Goal: Task Accomplishment & Management: Complete application form

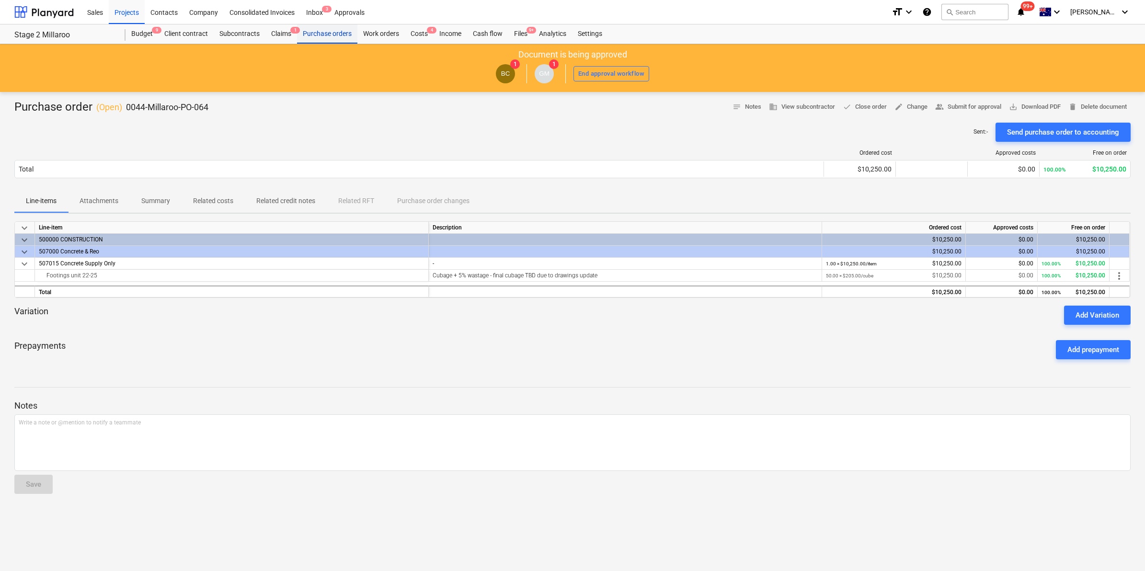
click at [341, 32] on div "Purchase orders" at bounding box center [327, 33] width 60 height 19
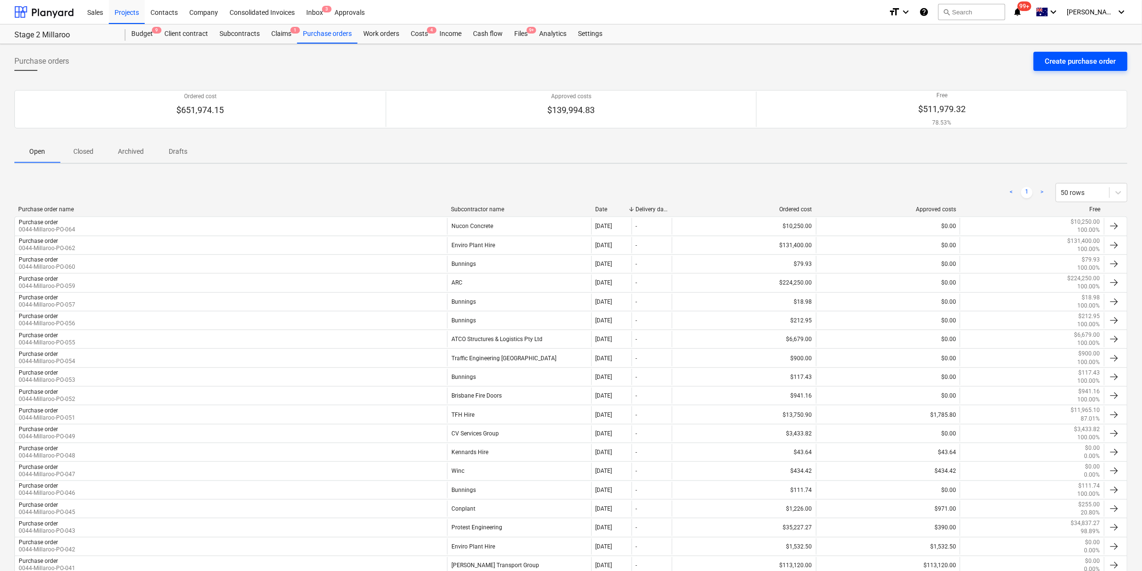
click at [1074, 66] on div "Create purchase order" at bounding box center [1080, 61] width 71 height 12
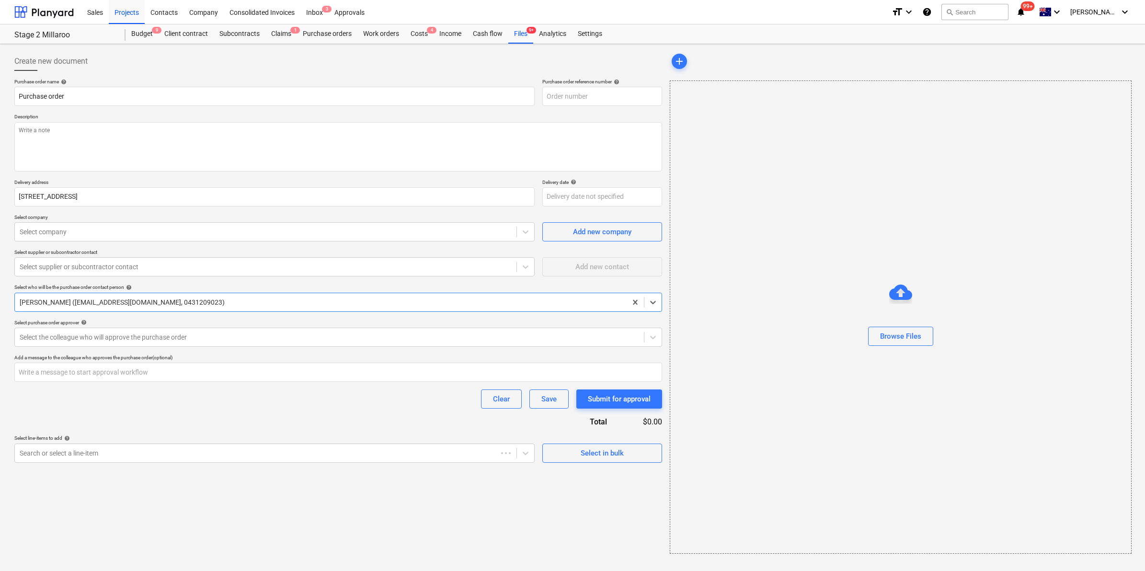
type textarea "x"
type input "0044-Millaroo-PO-066"
click at [566, 229] on span "Add new company" at bounding box center [602, 232] width 96 height 12
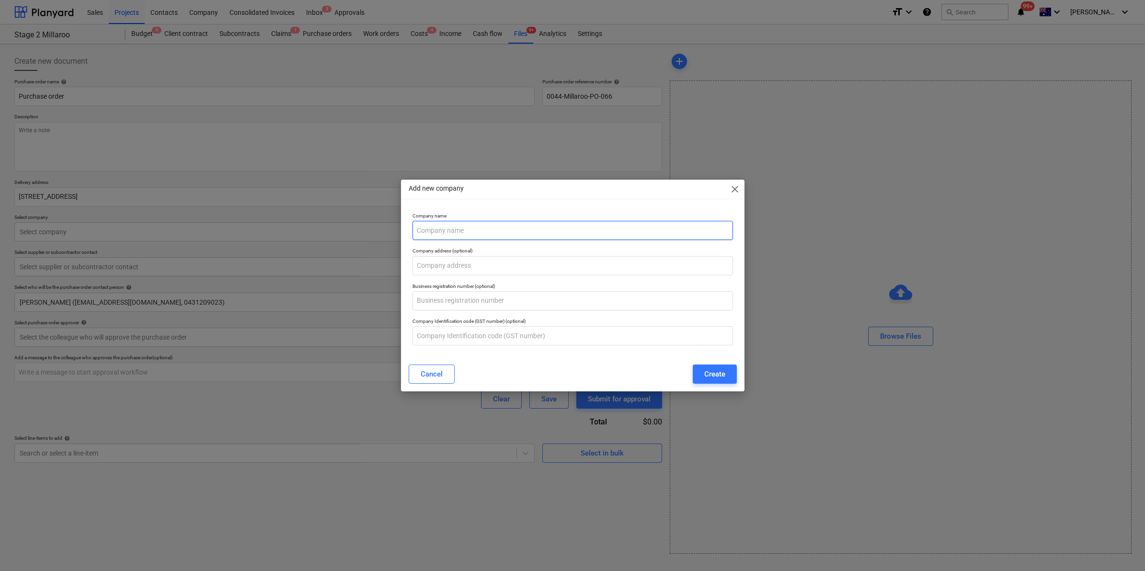
click at [549, 229] on input "text" at bounding box center [572, 230] width 320 height 19
type textarea "x"
type input "Traffic Management [GEOGRAPHIC_DATA]"
click at [702, 375] on button "Create" at bounding box center [715, 374] width 44 height 19
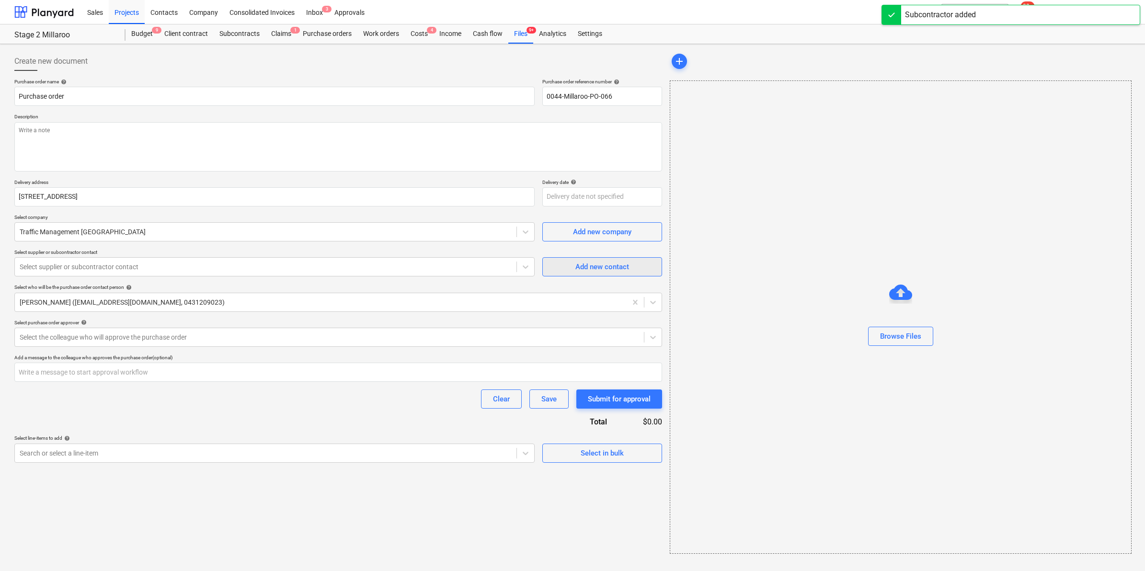
click at [571, 266] on span "Add new contact" at bounding box center [602, 267] width 96 height 12
type textarea "x"
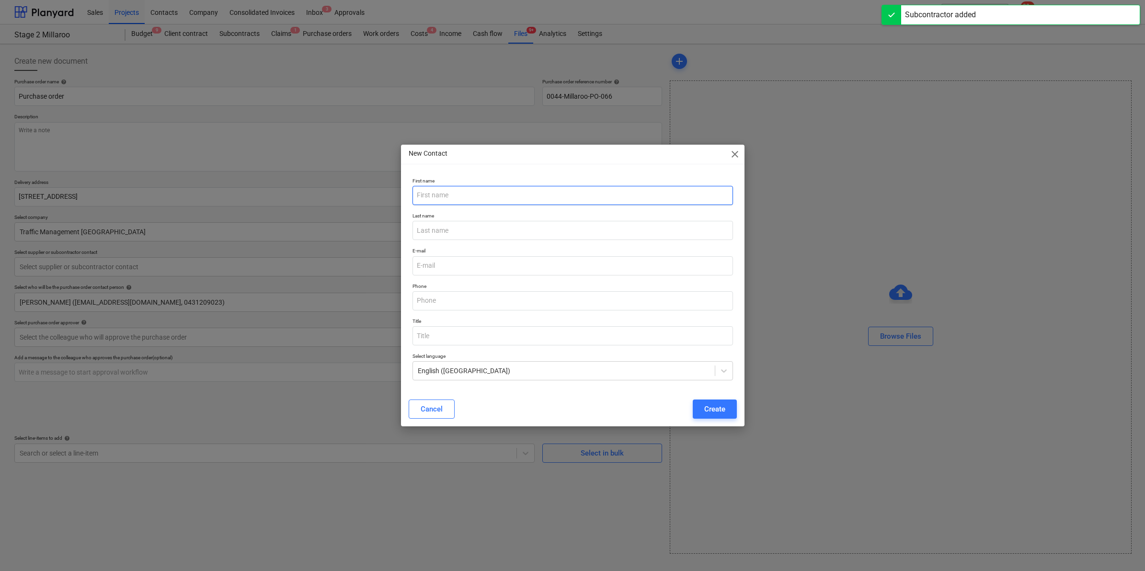
click at [492, 195] on input "text" at bounding box center [572, 195] width 320 height 19
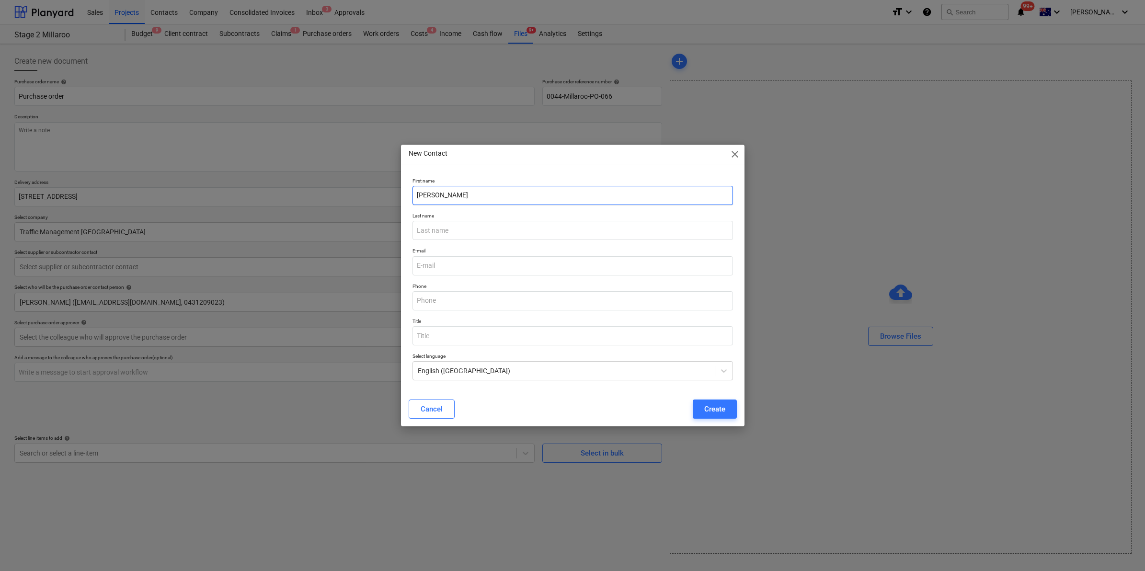
type input "[PERSON_NAME]"
type input "Sanituste"
type textarea "x"
click at [456, 260] on input "email" at bounding box center [572, 265] width 320 height 19
paste input "[EMAIL_ADDRESS][DOMAIN_NAME]"
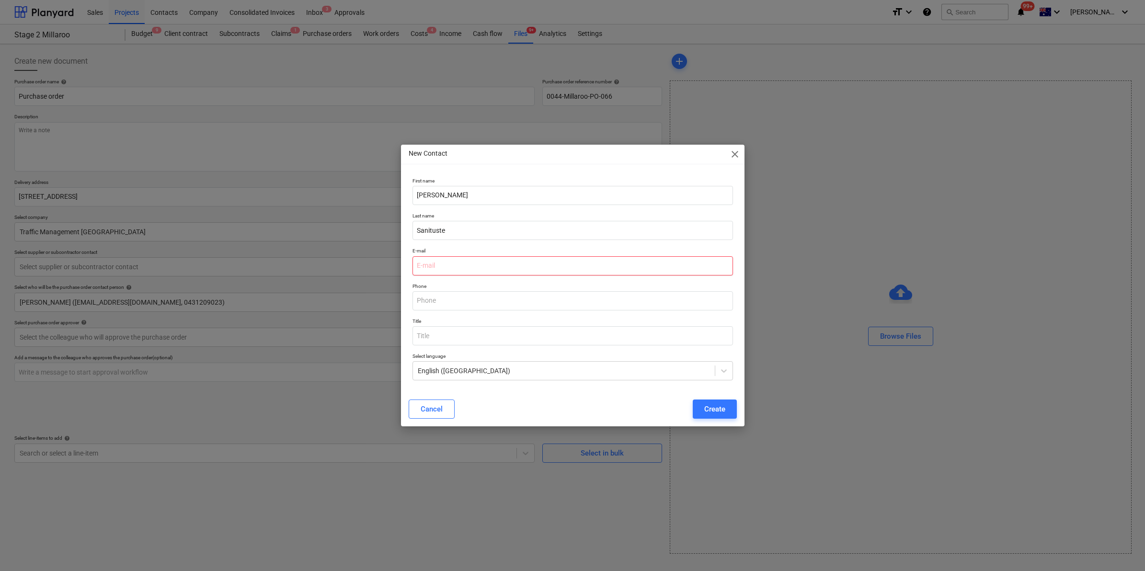
type input "[EMAIL_ADDRESS][DOMAIN_NAME]"
type textarea "x"
type input "[EMAIL_ADDRESS][DOMAIN_NAME]"
click at [695, 332] on input "text" at bounding box center [572, 335] width 320 height 19
click at [711, 405] on div "Create" at bounding box center [714, 409] width 21 height 12
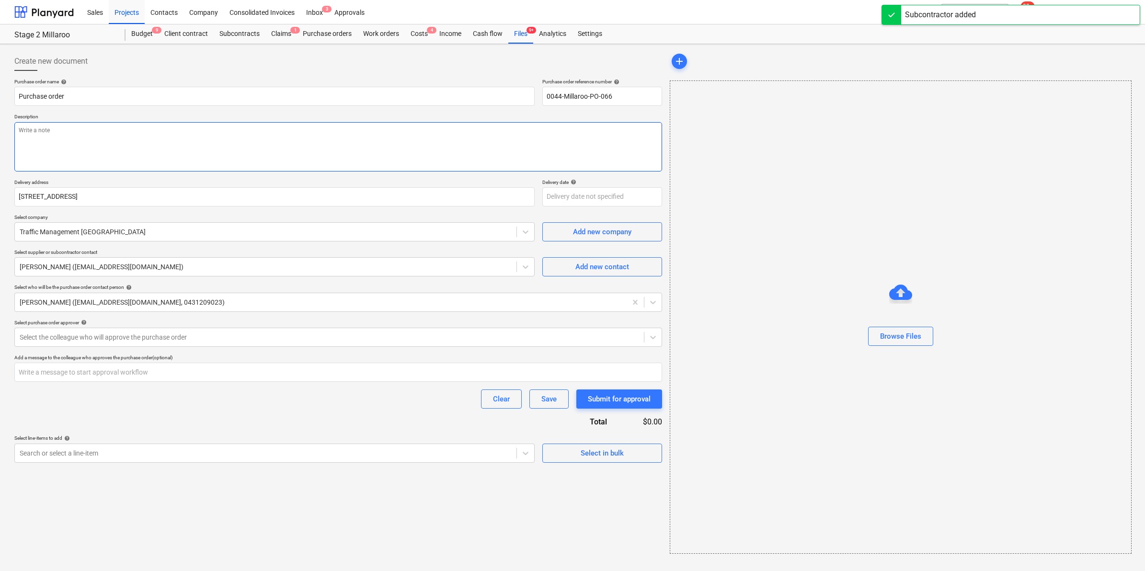
click at [176, 135] on textarea at bounding box center [338, 146] width 648 height 49
type textarea "x"
type textarea "T"
type textarea "x"
type textarea "Tr"
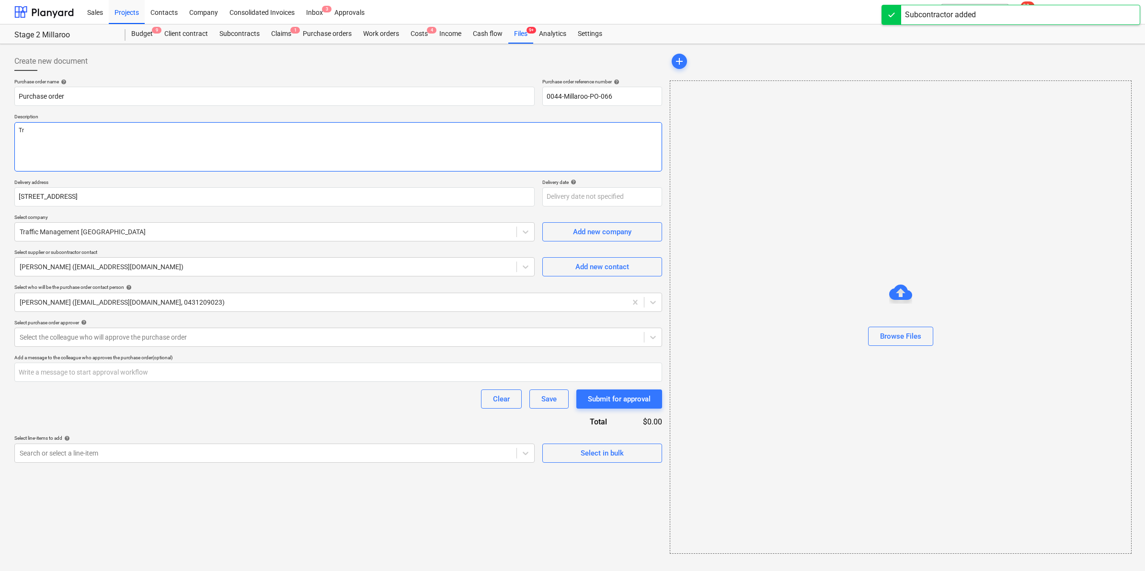
type textarea "x"
type textarea "Tra"
type textarea "x"
type textarea "Traf"
type textarea "x"
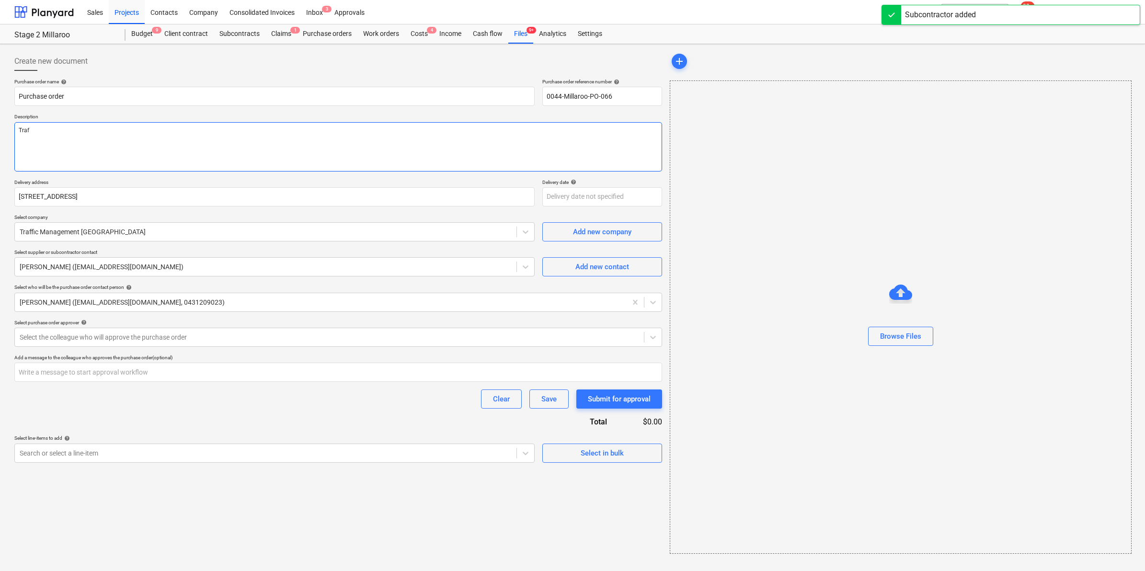
type textarea "Traff"
type textarea "x"
type textarea "Traffi"
type textarea "x"
type textarea "Traffic"
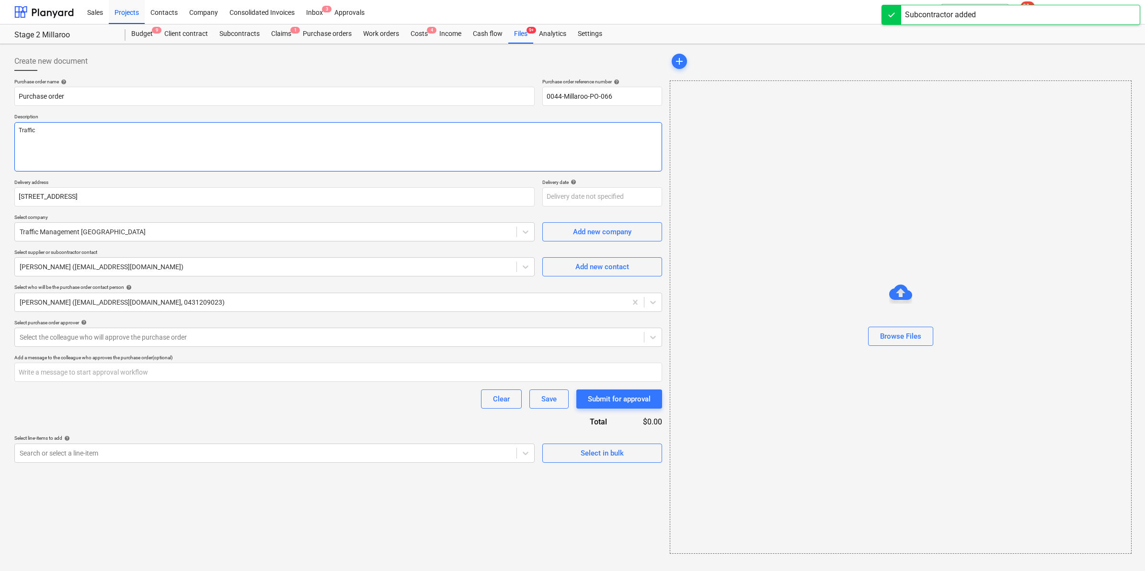
type textarea "x"
type textarea "Traffic"
type textarea "x"
type textarea "Traffic s"
type textarea "x"
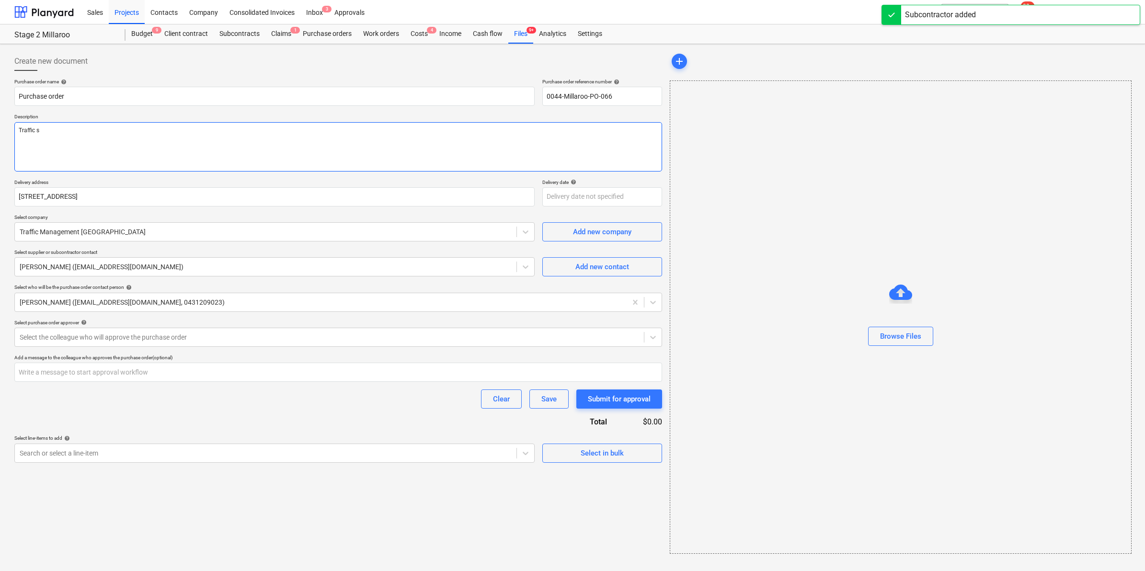
type textarea "Traffic si"
type textarea "x"
type textarea "Traffic sig"
type textarea "x"
type textarea "Traffic sign"
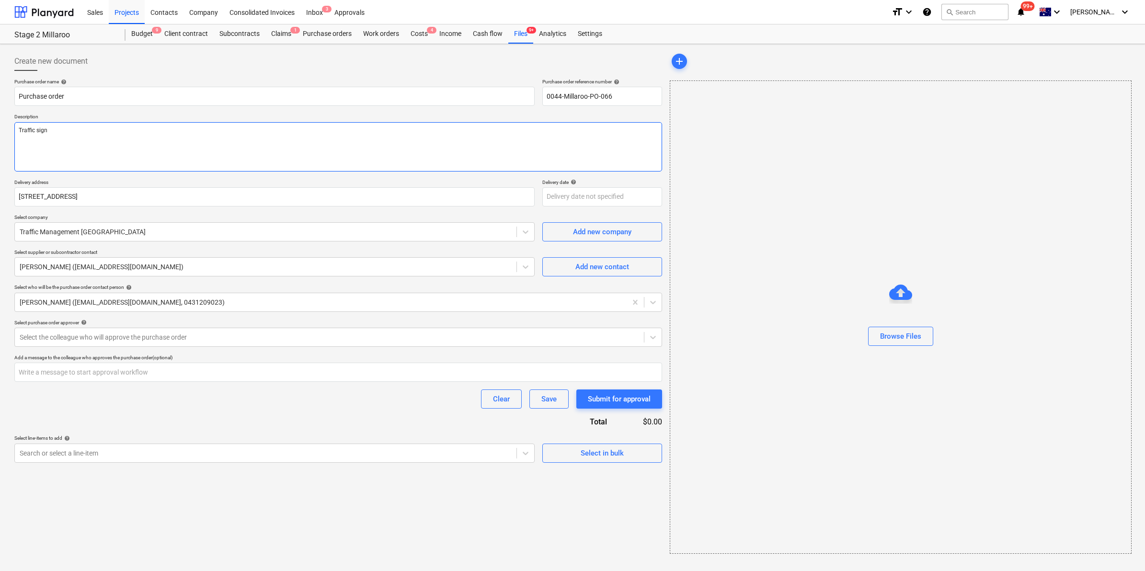
type textarea "x"
type textarea "Traffic signs"
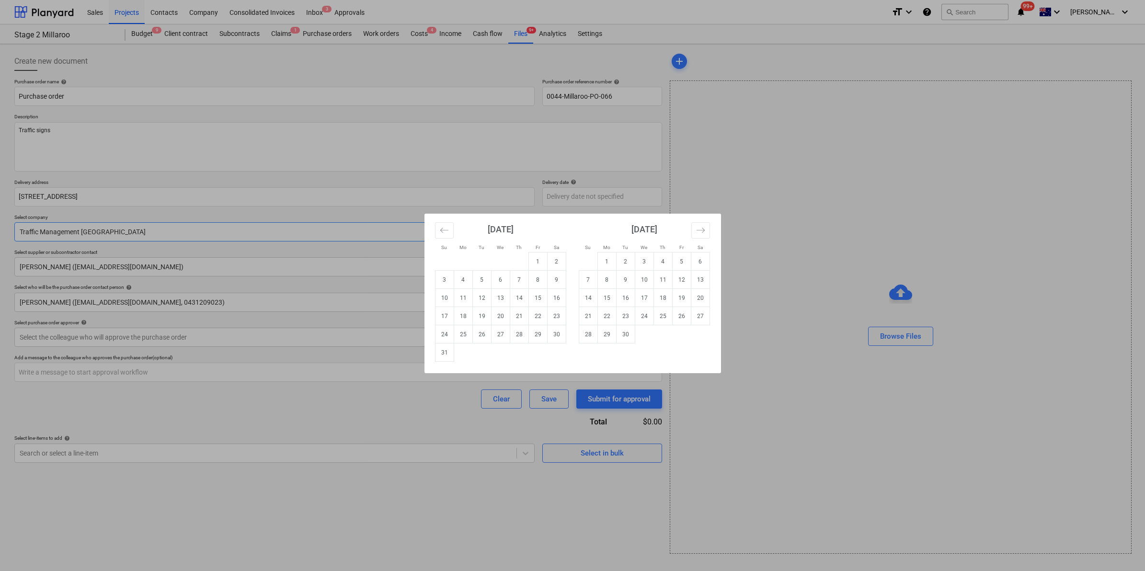
type textarea "x"
click at [920, 218] on div "Su Mo Tu We Th Fr Sa Su Mo Tu We Th Fr Sa [DATE] 1 2 3 4 5 6 7 8 9 10 11 12 13 …" at bounding box center [572, 285] width 1145 height 571
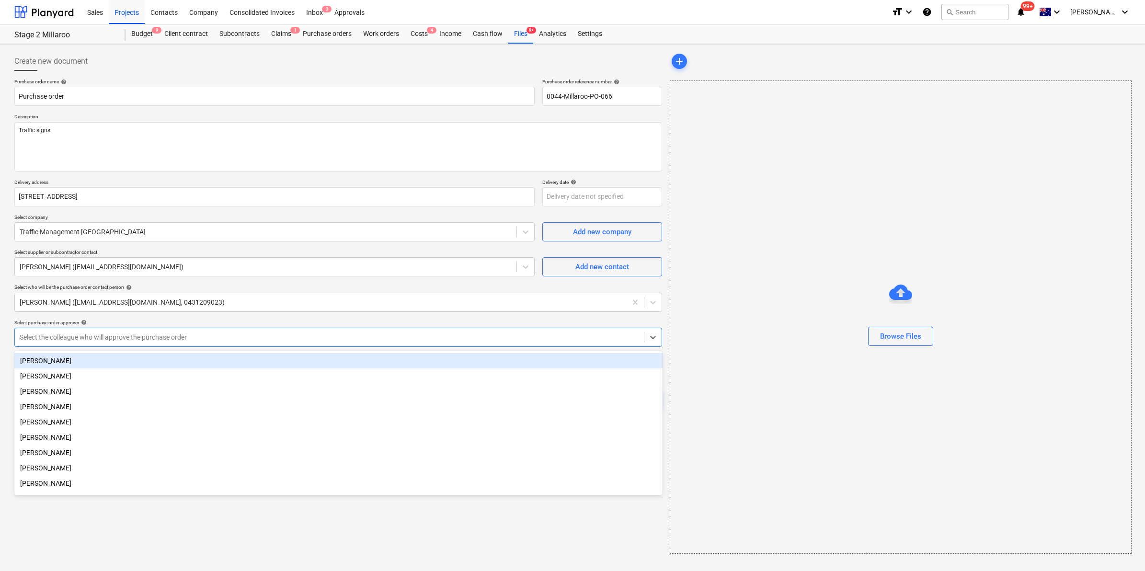
click at [134, 339] on div at bounding box center [329, 337] width 619 height 10
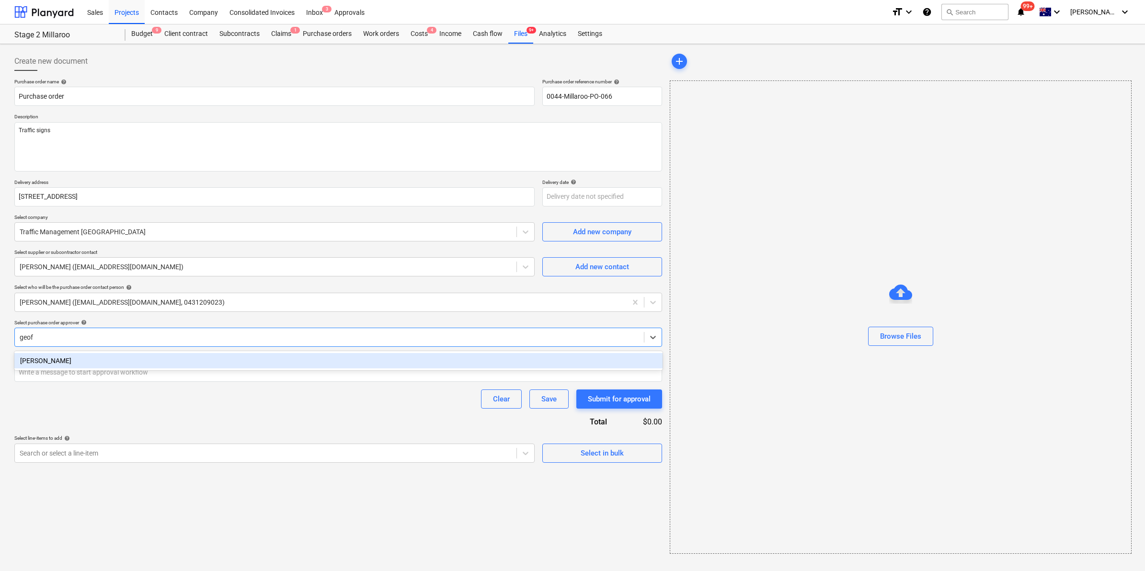
type input "[PERSON_NAME]"
type textarea "x"
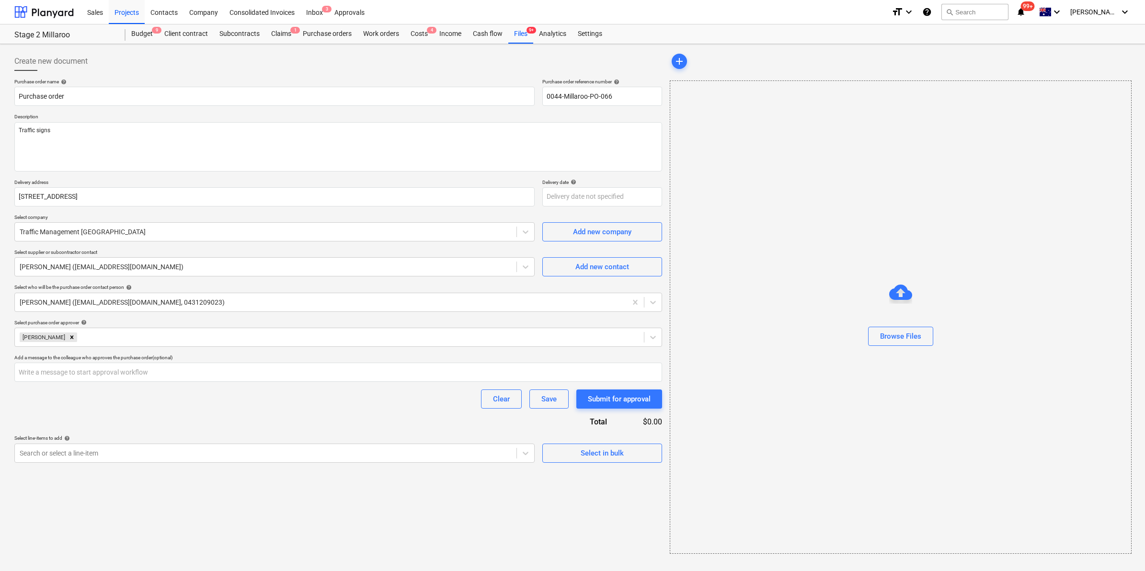
click at [807, 278] on div "Browse Files" at bounding box center [901, 316] width 462 height 473
click at [72, 452] on div at bounding box center [266, 453] width 492 height 10
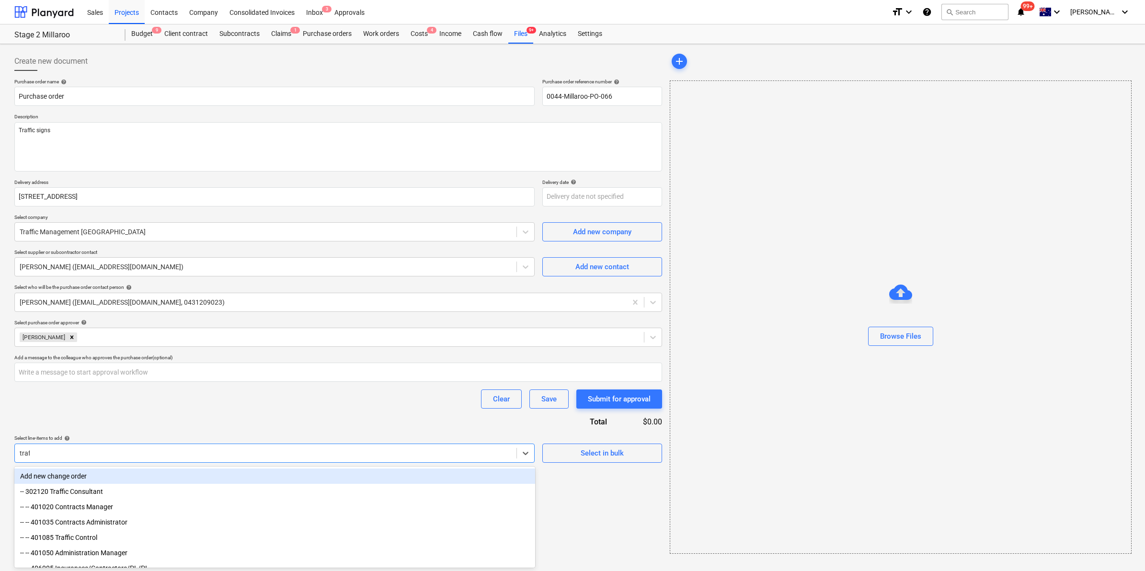
type input "traff"
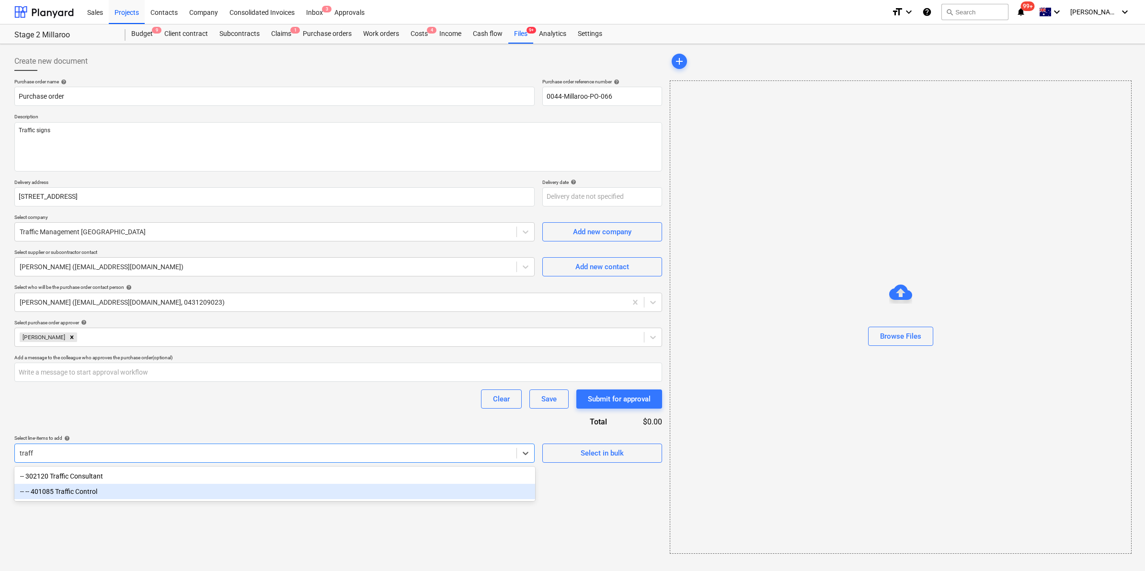
click at [77, 493] on div "-- -- 401085 Traffic Control" at bounding box center [274, 491] width 521 height 15
type textarea "x"
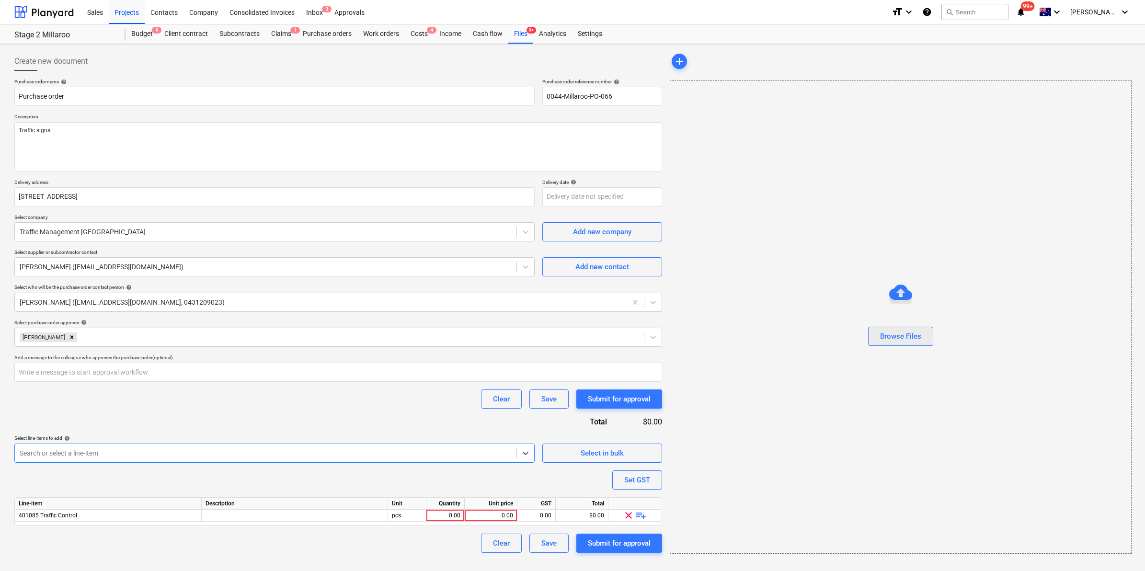
click at [902, 336] on div "Browse Files" at bounding box center [900, 336] width 41 height 12
click at [211, 149] on textarea "Traffic signs" at bounding box center [338, 146] width 648 height 49
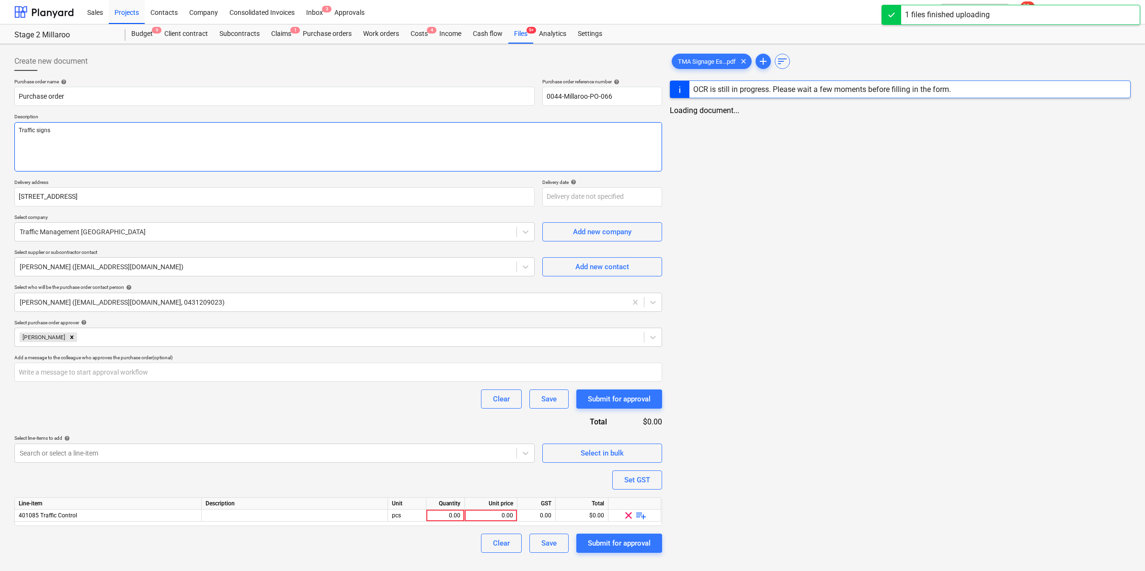
type textarea "x"
type textarea "Traffic signs"
type textarea "x"
type textarea "Traffic signs s"
type textarea "x"
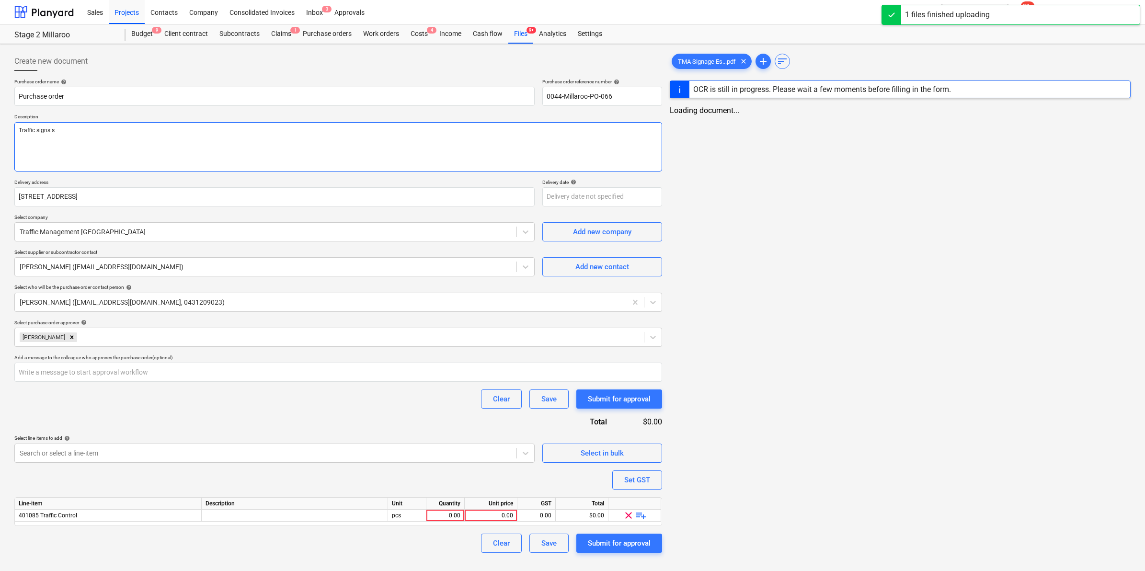
type textarea "Traffic signs su"
type textarea "x"
type textarea "Traffic signs sup"
type textarea "x"
type textarea "Traffic signs supp"
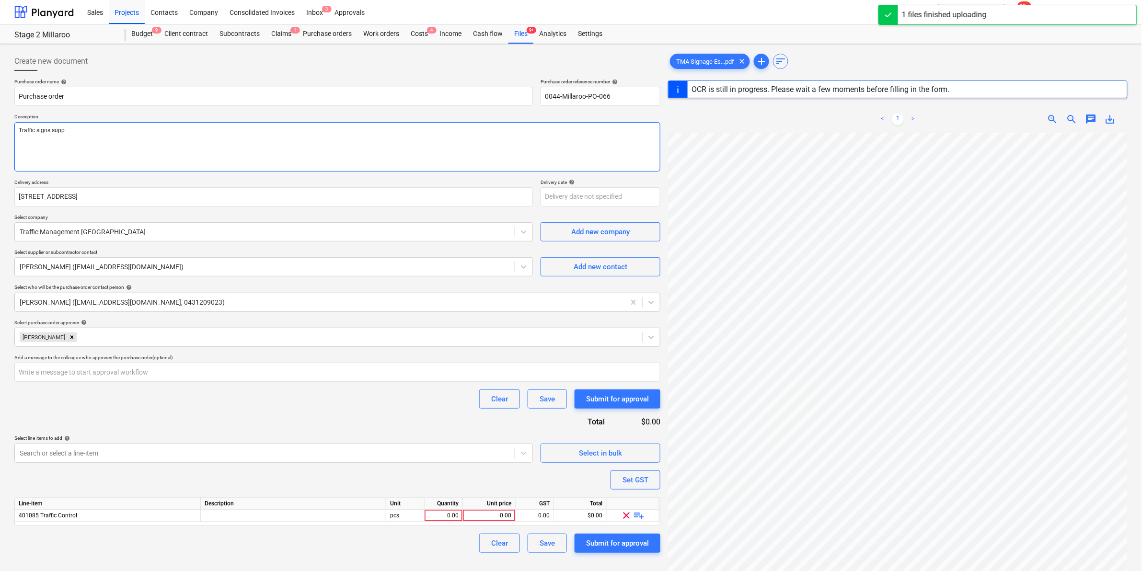
type textarea "x"
type textarea "Traffic signs suppl"
type textarea "x"
type textarea "Traffic signs supply"
type textarea "x"
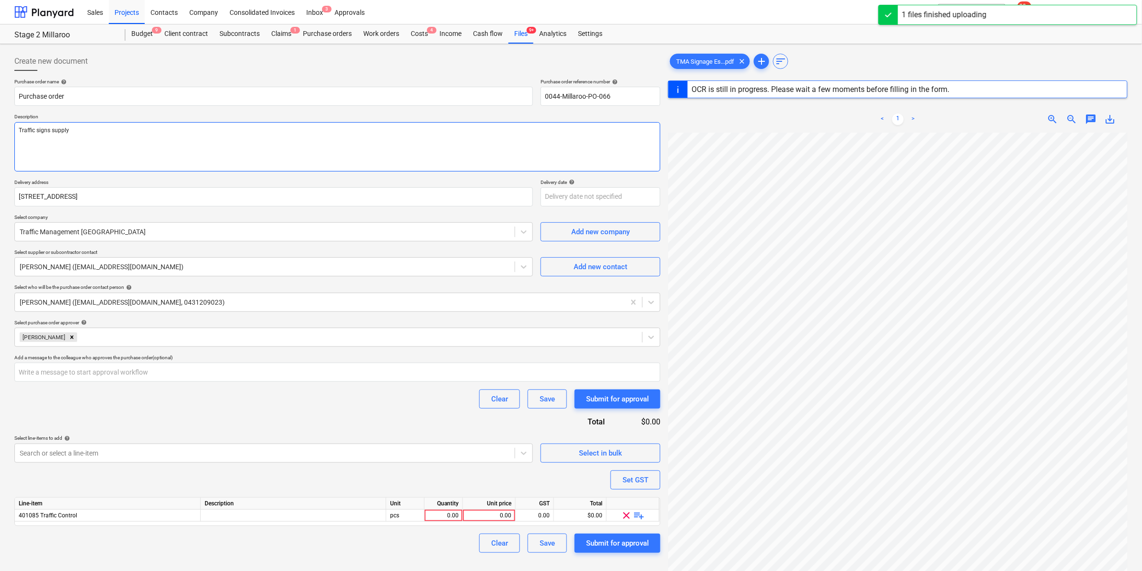
type textarea "Traffic signs supply"
type textarea "x"
type textarea "Traffic signs supply a"
type textarea "x"
type textarea "Traffic signs supply an"
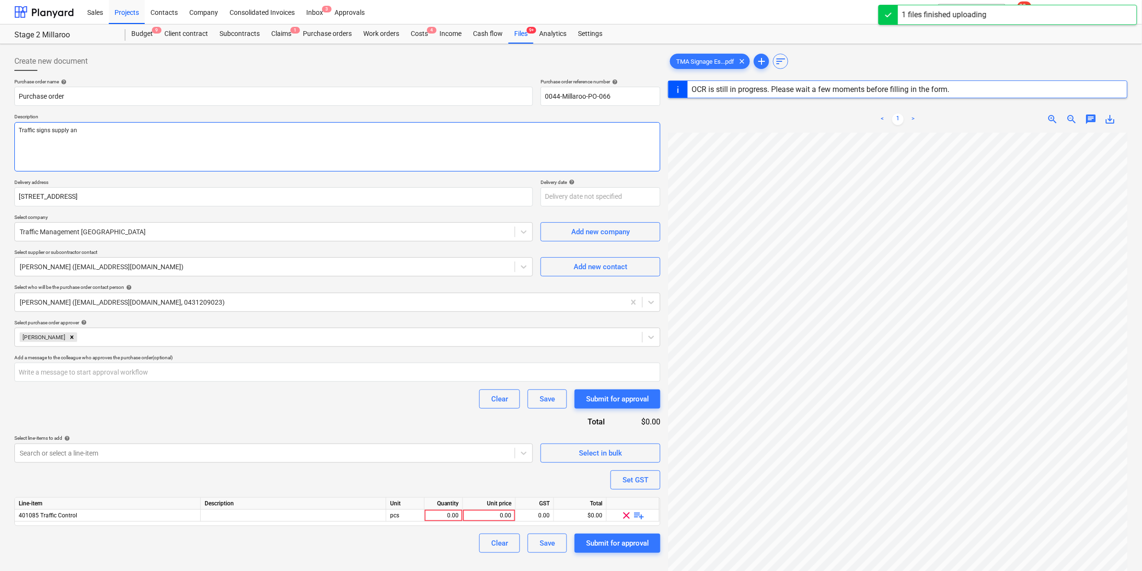
type textarea "x"
type textarea "Traffic signs supply and"
type textarea "x"
type textarea "Traffic signs supply and"
type textarea "x"
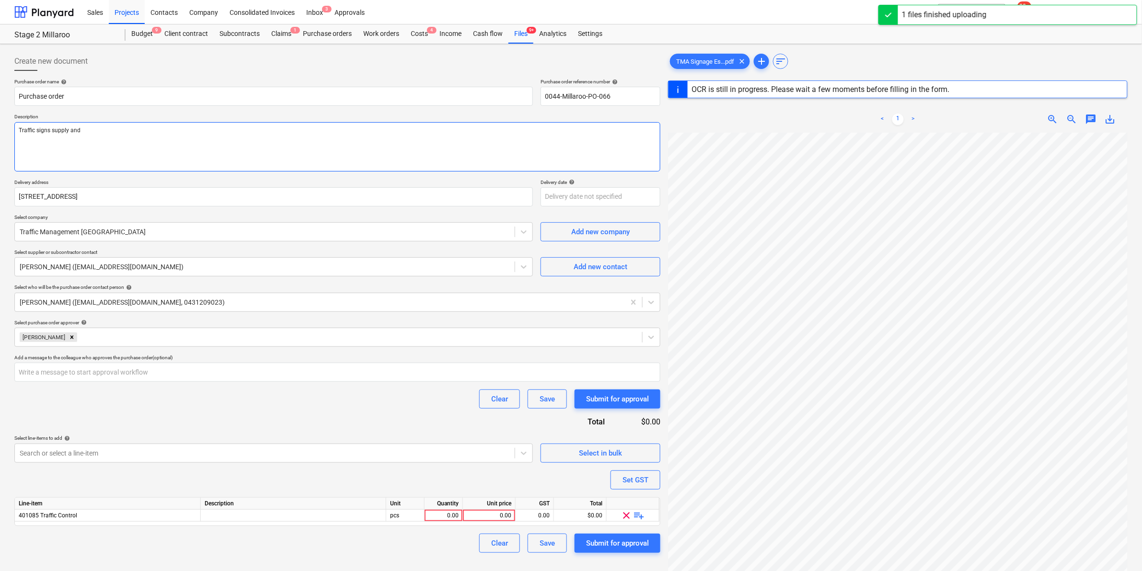
type textarea "Traffic signs supply and i"
type textarea "x"
type textarea "Traffic signs supply and in"
type textarea "x"
type textarea "Traffic signs supply and ins"
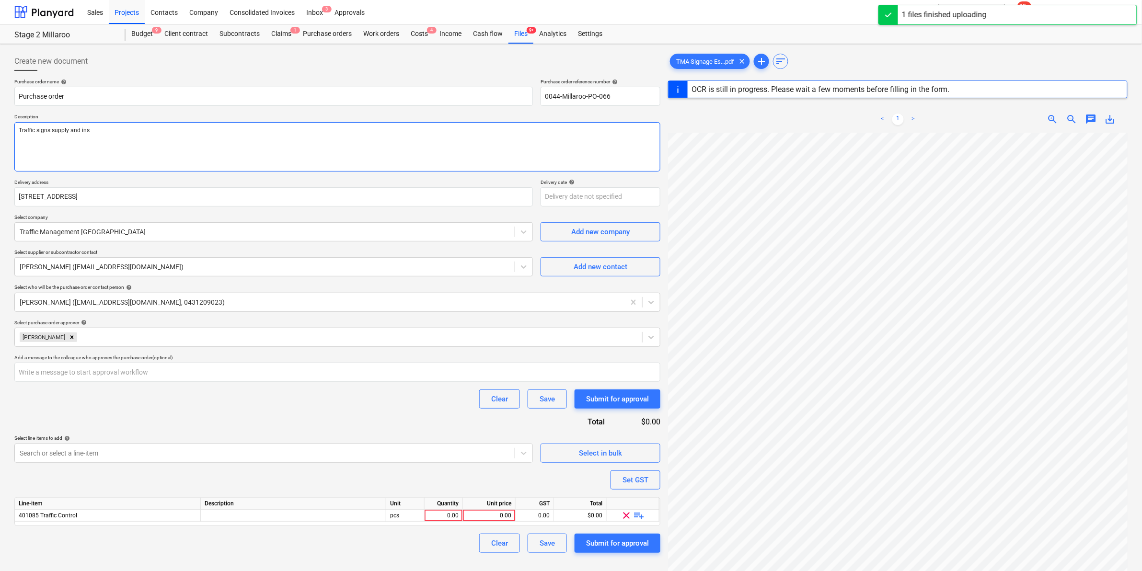
type textarea "x"
type textarea "Traffic signs supply and inst"
type textarea "x"
type textarea "Traffic signs supply and insta"
type textarea "x"
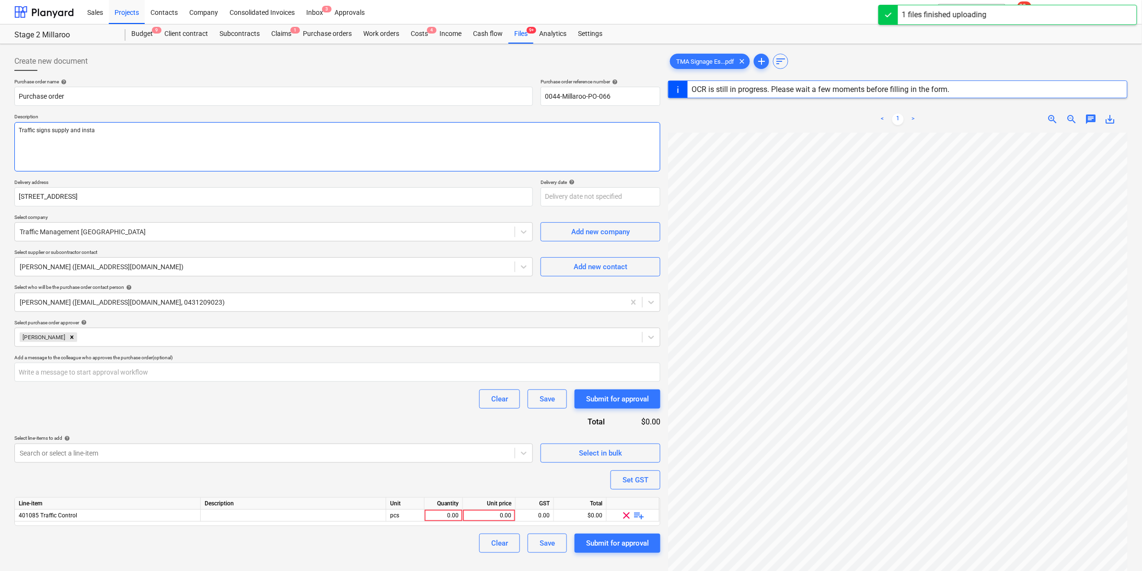
type textarea "Traffic signs supply and instal"
type textarea "x"
type textarea "Traffic signs supply and install"
type textarea "x"
type textarea "Traffic signs supply and install"
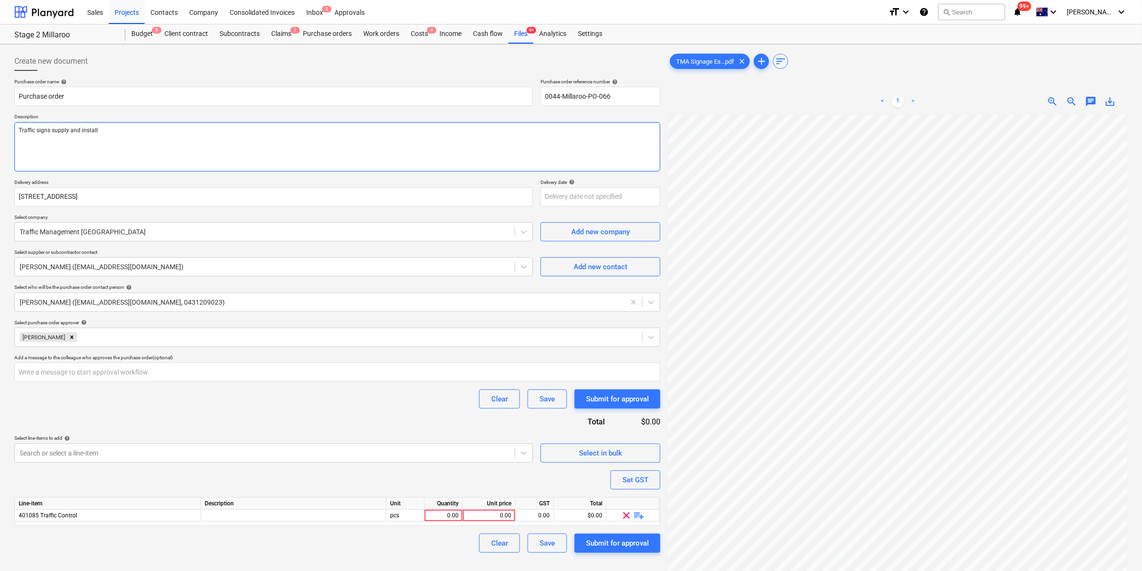
type textarea "x"
type textarea "Traffic signs supply and install 2"
type textarea "x"
type textarea "Traffic signs supply and install 28"
type textarea "x"
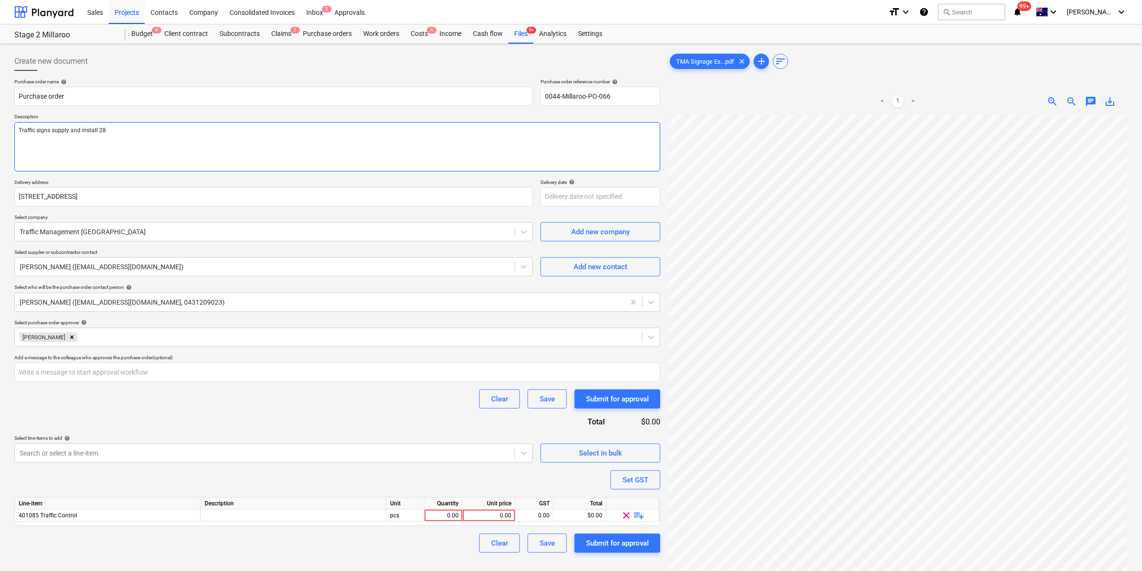
type textarea "Traffic signs supply and install 28t"
type textarea "x"
type textarea "Traffic signs supply and install 28th"
type textarea "x"
type textarea "Traffic signs supply and install 28th"
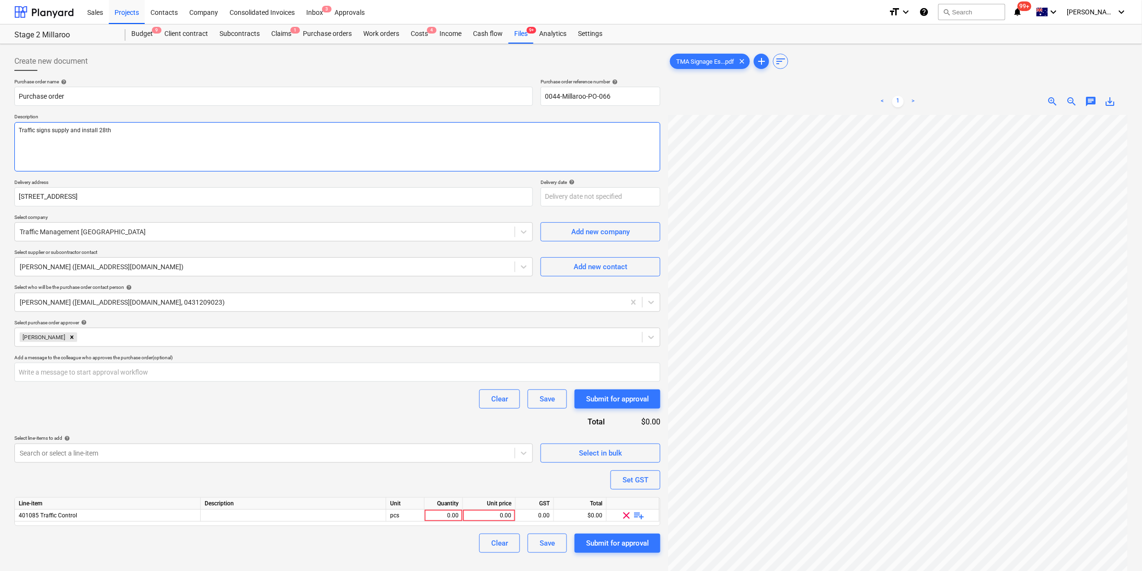
type textarea "x"
type textarea "Traffic signs supply and install 28th /"
type textarea "x"
type textarea "Traffic signs supply and install 28th /0"
type textarea "x"
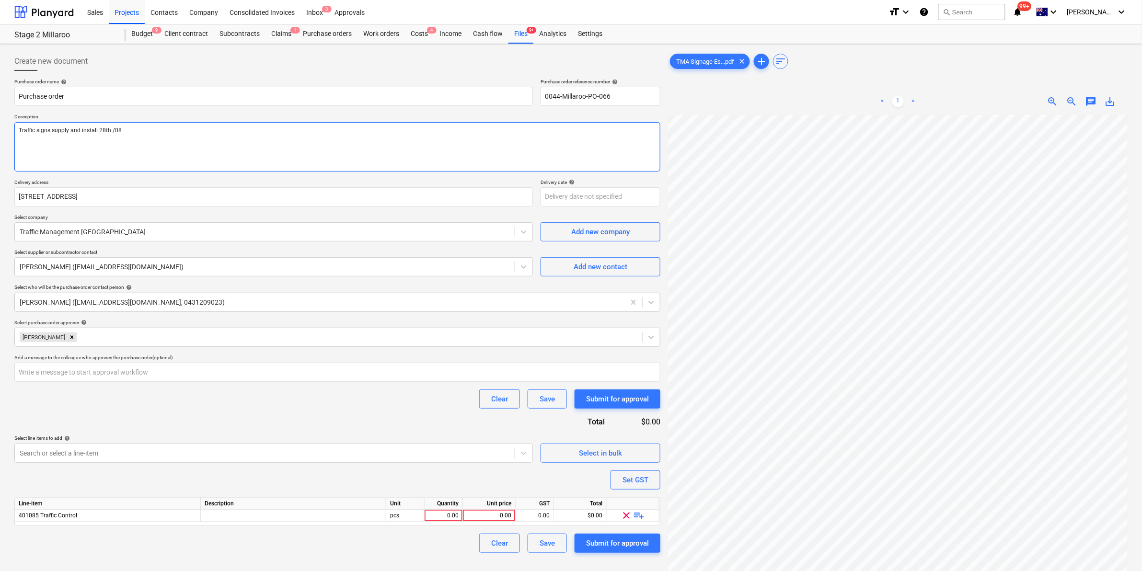
type textarea "Traffic signs supply and install 28th /08"
type textarea "x"
type textarea "Traffic signs supply and install 28th /08 /"
type textarea "x"
type textarea "Traffic signs supply and install 28th /08 /"
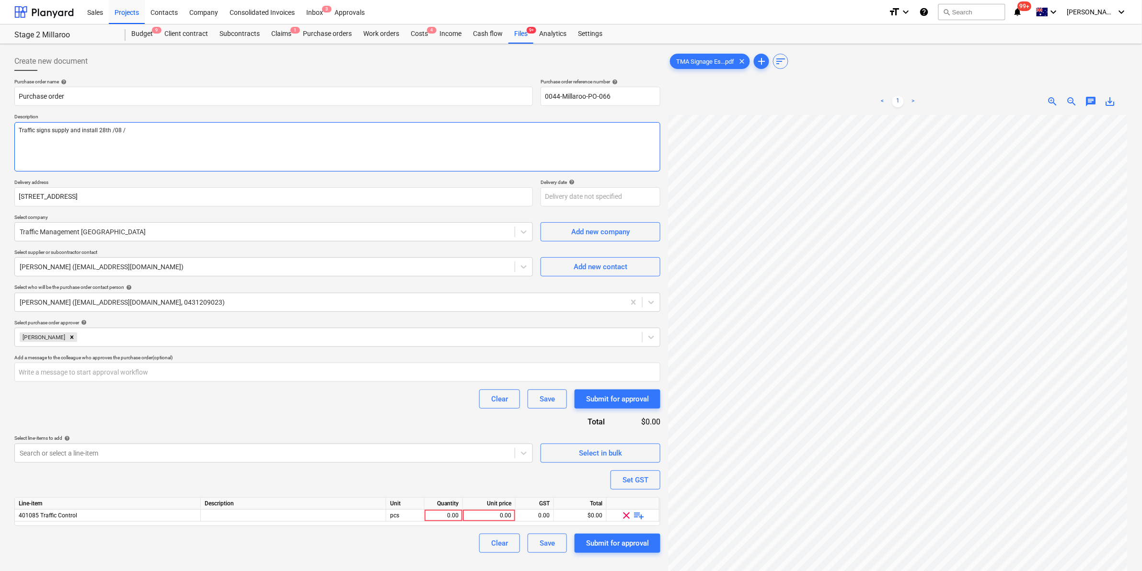
type textarea "x"
type textarea "Traffic signs supply and install 28th /08 / 2"
type textarea "x"
type textarea "Traffic signs supply and install 28th /08 / 25"
click at [111, 128] on textarea "Traffic signs supply and install 28th /08 / 25" at bounding box center [337, 146] width 646 height 49
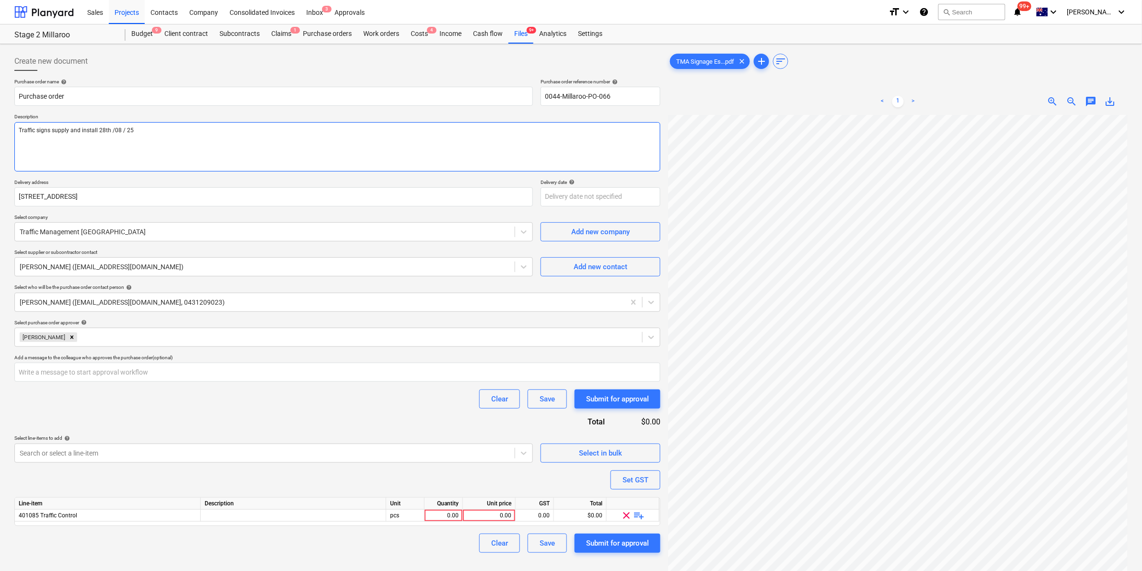
click at [113, 130] on textarea "Traffic signs supply and install 28th /08 / 25" at bounding box center [337, 146] width 646 height 49
type textarea "x"
click at [125, 128] on textarea "Traffic signs supply and install 28th / 08 / 25" at bounding box center [337, 146] width 646 height 49
drag, startPoint x: 183, startPoint y: 142, endPoint x: 183, endPoint y: 149, distance: 7.2
click at [183, 145] on textarea "Traffic signs supply and install 28th / 08 / 25" at bounding box center [337, 146] width 646 height 49
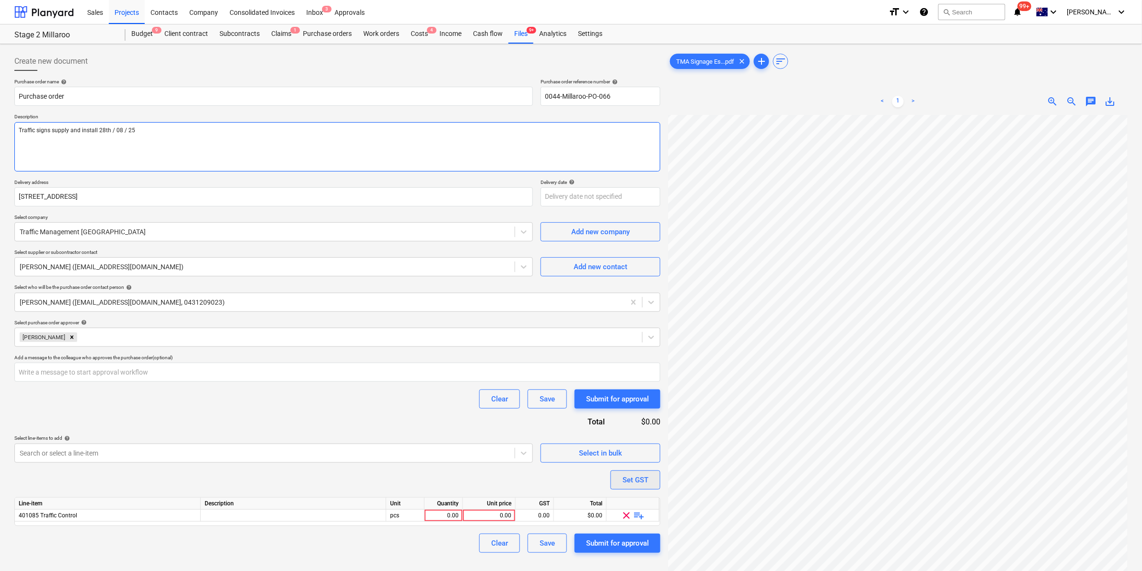
scroll to position [318, 0]
type textarea "Traffic signs supply and install 28th / 08 / 25"
click at [638, 514] on span "playlist_add" at bounding box center [638, 515] width 11 height 11
type textarea "x"
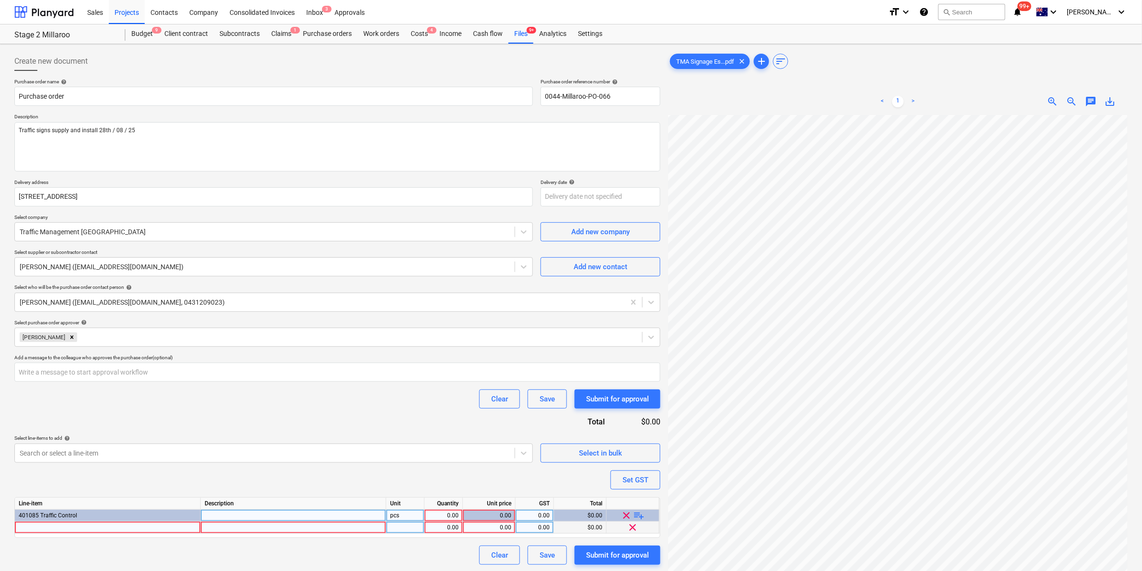
click at [176, 526] on div at bounding box center [108, 528] width 186 height 12
type input "Traffic management signs"
type textarea "x"
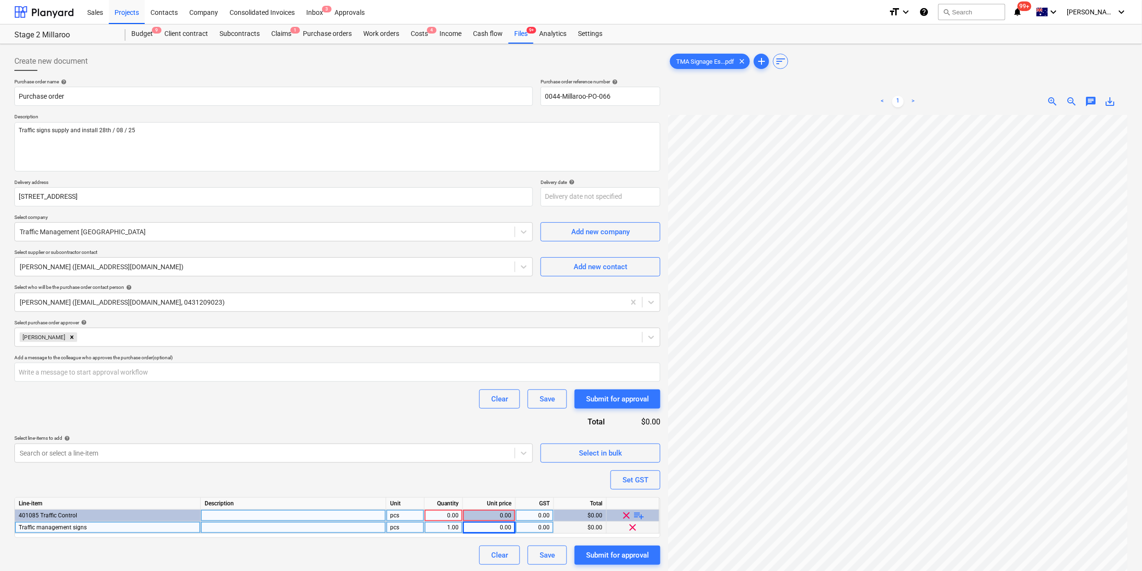
click at [493, 528] on div "0.00" at bounding box center [489, 528] width 45 height 12
type input "2706.99"
click at [401, 389] on div "Clear Save Submit for approval" at bounding box center [337, 398] width 646 height 19
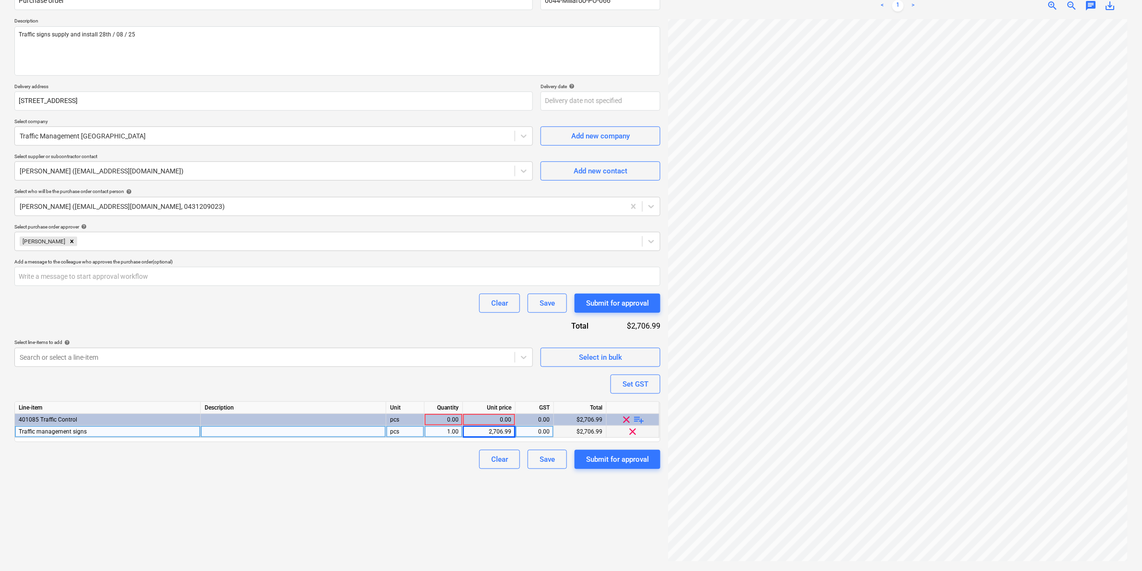
scroll to position [18, 0]
click at [604, 456] on div "Submit for approval" at bounding box center [617, 459] width 63 height 12
type textarea "x"
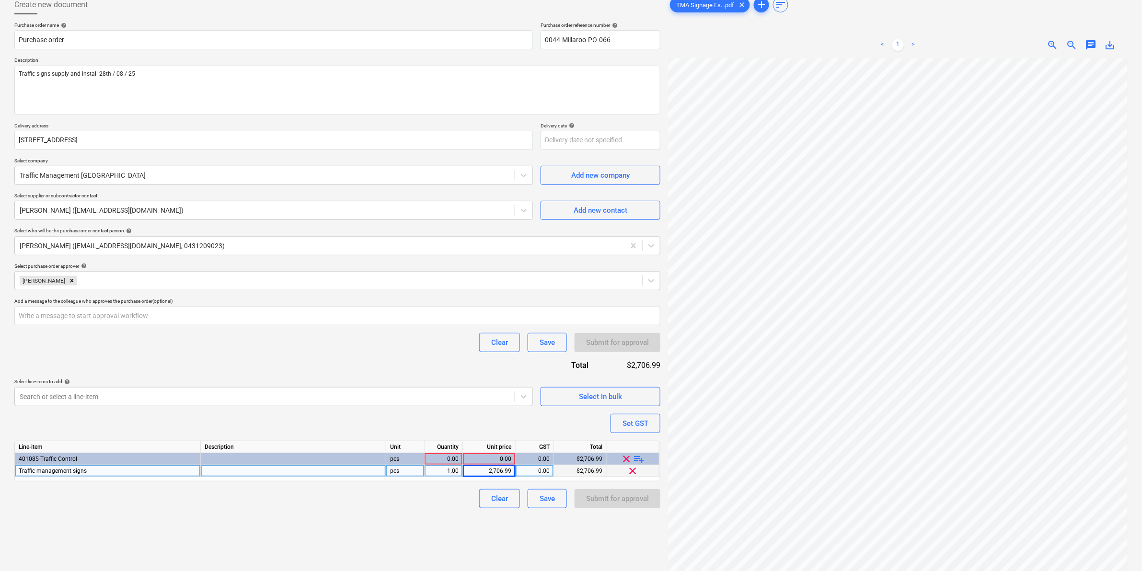
scroll to position [0, 0]
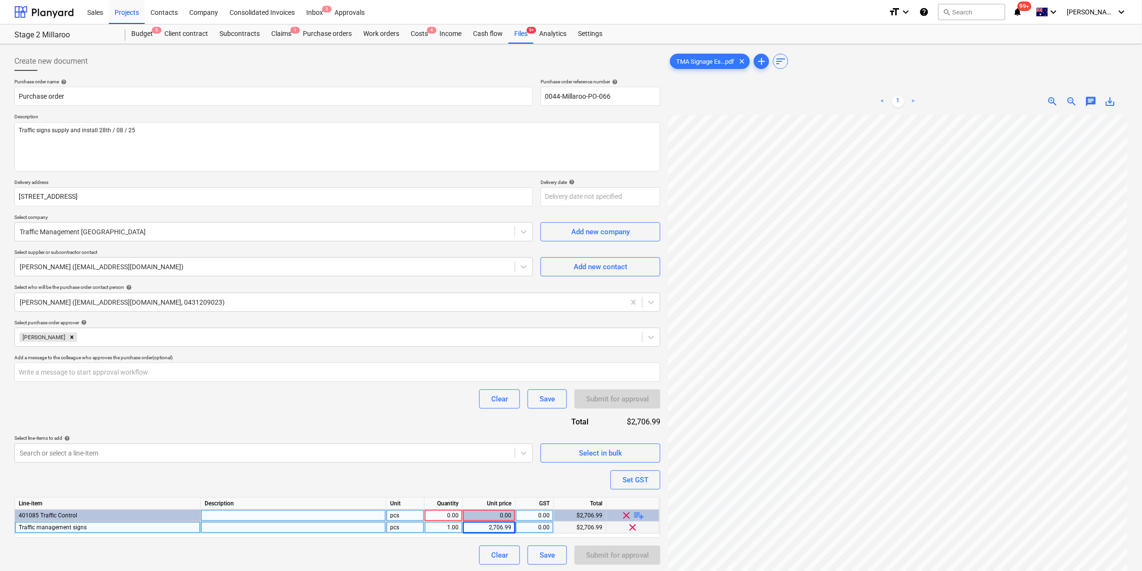
click at [446, 512] on div "0.00" at bounding box center [443, 516] width 30 height 12
type input "1"
click at [425, 394] on div "Clear Save Submit for approval" at bounding box center [337, 398] width 646 height 19
click at [106, 128] on textarea "Traffic signs supply and install 28th / 08 / 25" at bounding box center [337, 146] width 646 height 49
click at [106, 131] on textarea "Traffic signs supply and install 28th / 08 / 25" at bounding box center [337, 146] width 646 height 49
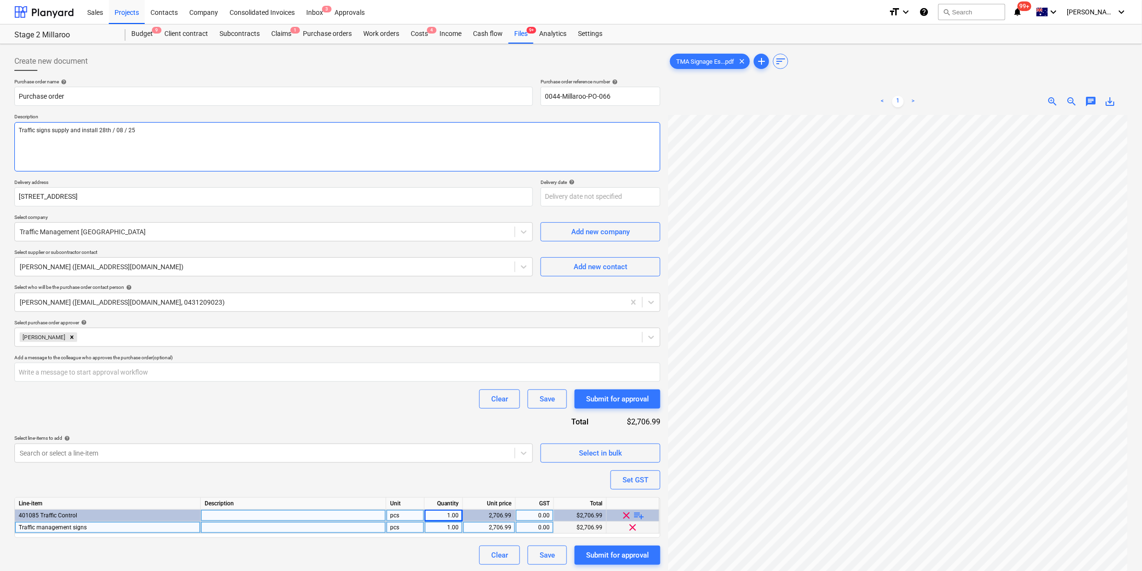
click at [107, 130] on textarea "Traffic signs supply and install 28th / 08 / 25" at bounding box center [337, 146] width 646 height 49
click at [110, 127] on textarea "Traffic signs supply and install 28th / 08 / 25" at bounding box center [337, 146] width 646 height 49
type textarea "x"
type textarea "Traffic signs supply and install 28th/ 08 / 25"
type textarea "x"
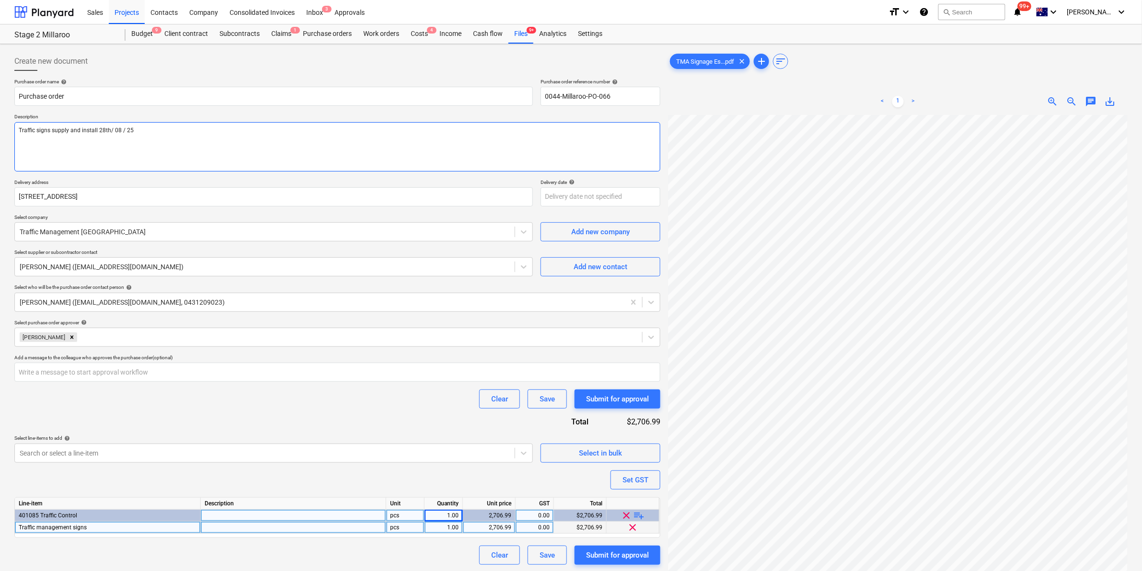
type textarea "Traffic signs supply and install 28t/ 08 / 25"
type textarea "x"
type textarea "Traffic signs supply and install 28/ 08 / 25"
type textarea "x"
type textarea "Traffic signs supply and install 28 / 08 / 25"
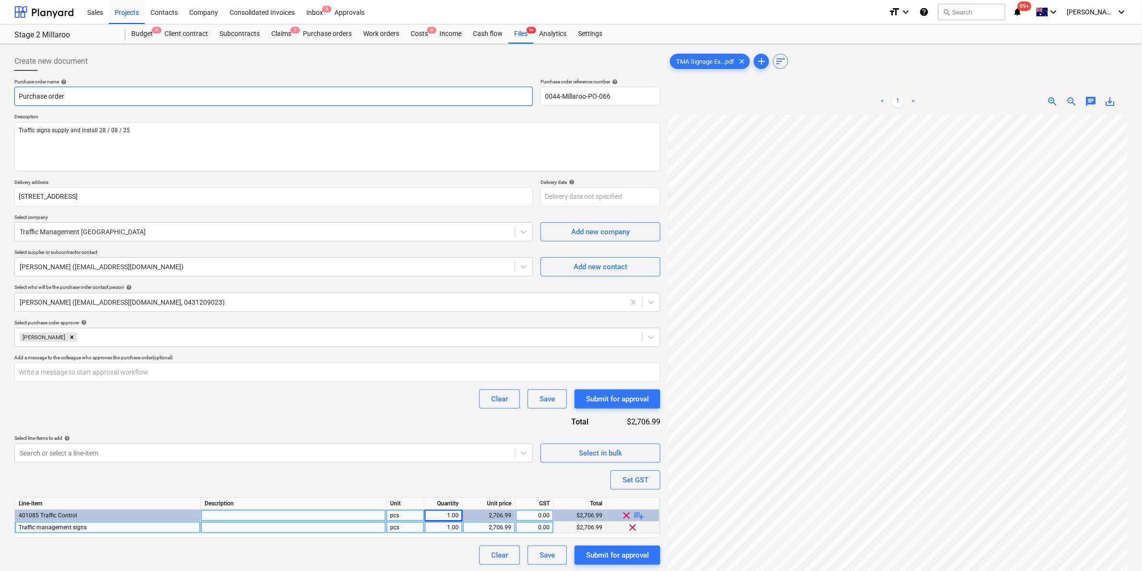
click at [238, 102] on input "Purchase order" at bounding box center [273, 96] width 518 height 19
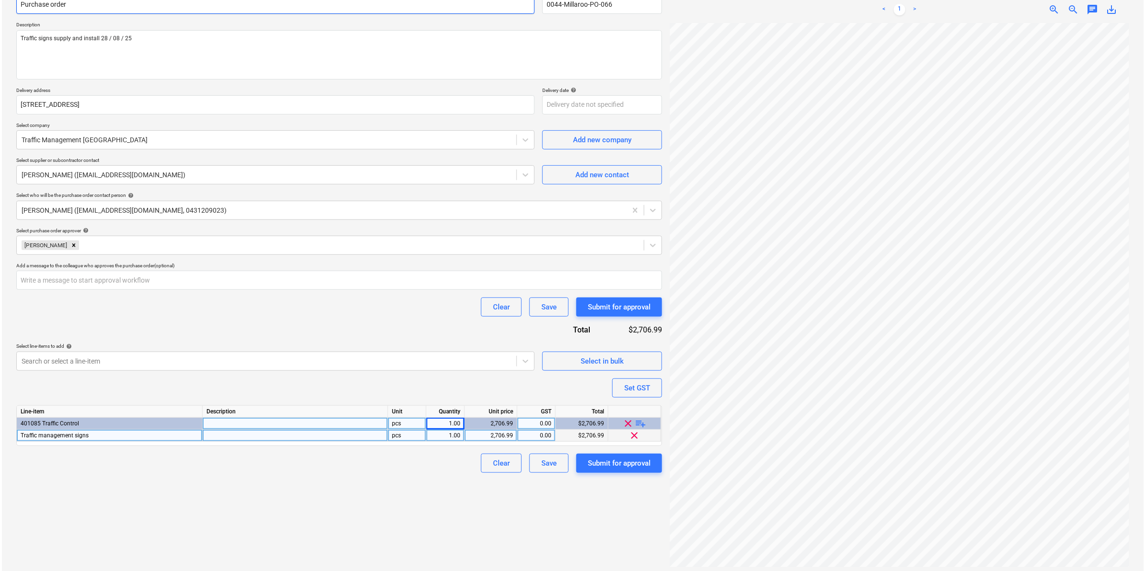
scroll to position [96, 0]
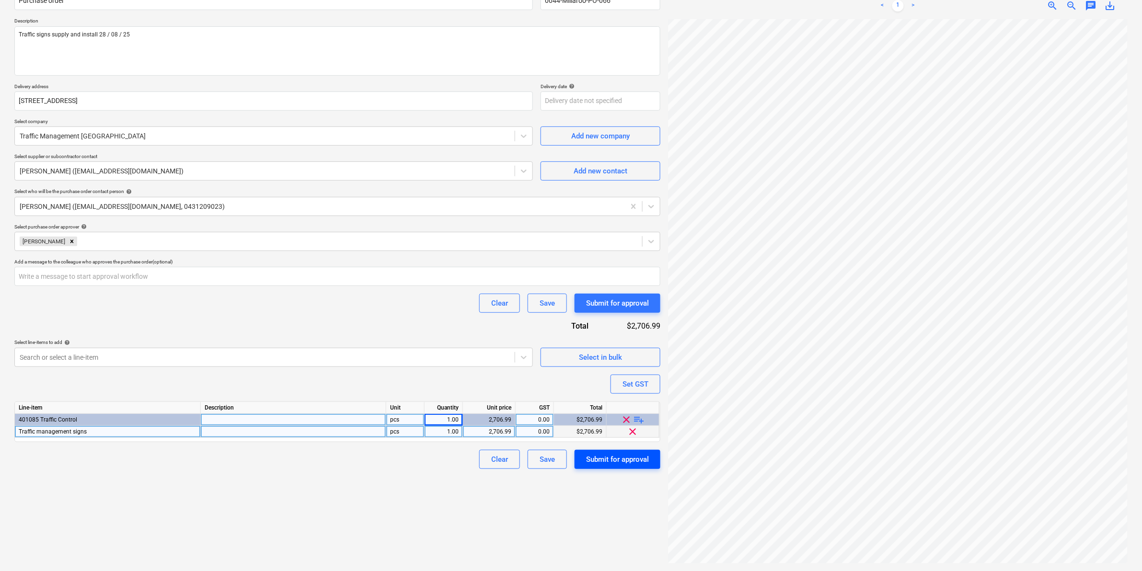
click at [607, 459] on div "Submit for approval" at bounding box center [617, 459] width 63 height 12
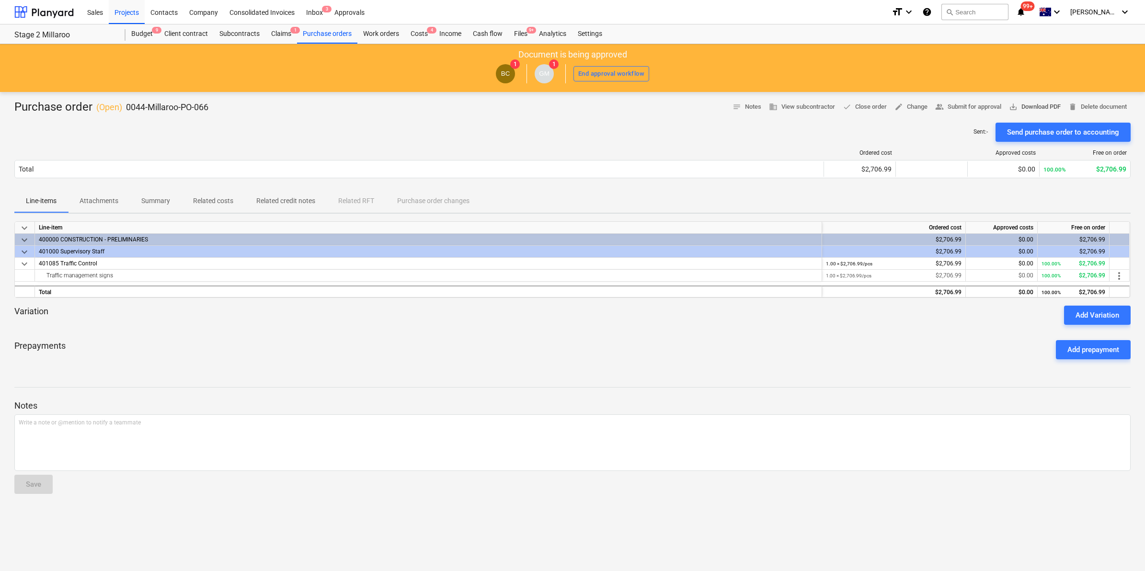
click at [1019, 106] on span "save_alt Download PDF" at bounding box center [1035, 107] width 52 height 11
drag, startPoint x: 676, startPoint y: 123, endPoint x: 670, endPoint y: 128, distance: 8.8
click at [676, 125] on div "Purchase order ( Open ) 0044-Millaroo-PO-066 notes Notes business View subcontr…" at bounding box center [572, 331] width 1145 height 479
click at [1032, 20] on div "format_size keyboard_arrow_down help search Search notifications 99+ keyboard_a…" at bounding box center [1011, 12] width 239 height 24
click at [1026, 12] on icon "notifications" at bounding box center [1021, 11] width 10 height 11
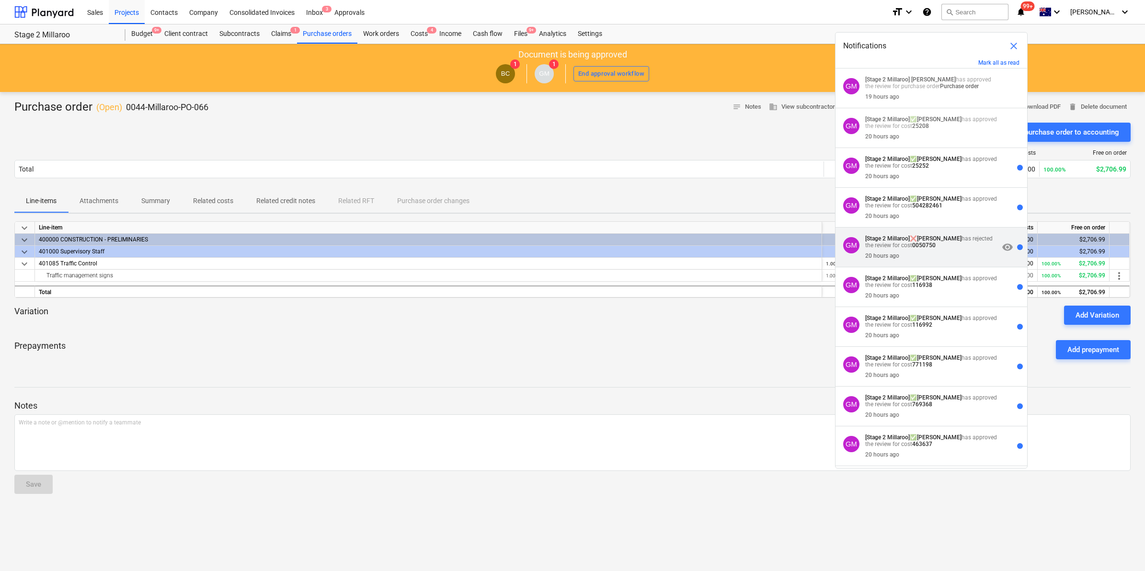
click at [920, 248] on strong "0050750" at bounding box center [923, 245] width 23 height 7
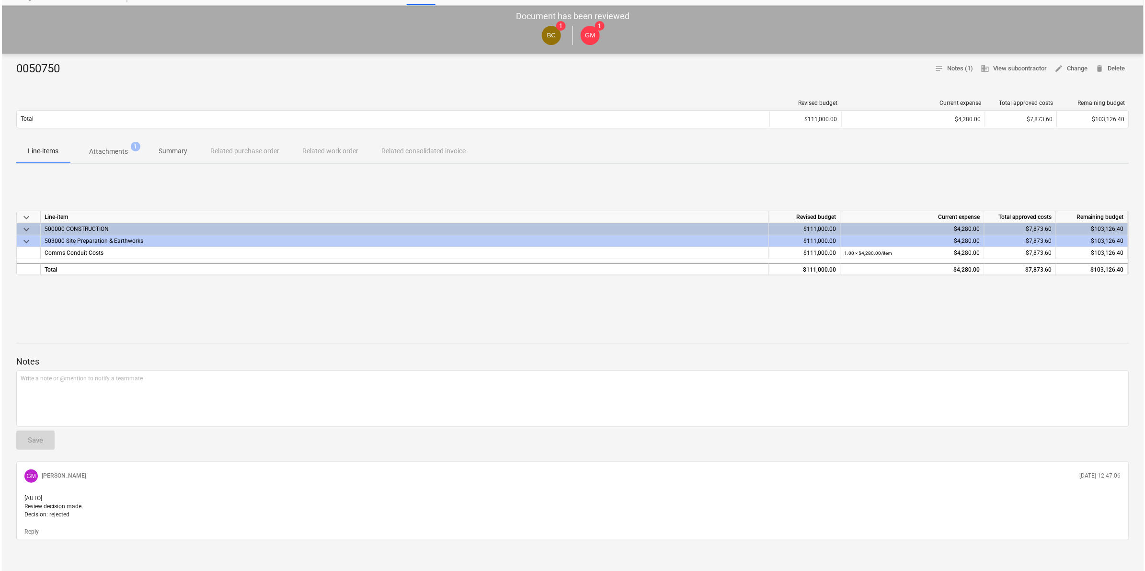
scroll to position [54, 0]
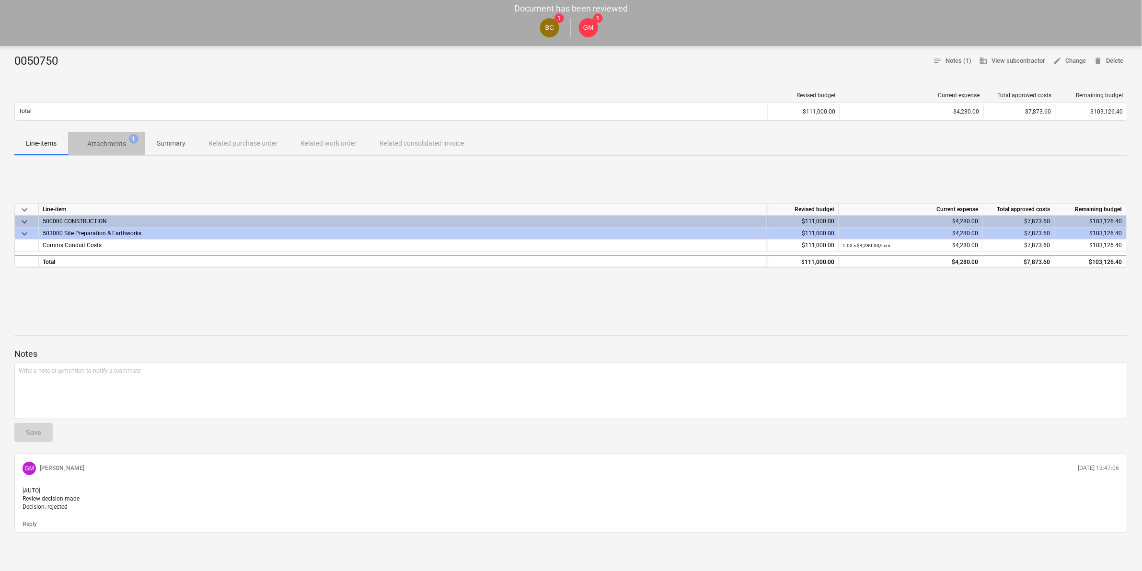
click at [117, 135] on span "Attachments 1" at bounding box center [106, 143] width 77 height 17
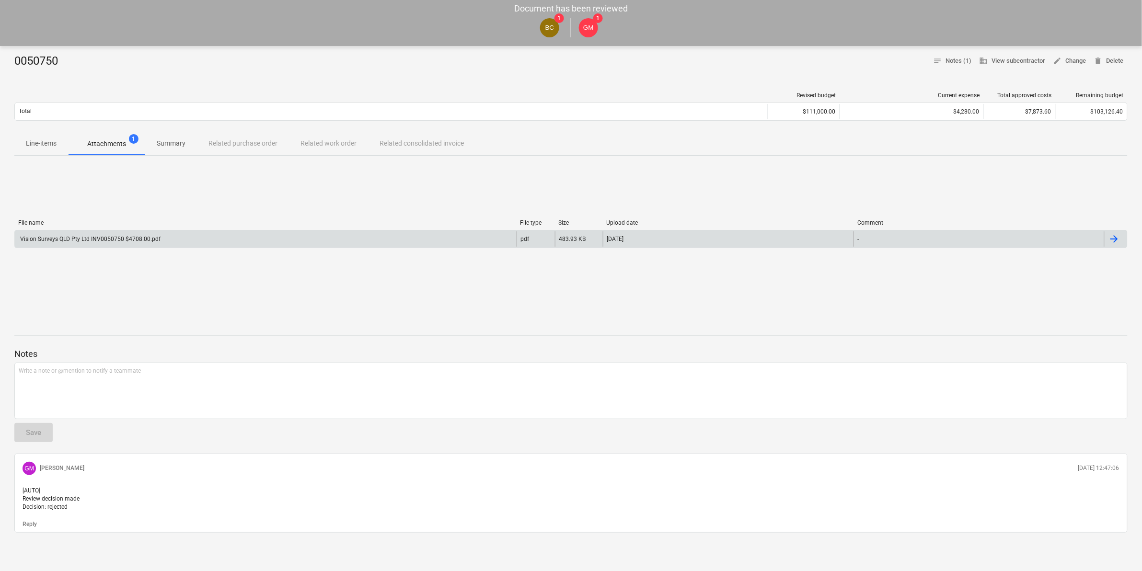
click at [147, 236] on div "Vision Surveys QLD Pty Ltd INV0050750 $4708.00.pdf" at bounding box center [90, 239] width 142 height 7
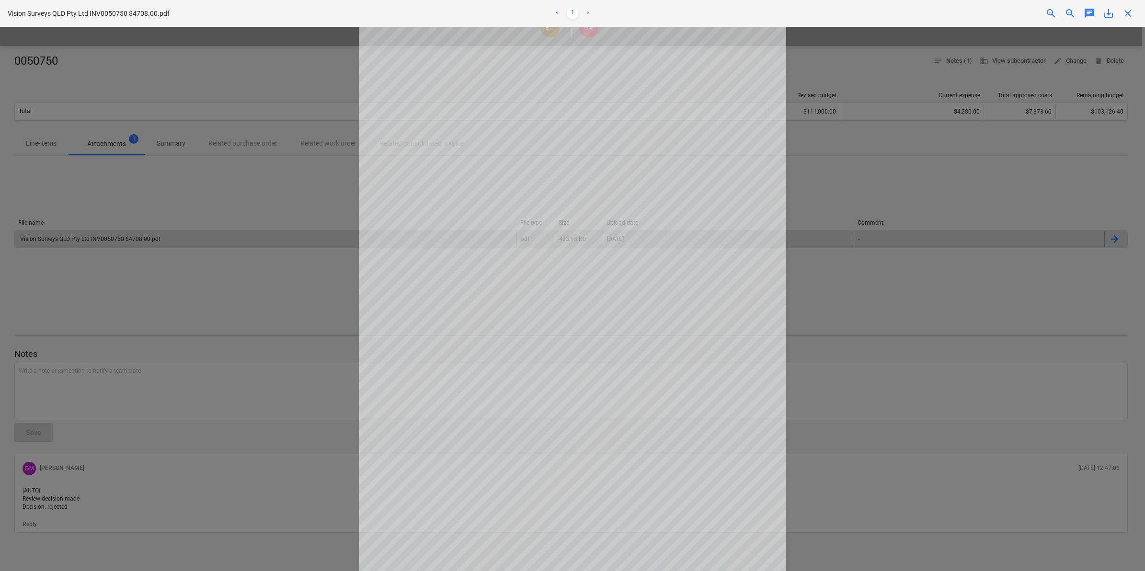
click at [1122, 15] on span "close" at bounding box center [1127, 13] width 11 height 11
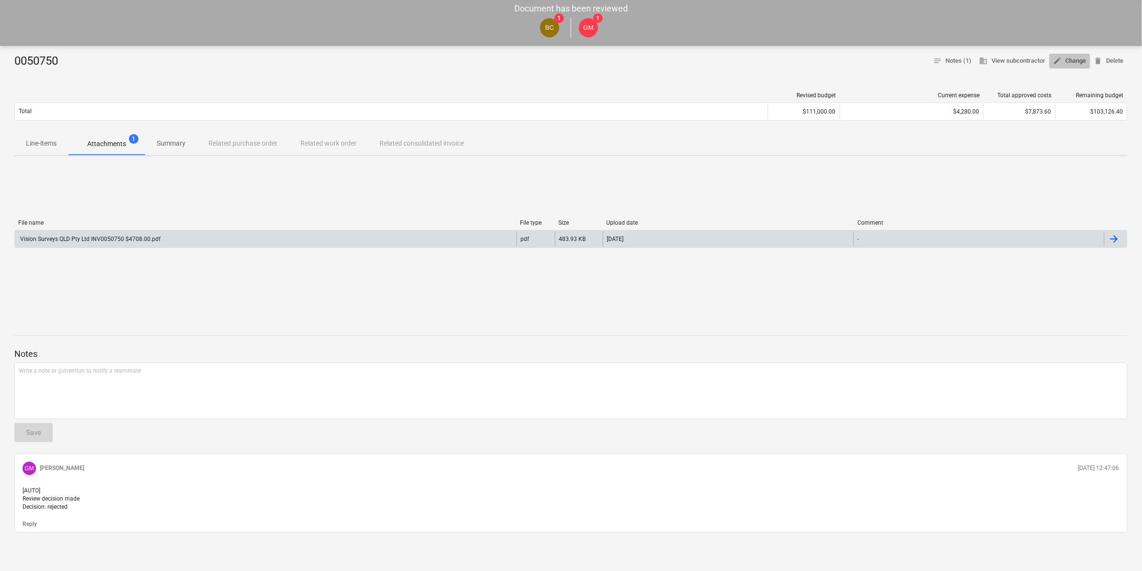
click at [1072, 56] on span "edit Change" at bounding box center [1069, 61] width 33 height 11
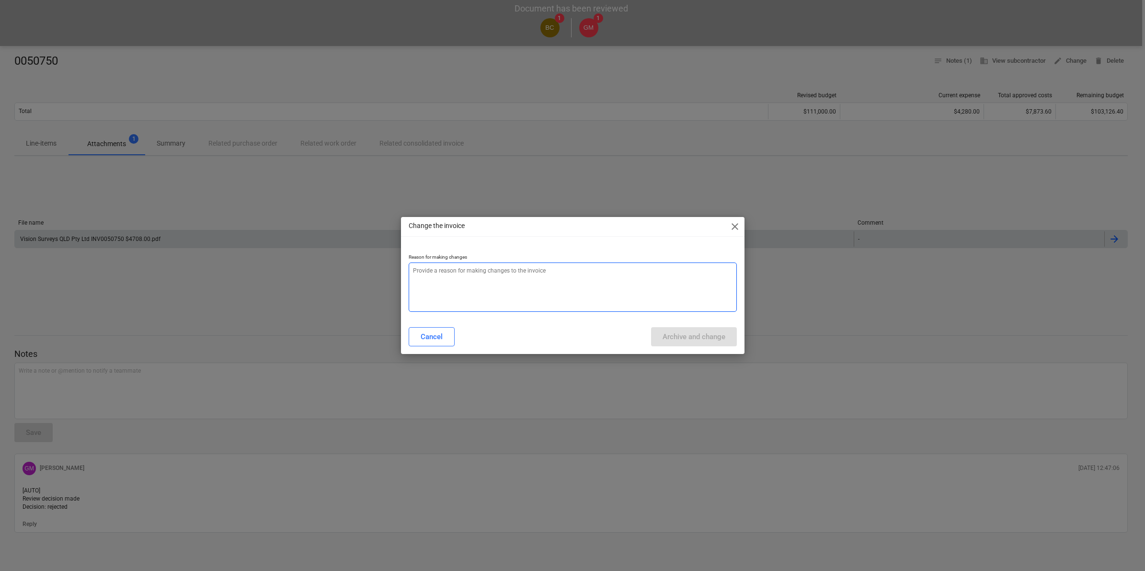
click at [480, 287] on textarea at bounding box center [573, 287] width 328 height 49
type textarea "x"
type textarea "i"
type textarea "x"
type textarea "in"
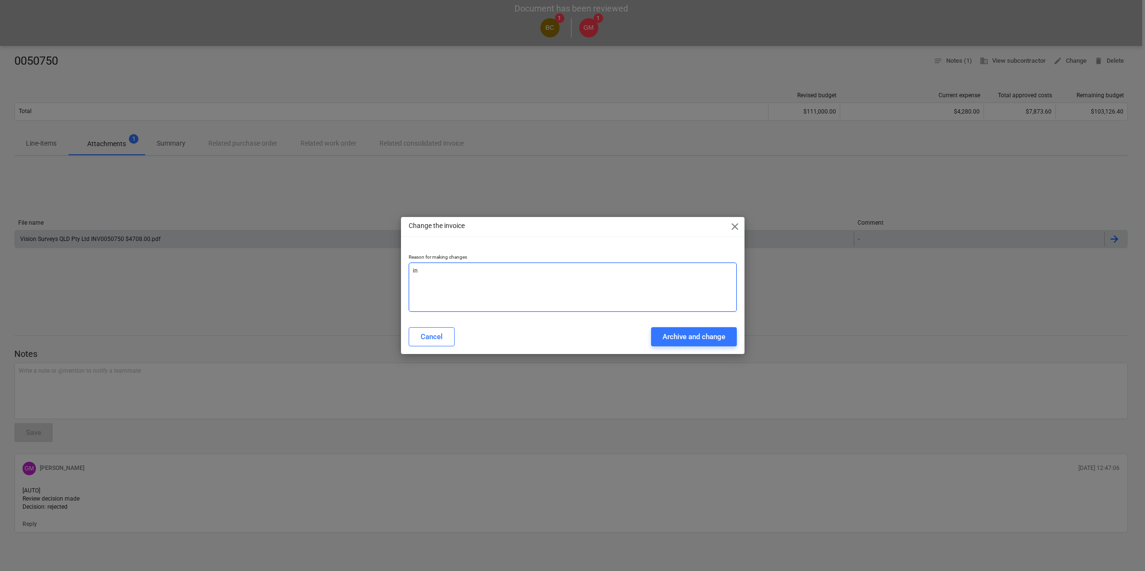
type textarea "x"
type textarea "inv"
type textarea "x"
type textarea "invo"
type textarea "x"
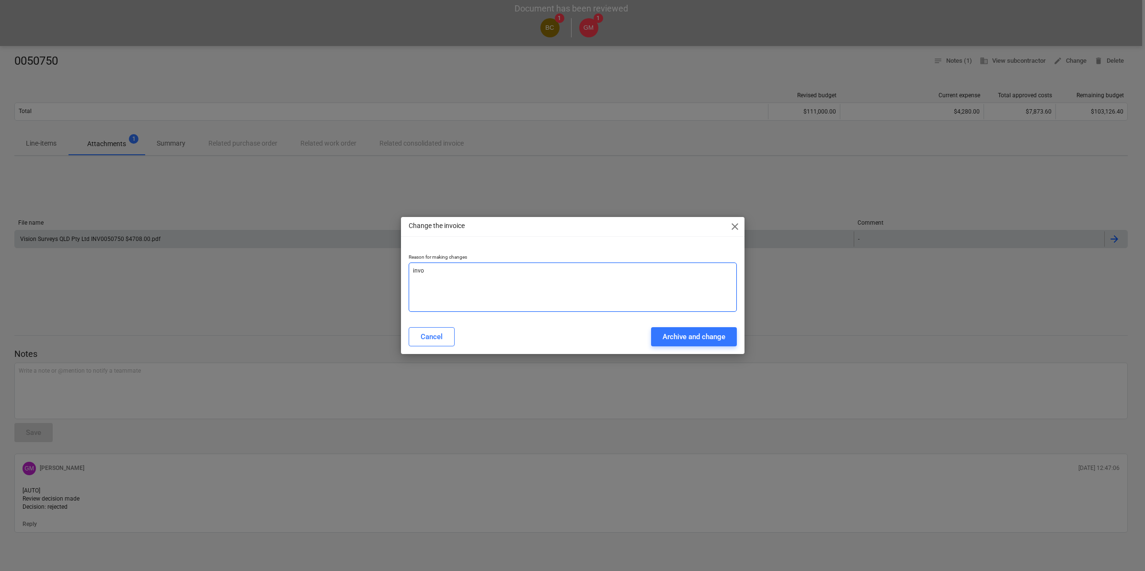
type textarea "invoi"
type textarea "x"
type textarea "invoic"
type textarea "x"
type textarea "invoice"
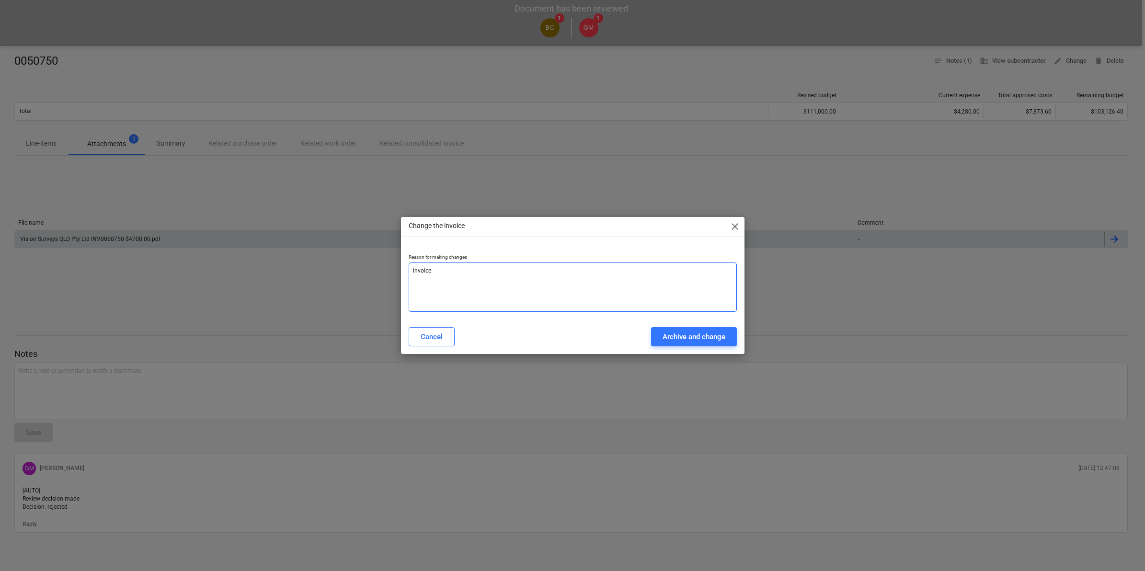
type textarea "x"
type textarea "invoice"
type textarea "x"
type textarea "invoice fo"
type textarea "x"
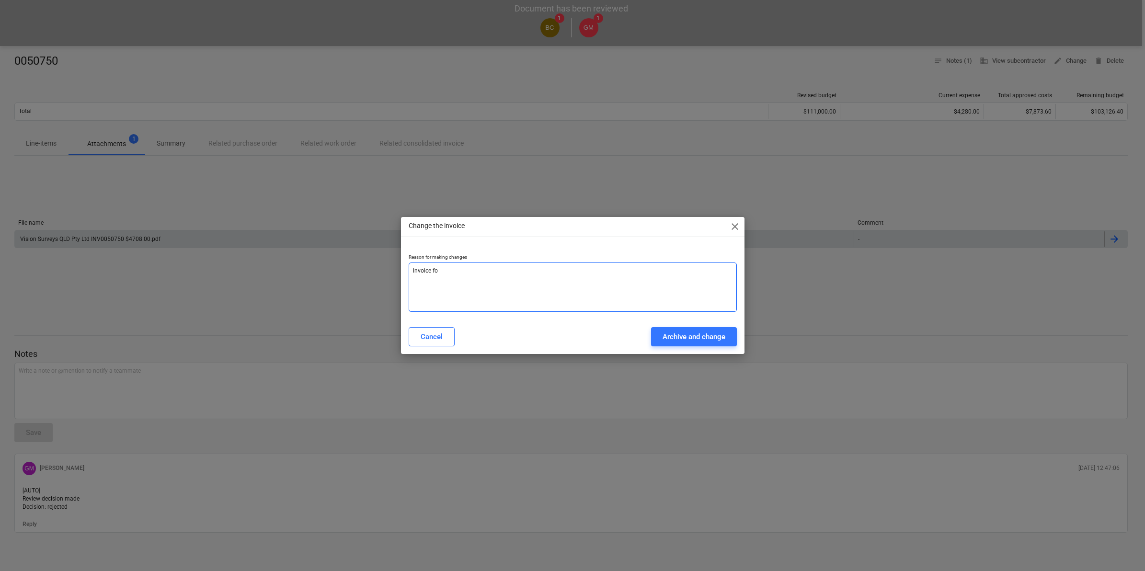
type textarea "invoice for"
type textarea "x"
type textarea "invoice for"
type textarea "x"
type textarea "invoice for b"
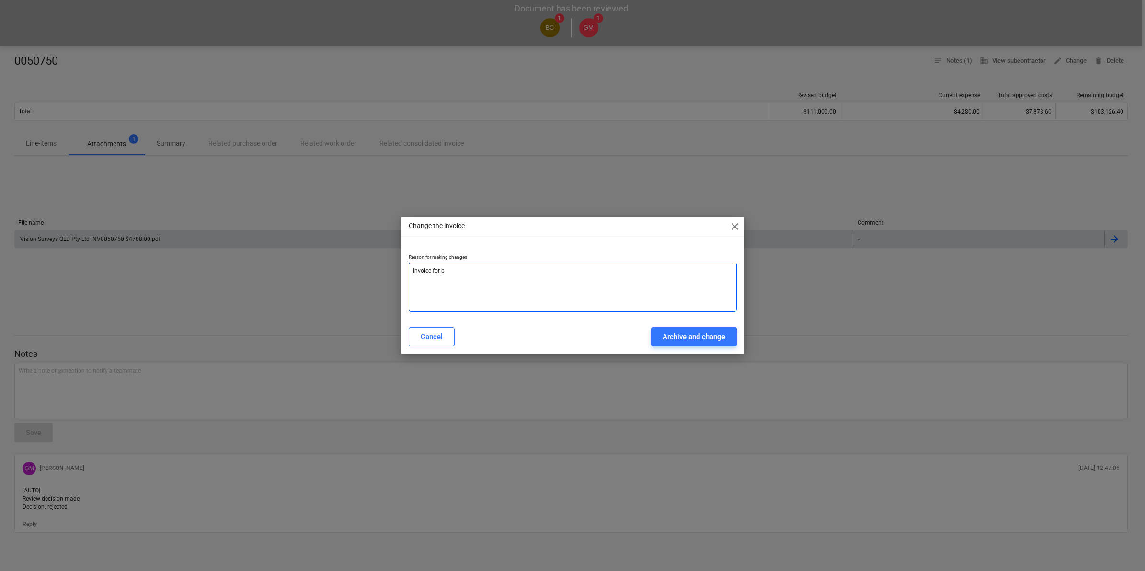
type textarea "x"
type textarea "invoice for bo"
type textarea "x"
type textarea "invoice for bot"
type textarea "x"
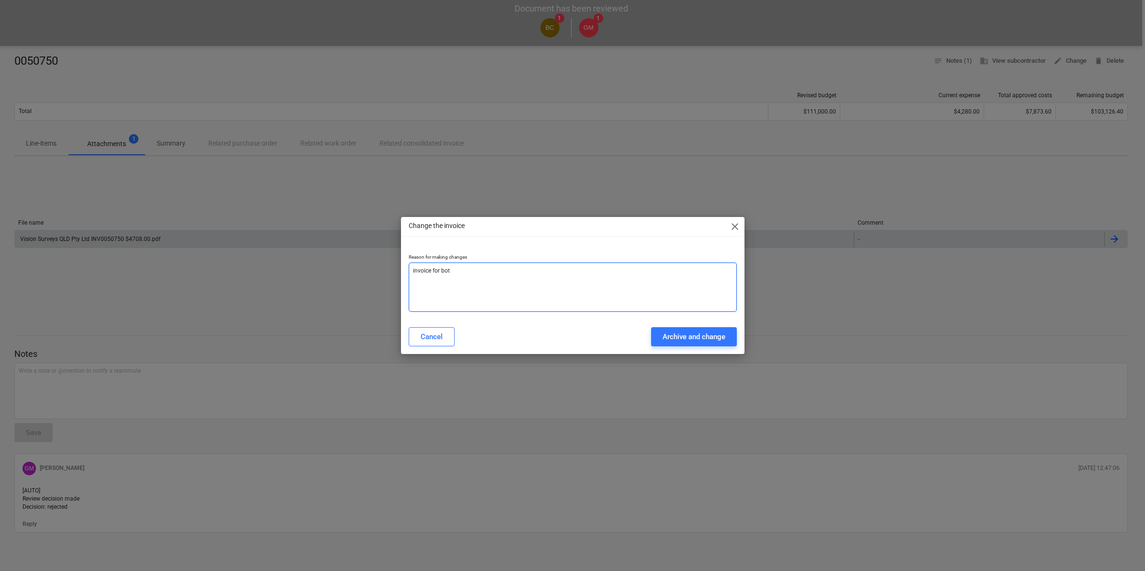
type textarea "invoice for both"
type textarea "x"
type textarea "invoice for both"
type textarea "x"
type textarea "invoice for both s"
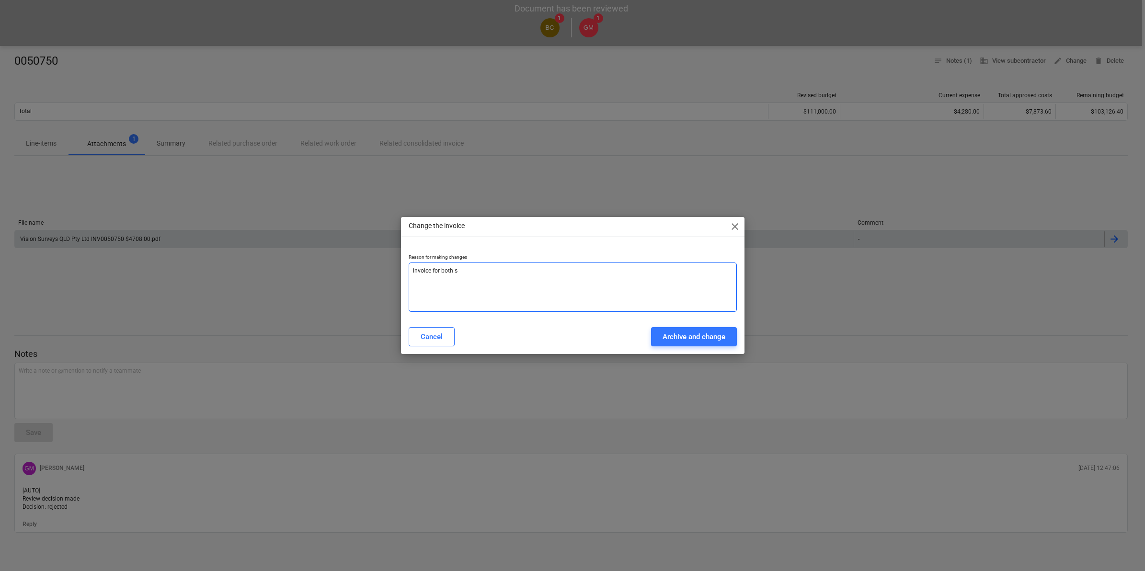
type textarea "x"
type textarea "invoice for both st"
type textarea "x"
type textarea "invoice for both sta"
type textarea "x"
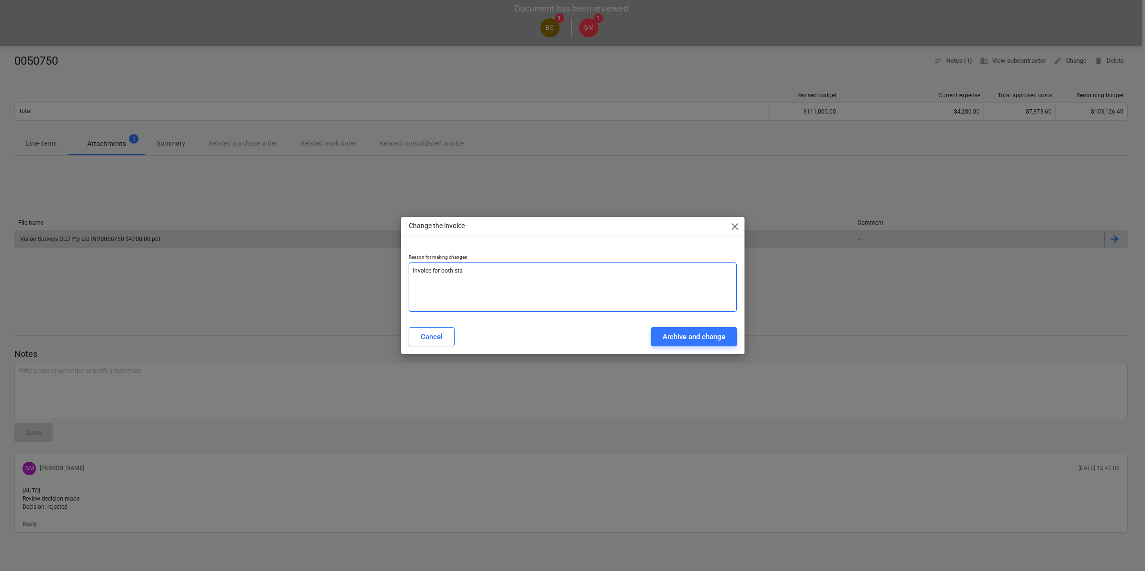
type textarea "invoice for both stag"
type textarea "x"
type textarea "invoice for both stage"
type textarea "x"
type textarea "invoice for both stage"
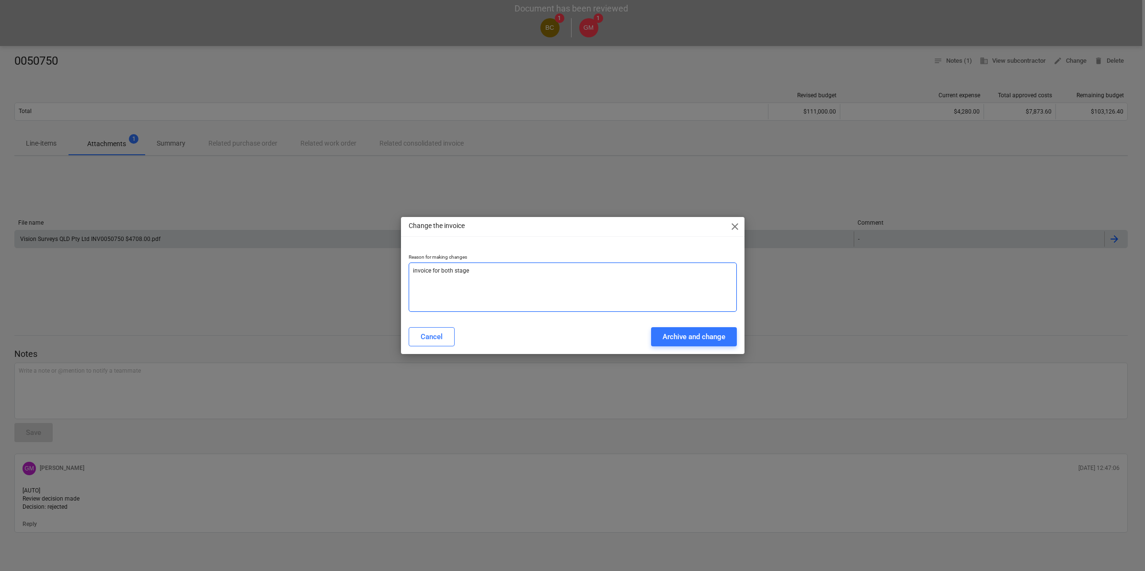
type textarea "x"
type textarea "invoice for both stage 1"
type textarea "x"
type textarea "invoice for both stage 1"
type textarea "x"
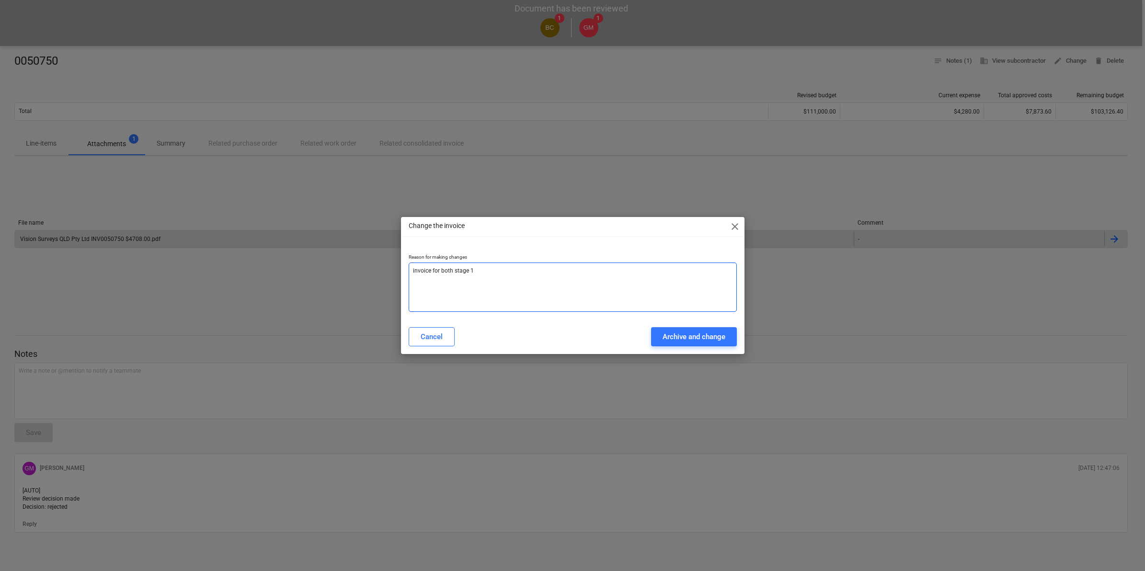
type textarea "invoice for both stage 1 a"
type textarea "x"
type textarea "invoice for both stage 1 an"
type textarea "x"
type textarea "invoice for both stage 1 and"
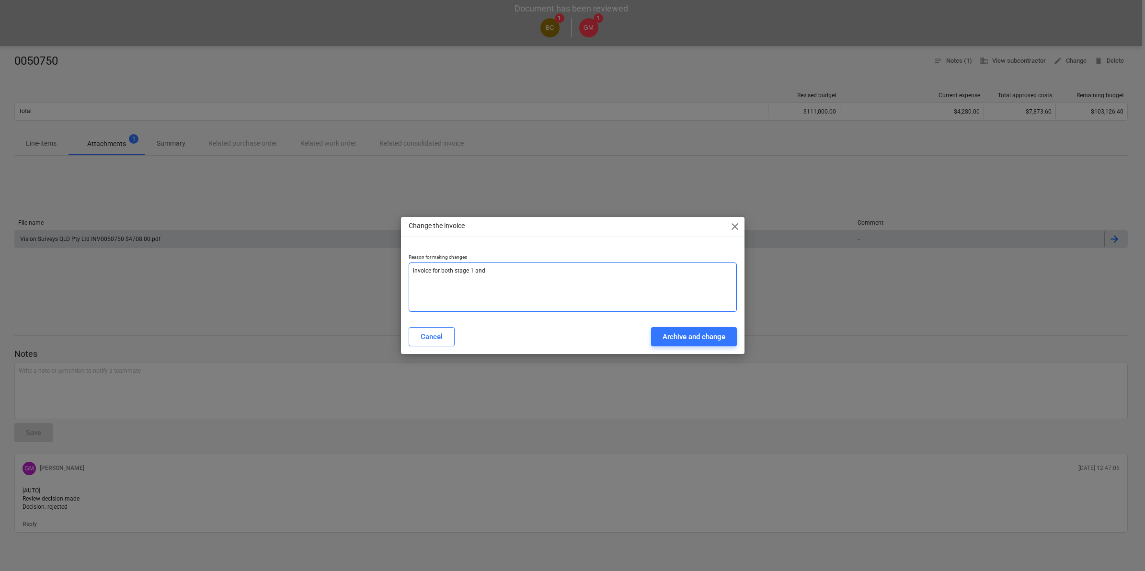
type textarea "x"
type textarea "invoice for both stage 1 and"
type textarea "x"
type textarea "invoice for both stage 1 and 2"
click at [691, 336] on div "Archive and change" at bounding box center [694, 337] width 63 height 12
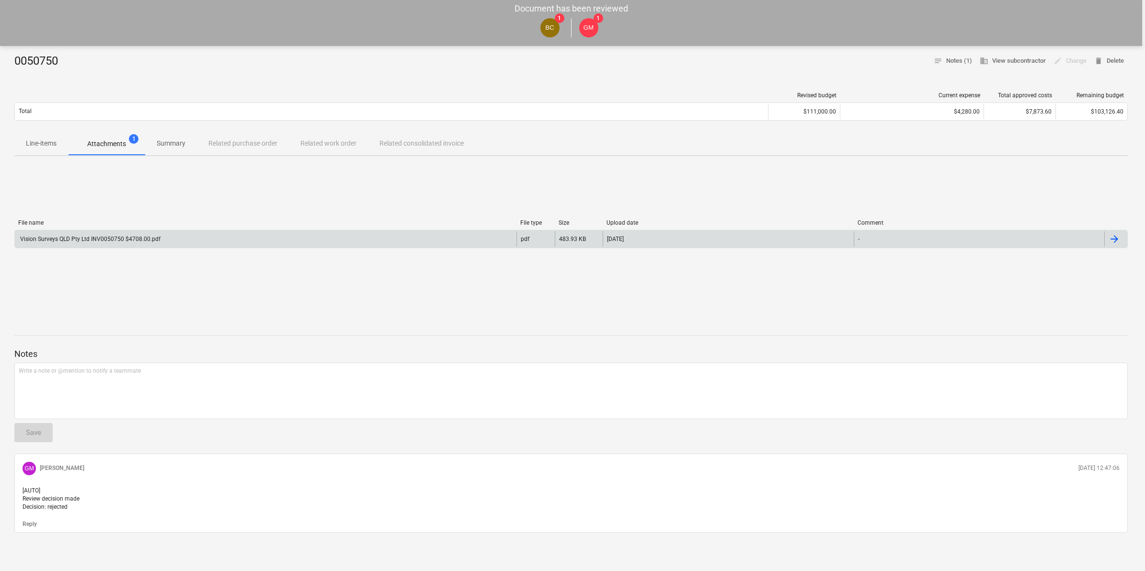
type textarea "x"
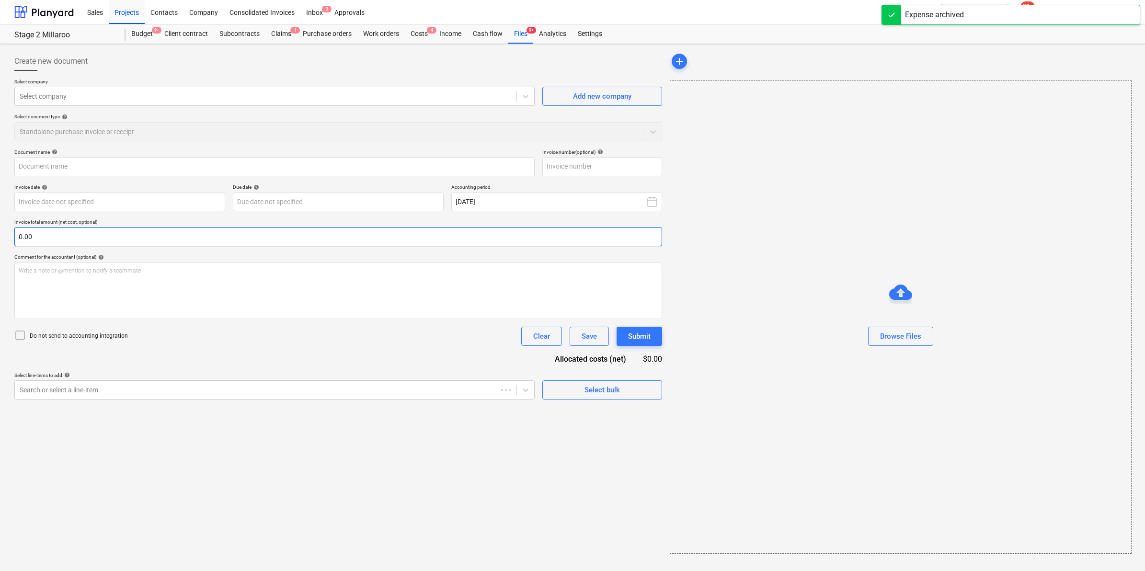
type input "0050750"
type input "[DATE]"
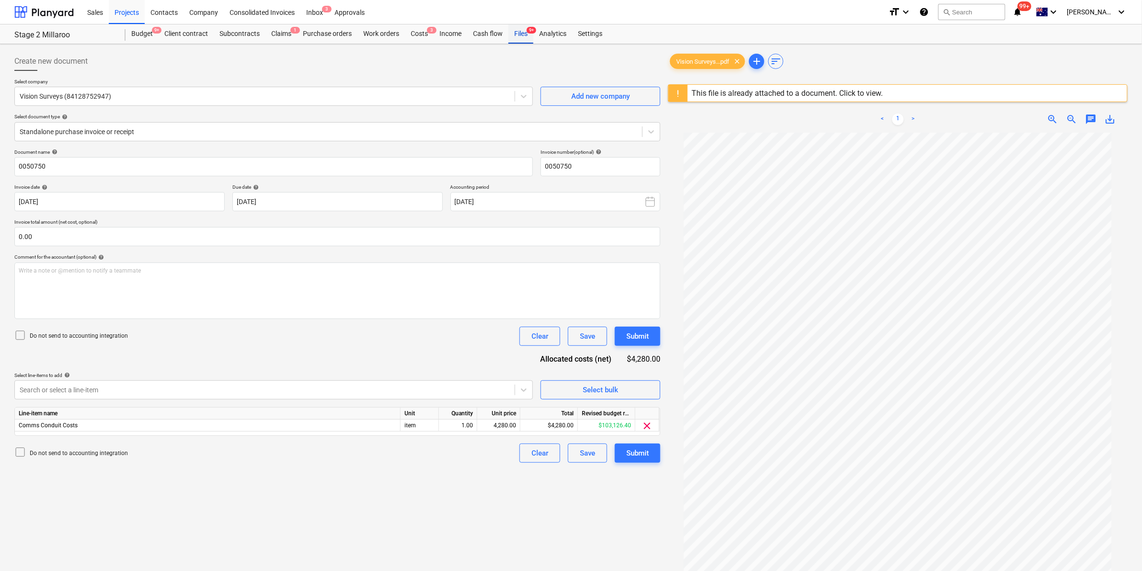
click at [521, 33] on div "Files 9+" at bounding box center [520, 33] width 25 height 19
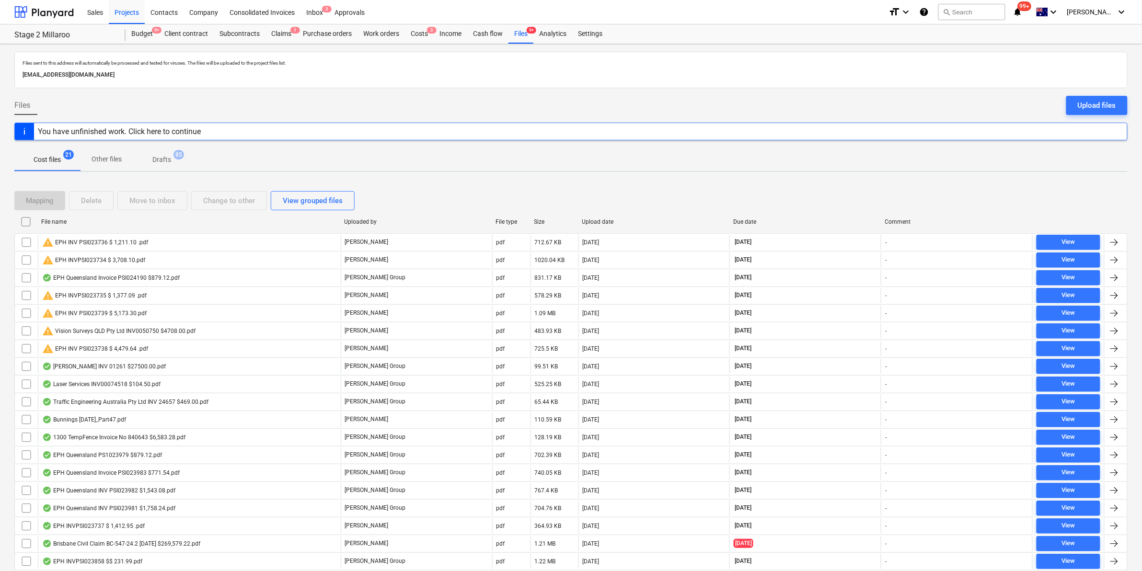
click at [109, 217] on div "File name" at bounding box center [188, 221] width 303 height 15
checkbox input "false"
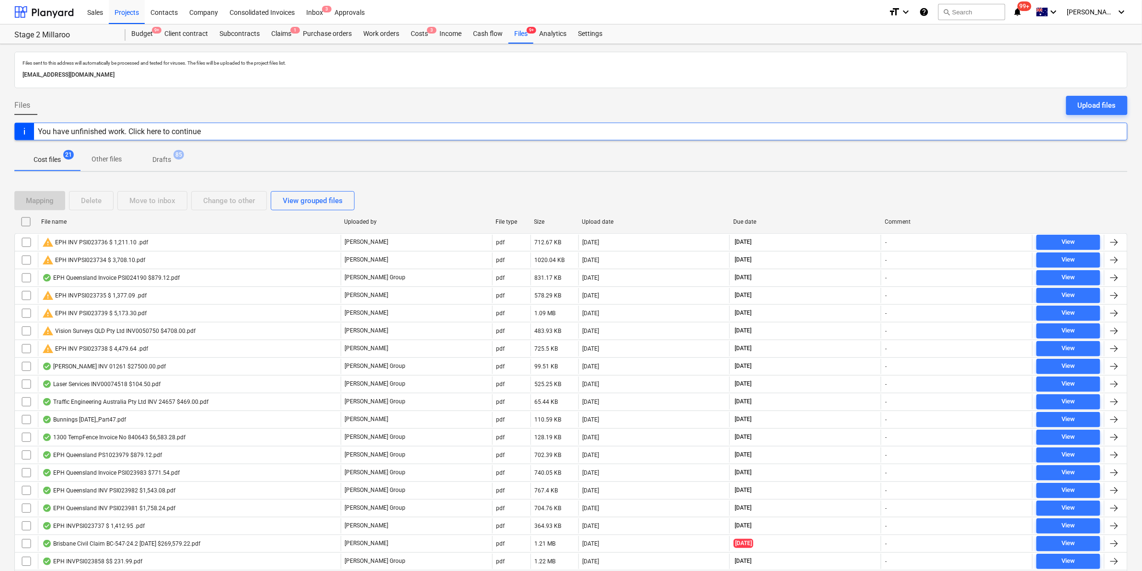
checkbox input "false"
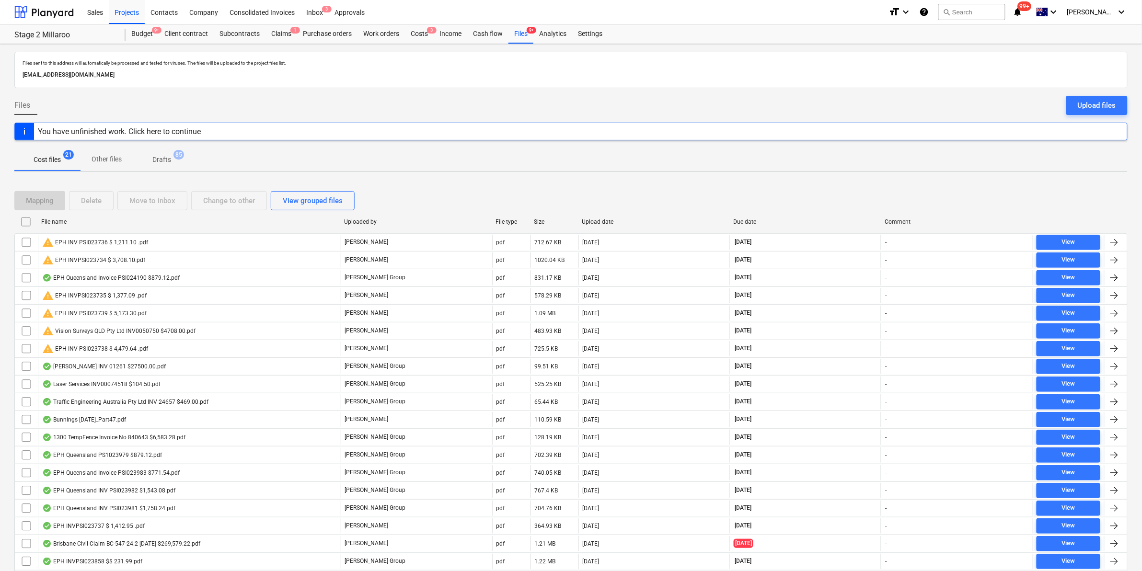
checkbox input "false"
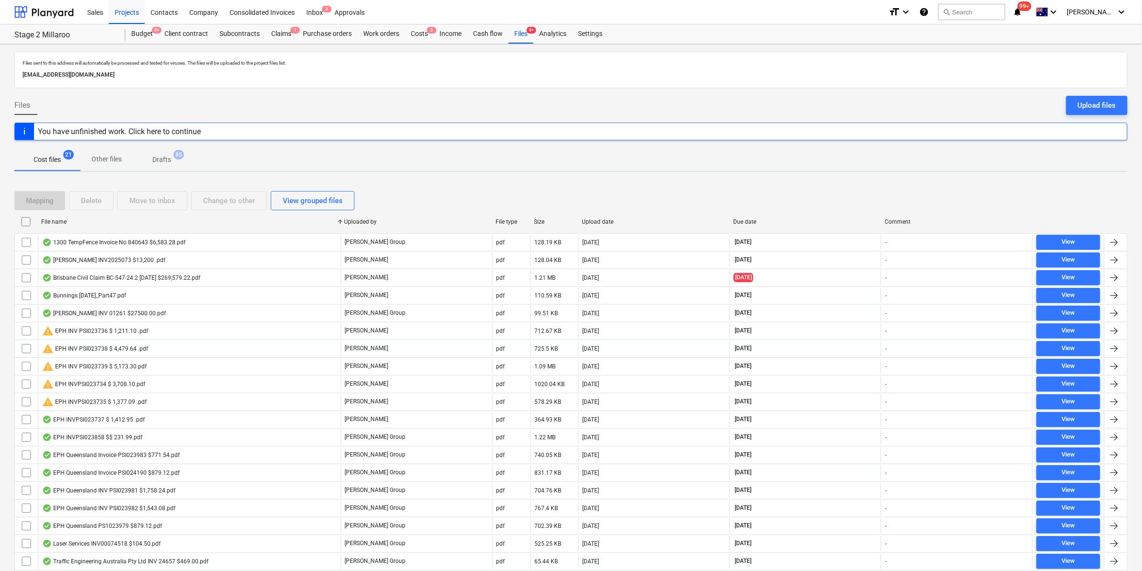
click at [393, 219] on div "Uploaded by" at bounding box center [416, 221] width 144 height 7
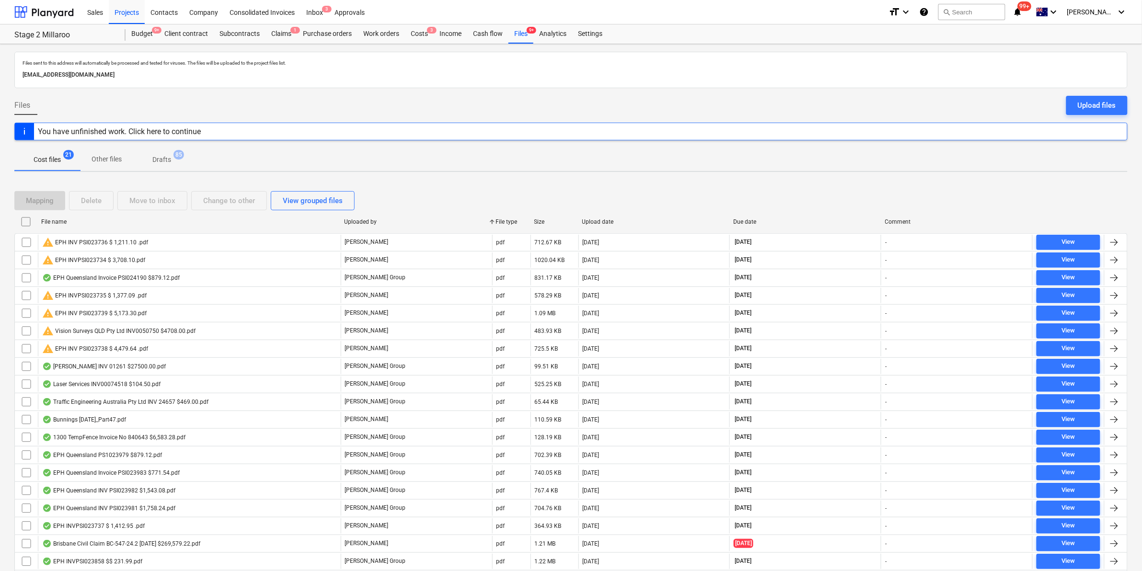
click at [265, 223] on div "File name" at bounding box center [188, 221] width 295 height 7
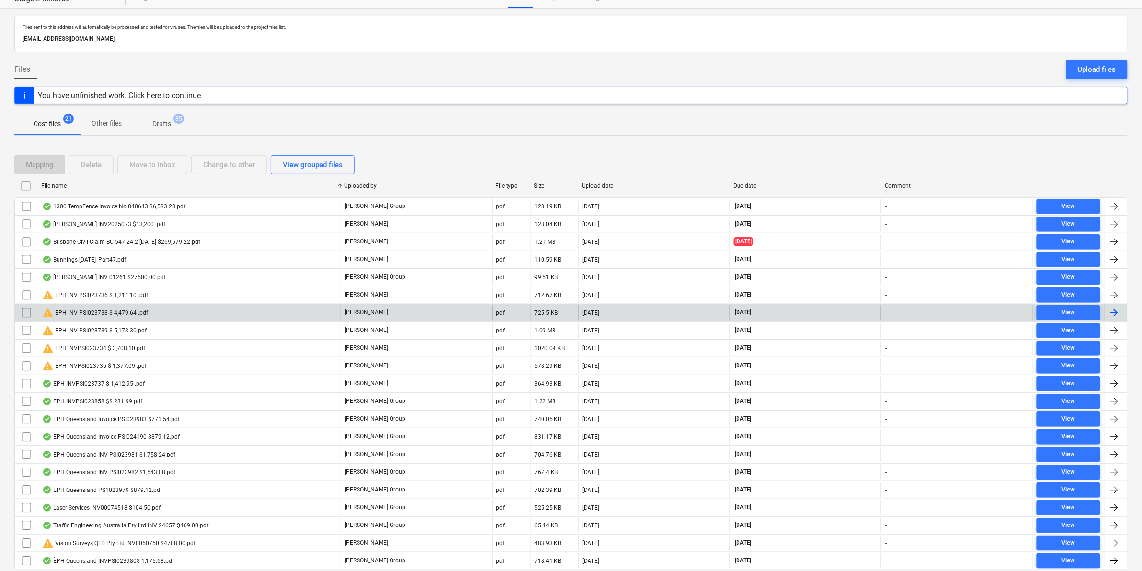
scroll to position [72, 0]
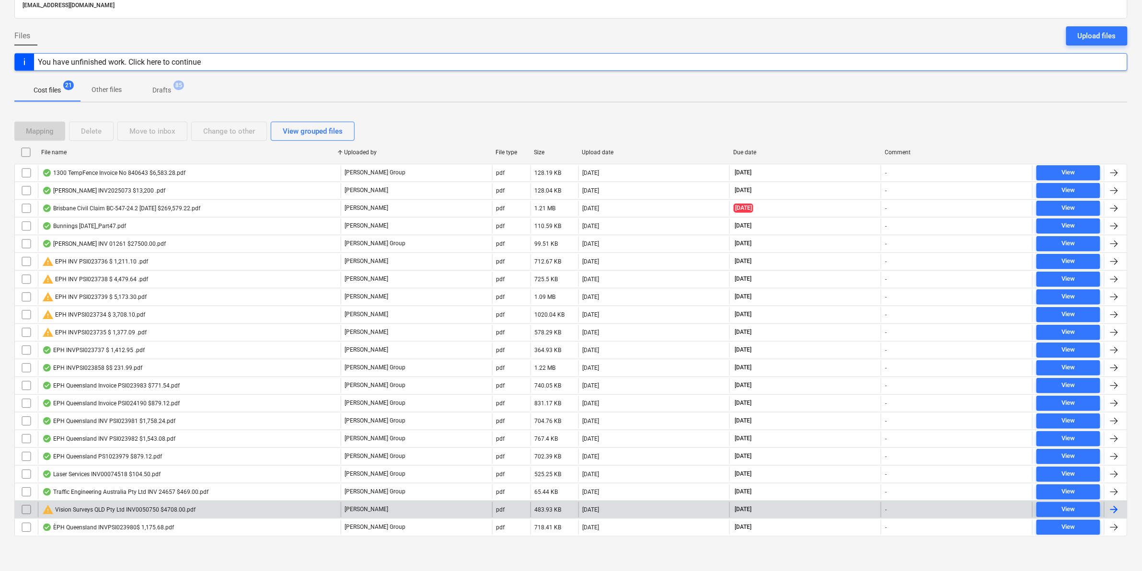
click at [26, 508] on input "checkbox" at bounding box center [26, 509] width 15 height 15
click at [46, 130] on div "Mapping" at bounding box center [40, 131] width 28 height 12
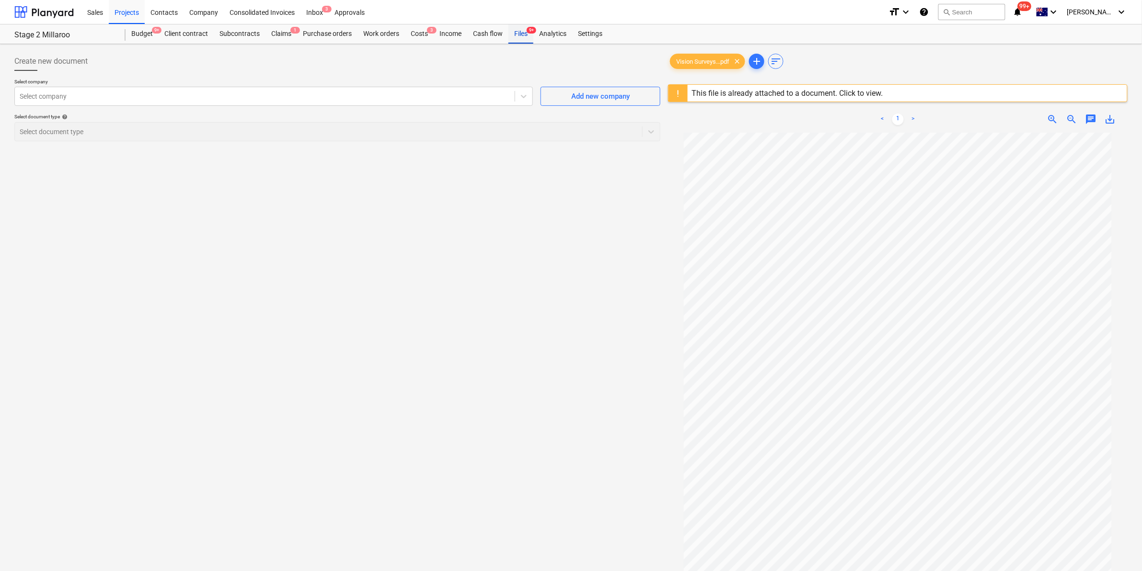
click at [529, 29] on span "9+" at bounding box center [531, 30] width 10 height 7
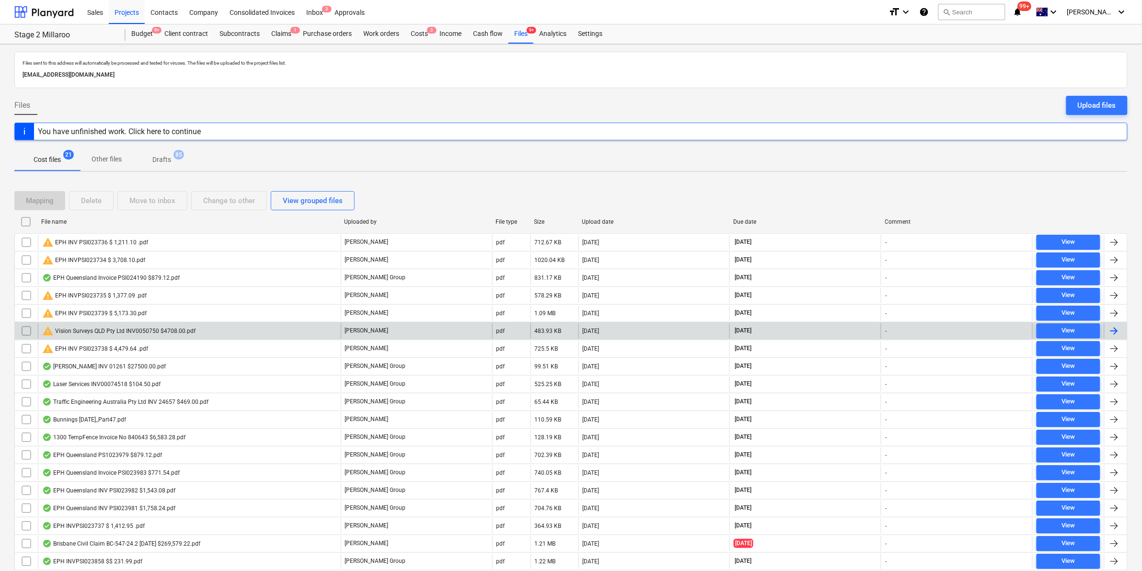
click at [74, 331] on div "warning Vision Surveys QLD Pty Ltd INV0050750 $4708.00.pdf" at bounding box center [118, 330] width 153 height 11
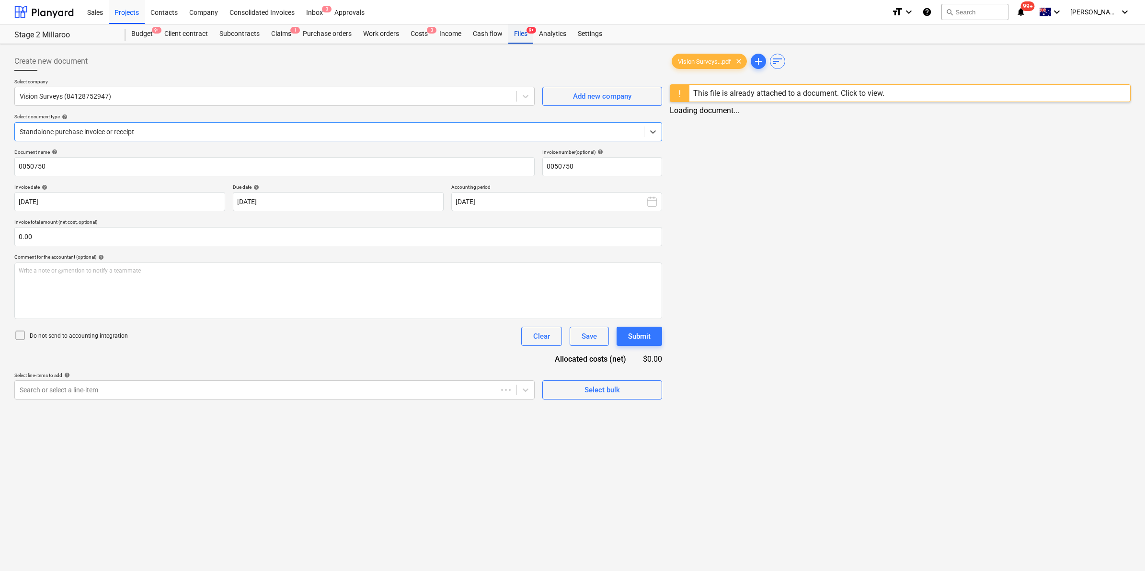
click at [514, 38] on div "Files 9+" at bounding box center [520, 33] width 25 height 19
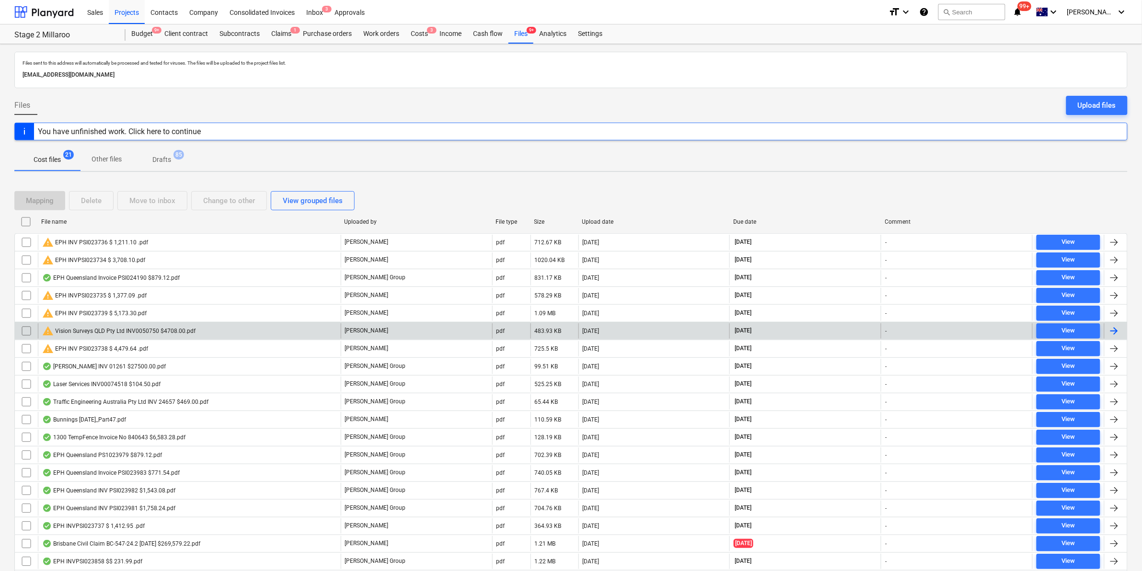
click at [23, 331] on input "checkbox" at bounding box center [26, 330] width 15 height 15
click at [225, 197] on div "Change to other" at bounding box center [229, 200] width 52 height 12
click at [92, 157] on p "Other files" at bounding box center [107, 159] width 30 height 10
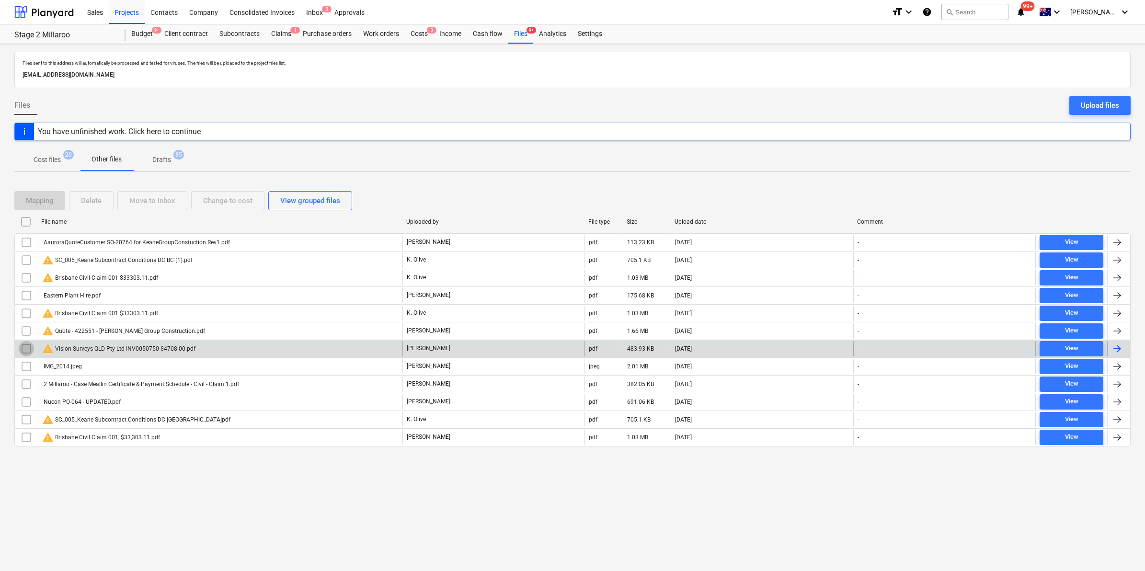
click at [23, 351] on input "checkbox" at bounding box center [26, 348] width 15 height 15
click at [164, 199] on div "Move to inbox" at bounding box center [152, 200] width 46 height 12
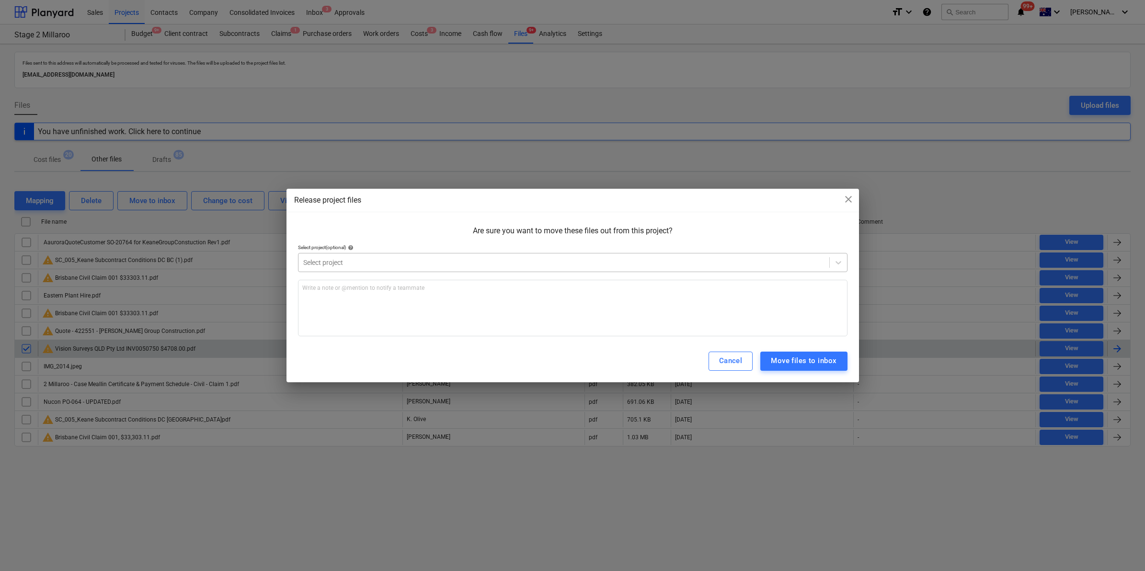
click at [694, 259] on div at bounding box center [563, 263] width 521 height 10
click at [844, 199] on span "close" at bounding box center [848, 199] width 11 height 11
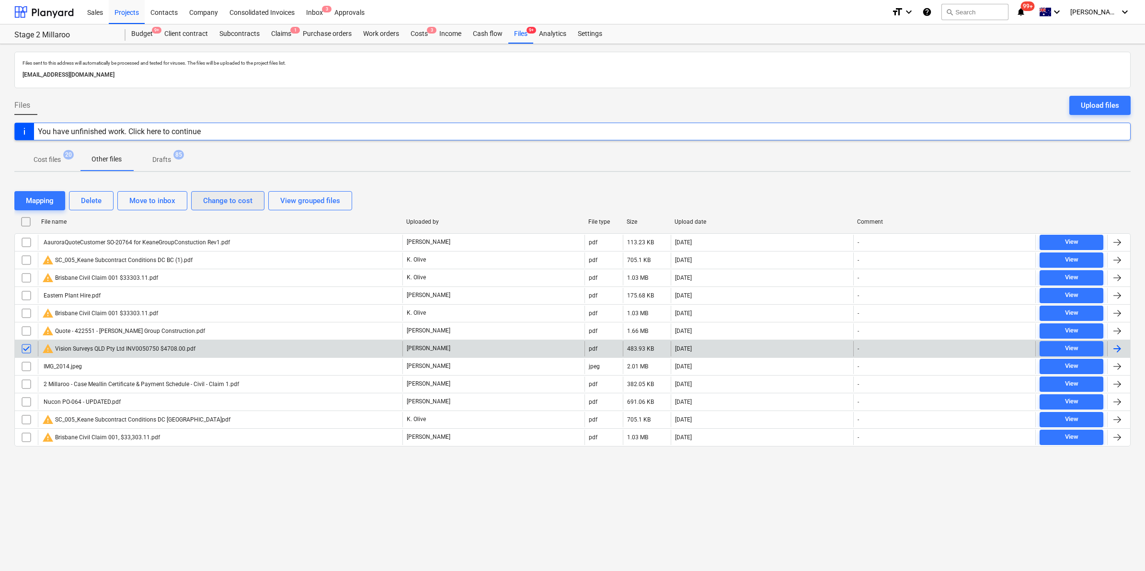
click at [235, 197] on div "Change to cost" at bounding box center [227, 200] width 49 height 12
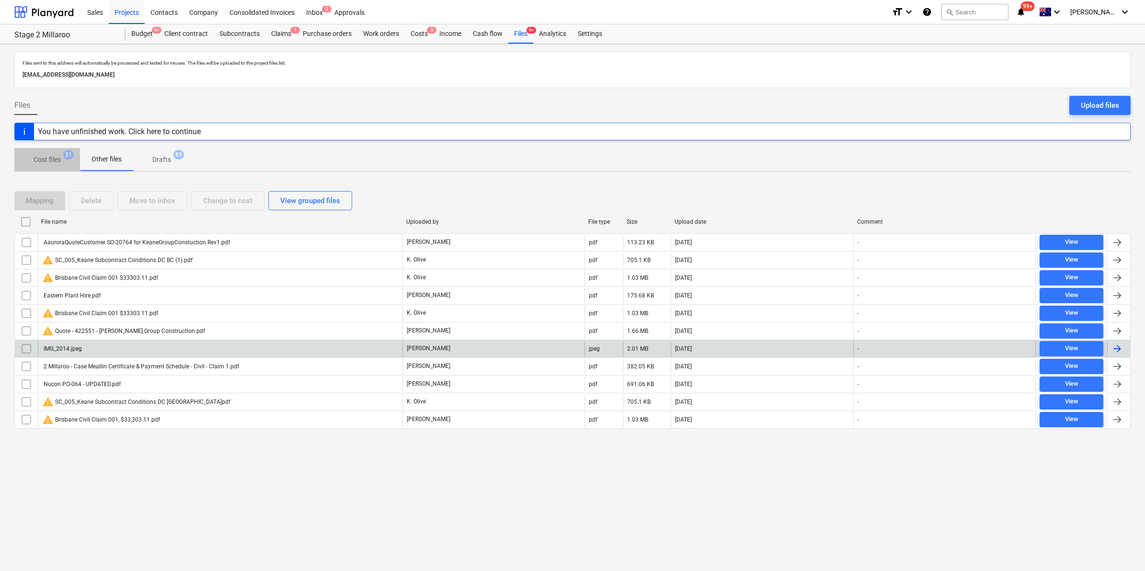
click at [60, 160] on p "Cost files" at bounding box center [47, 160] width 27 height 10
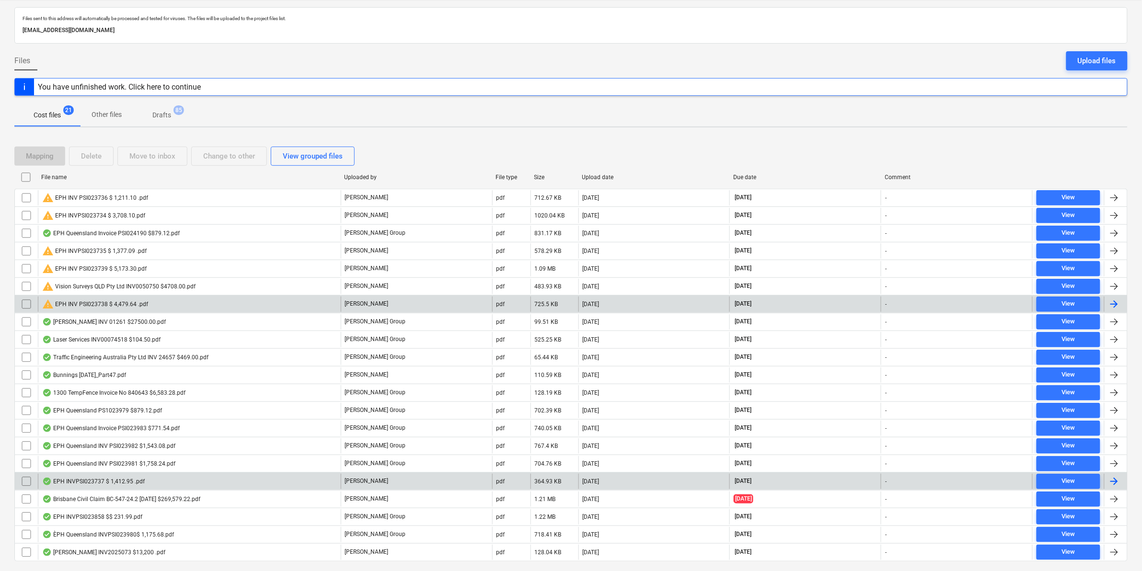
scroll to position [72, 0]
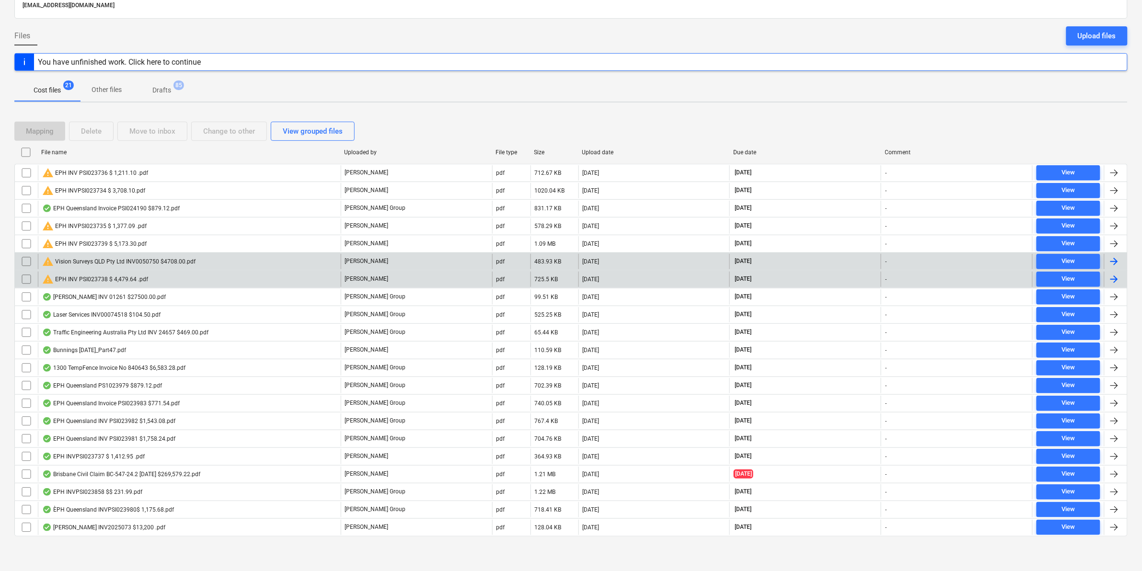
click at [77, 256] on div "warning Vision Surveys QLD Pty Ltd INV0050750 $4708.00.pdf" at bounding box center [118, 261] width 153 height 11
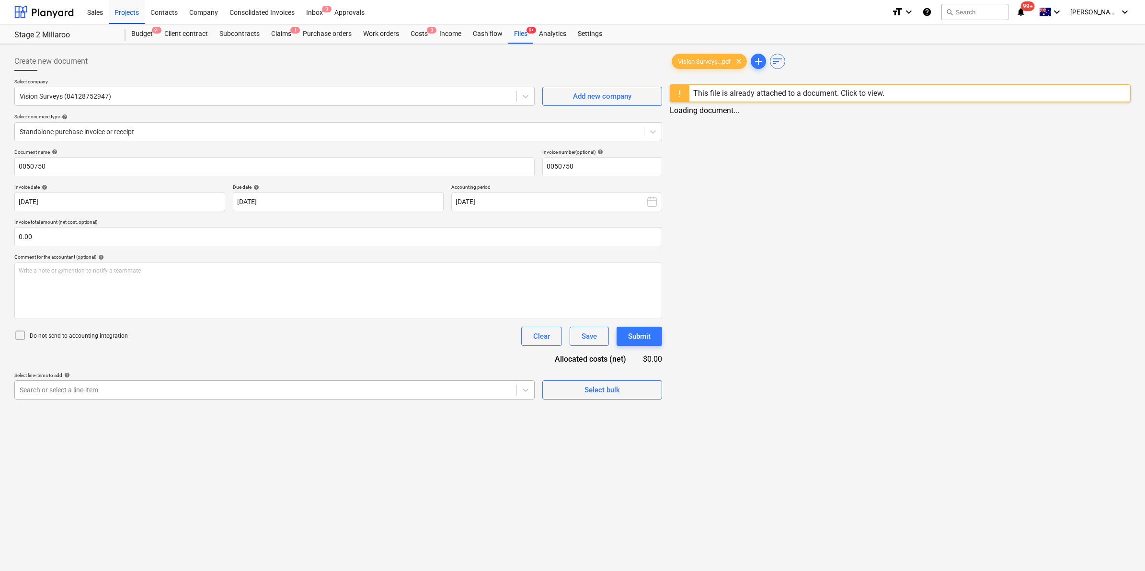
click at [312, 400] on div "Create new document Select company Vision Surveys (84128752947) Add new company…" at bounding box center [338, 225] width 655 height 355
click at [305, 389] on div at bounding box center [266, 390] width 492 height 10
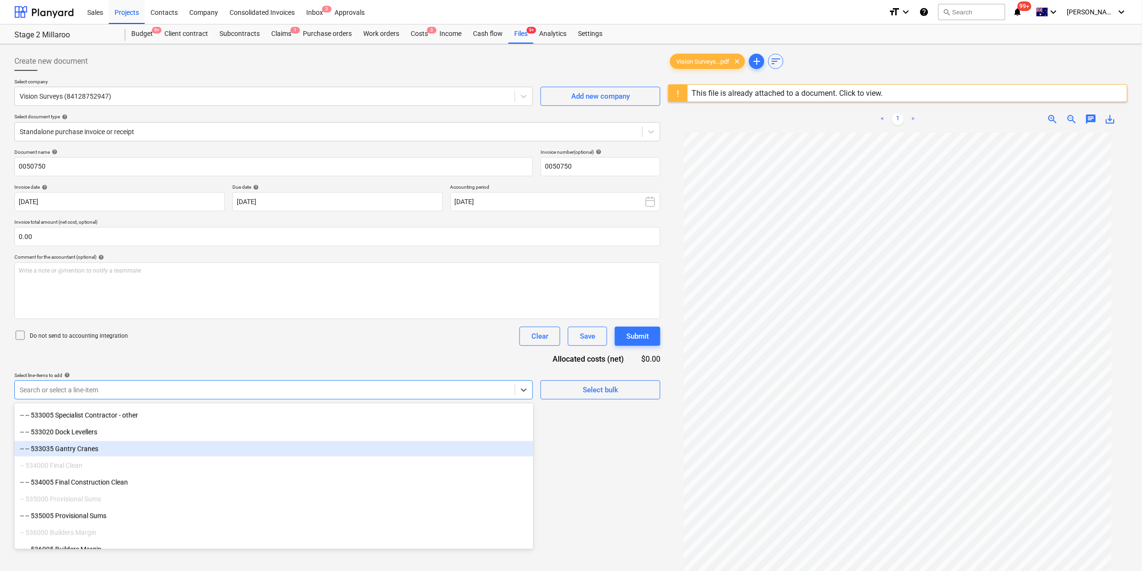
scroll to position [3763, 0]
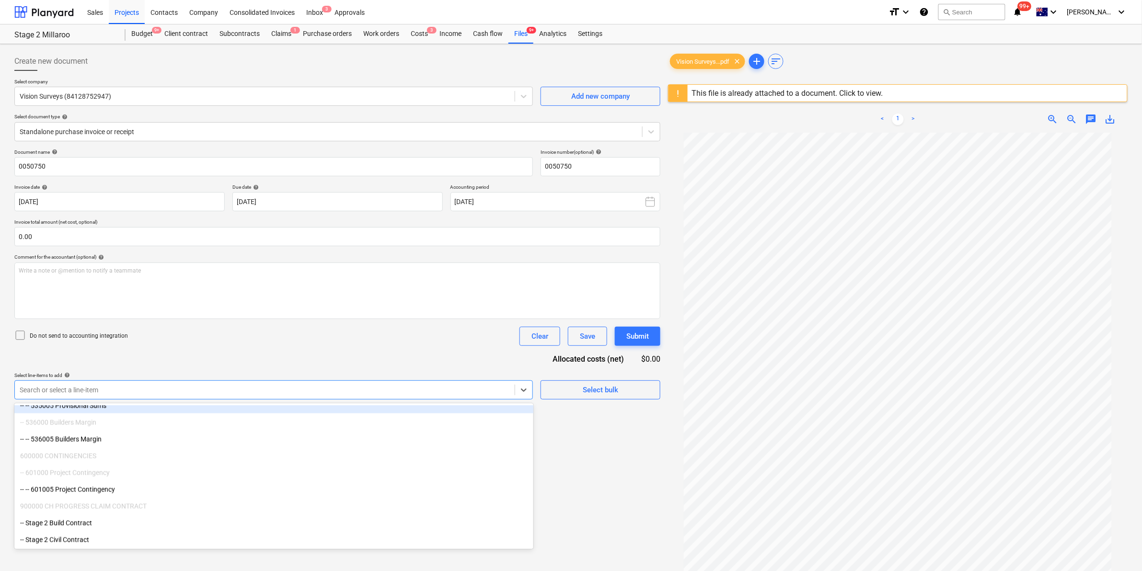
click at [220, 346] on div "Document name help 0050750 Invoice number (optional) help 0050750 Invoice date …" at bounding box center [337, 274] width 646 height 251
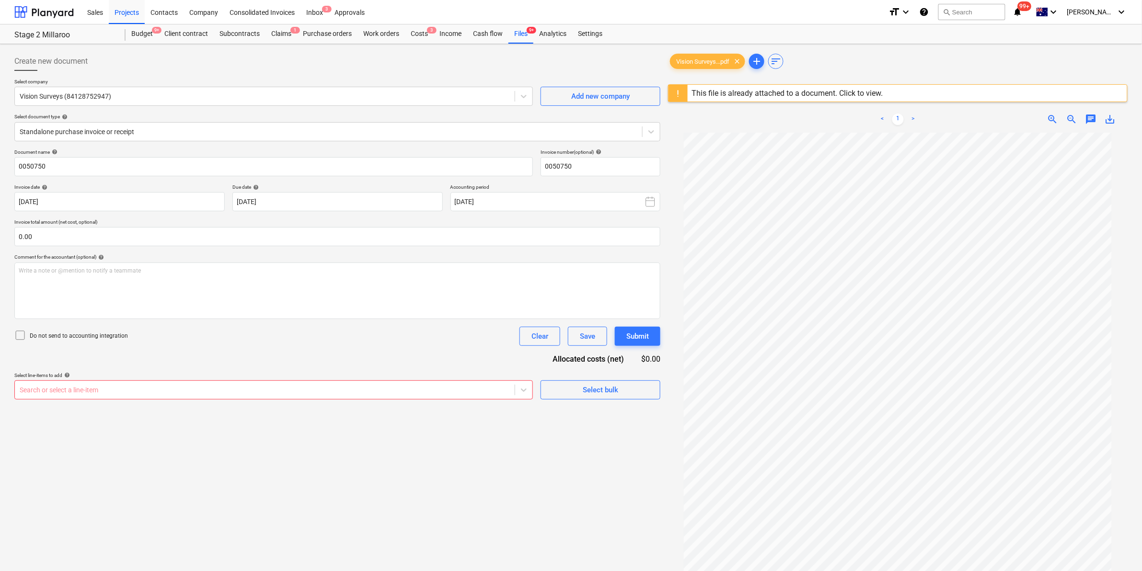
click at [492, 387] on div at bounding box center [265, 390] width 490 height 10
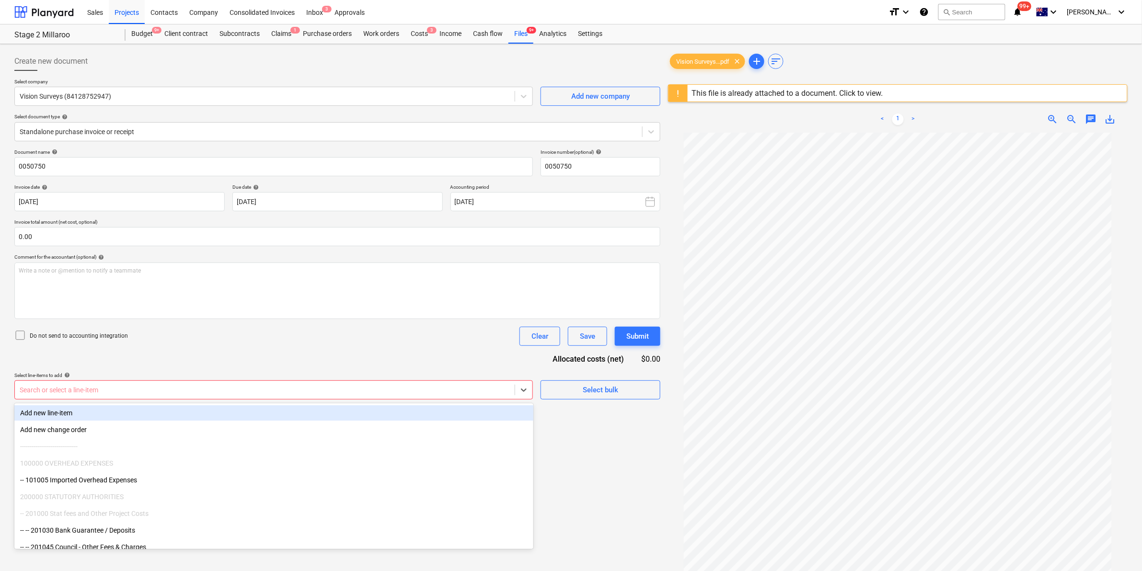
click at [178, 415] on div "Add new line-item" at bounding box center [273, 412] width 519 height 15
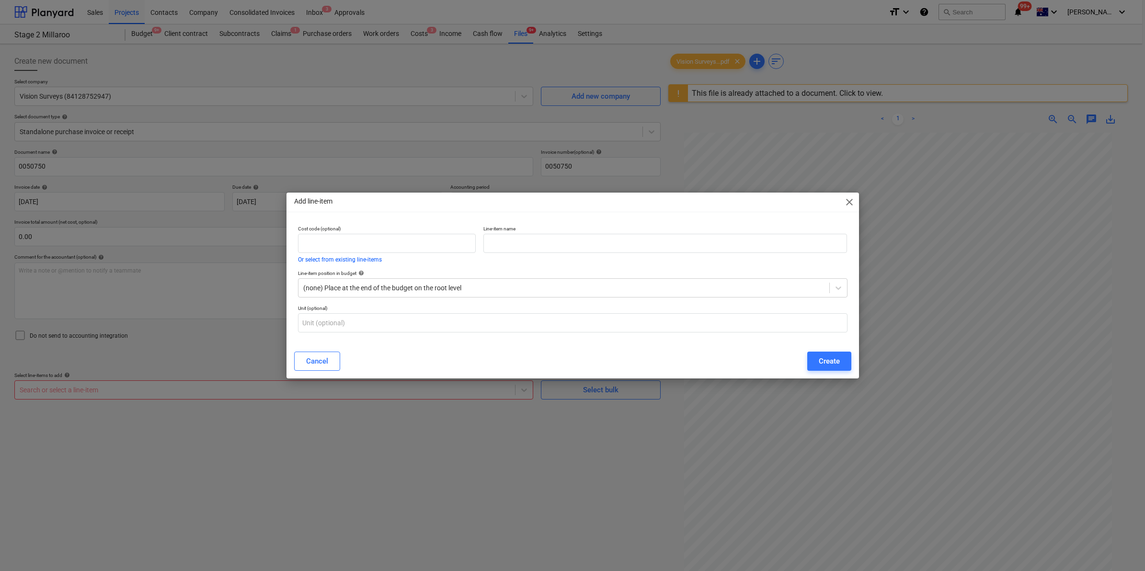
click at [856, 200] on div "Add line-item close" at bounding box center [572, 202] width 572 height 19
click at [850, 200] on span "close" at bounding box center [849, 201] width 11 height 11
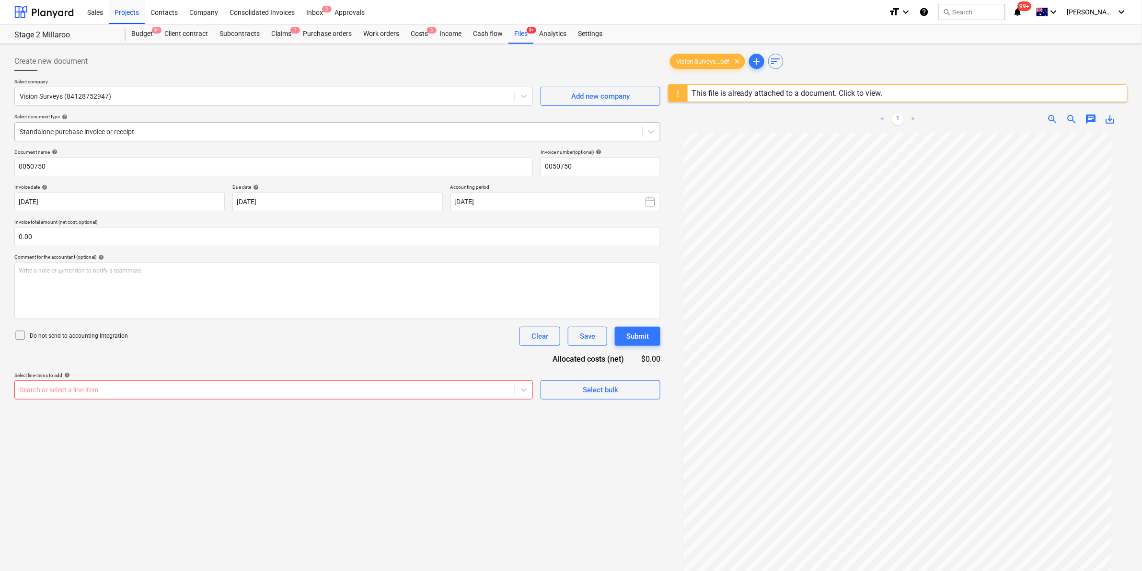
click at [649, 122] on div "Standalone purchase invoice or receipt" at bounding box center [337, 131] width 646 height 19
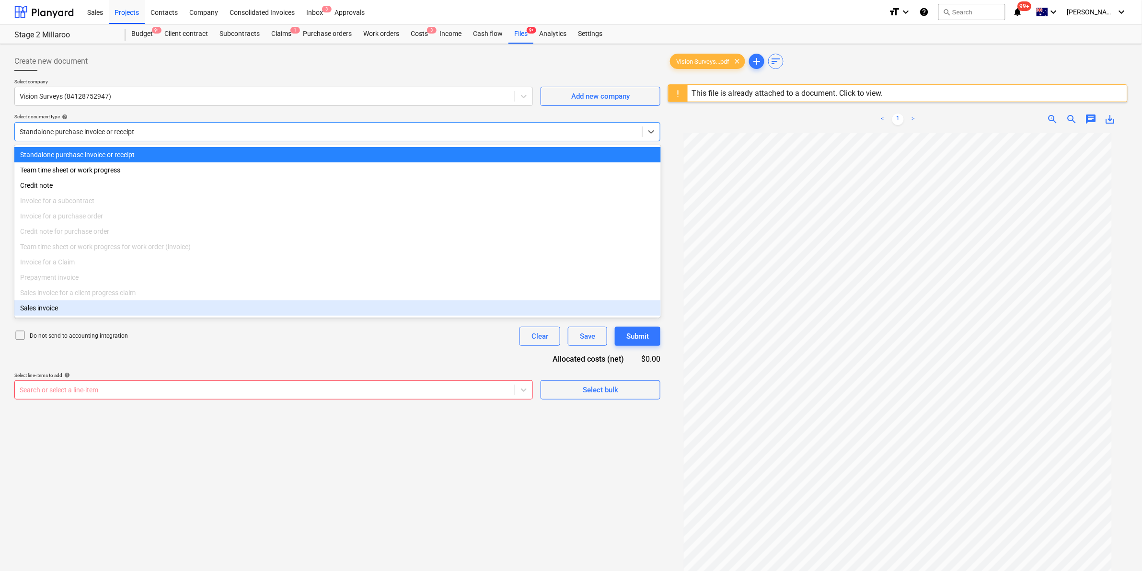
click at [193, 464] on div "Create new document Select company Vision Surveys (84128752947) Add new company…" at bounding box center [337, 364] width 653 height 633
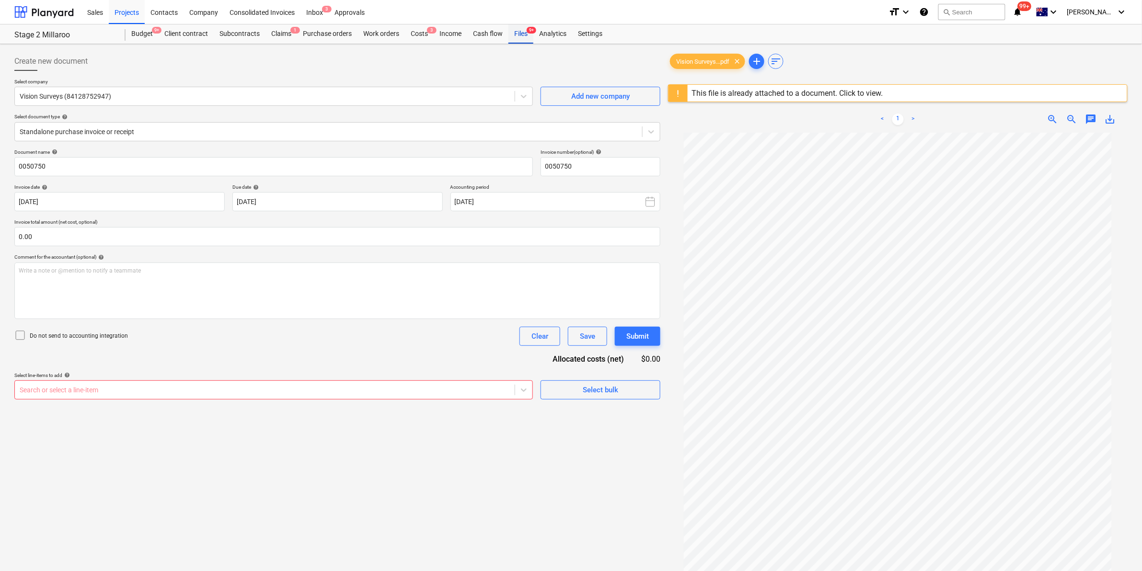
click at [517, 34] on div "Files 9+" at bounding box center [520, 33] width 25 height 19
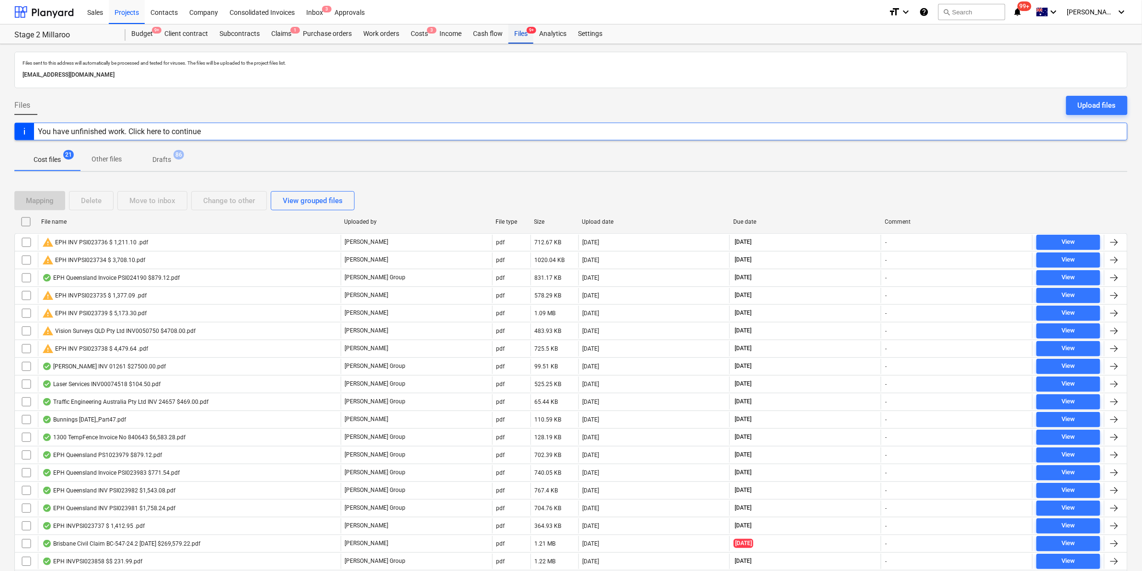
click at [514, 32] on div "Files 9+" at bounding box center [520, 33] width 25 height 19
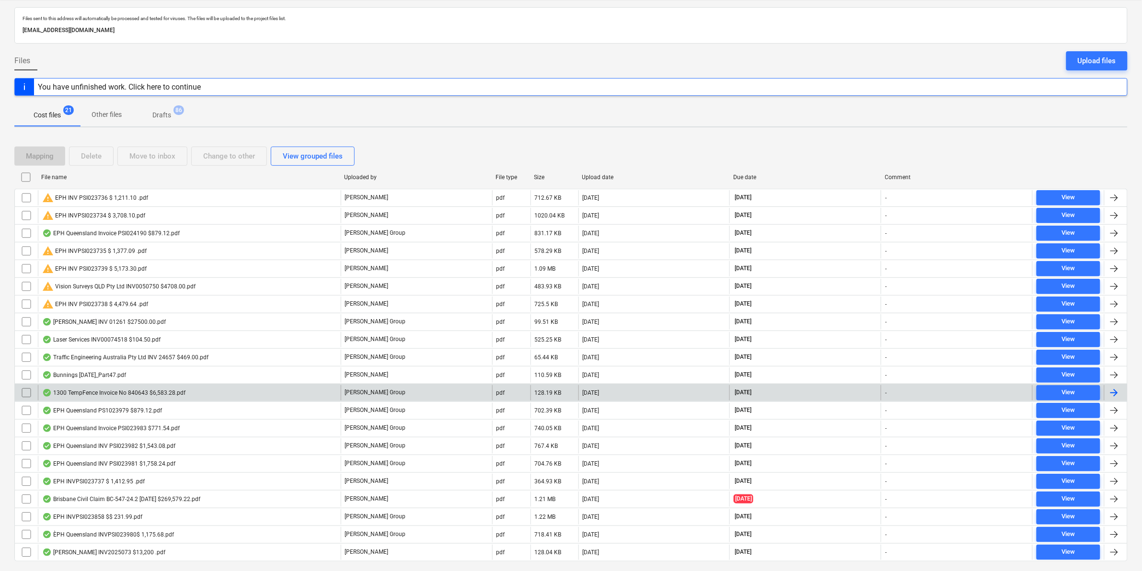
scroll to position [72, 0]
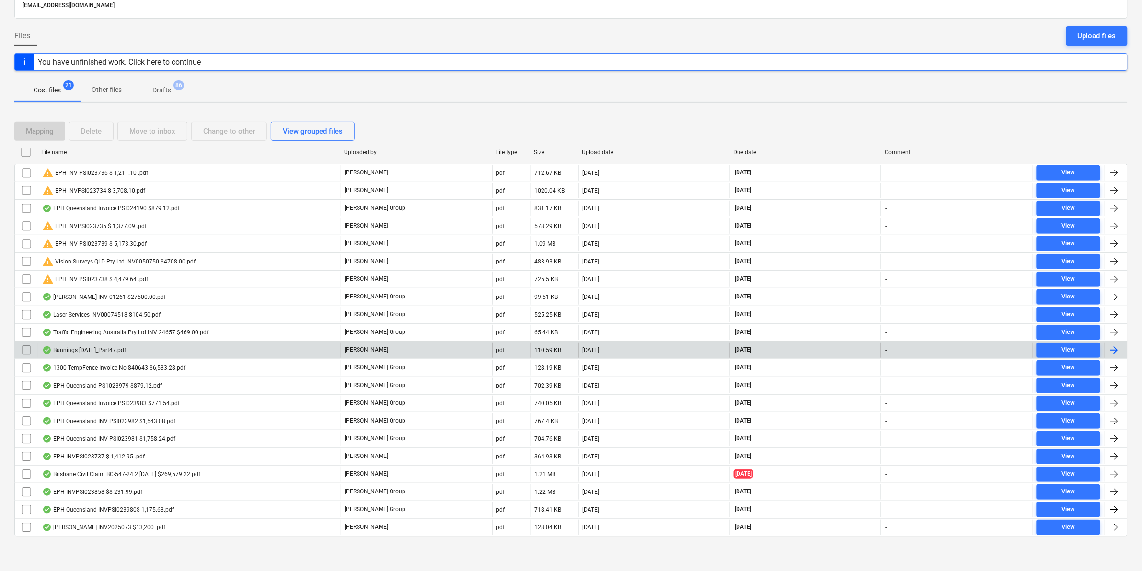
click at [155, 351] on div "Bunnings [DATE]_Part47.pdf" at bounding box center [189, 350] width 303 height 15
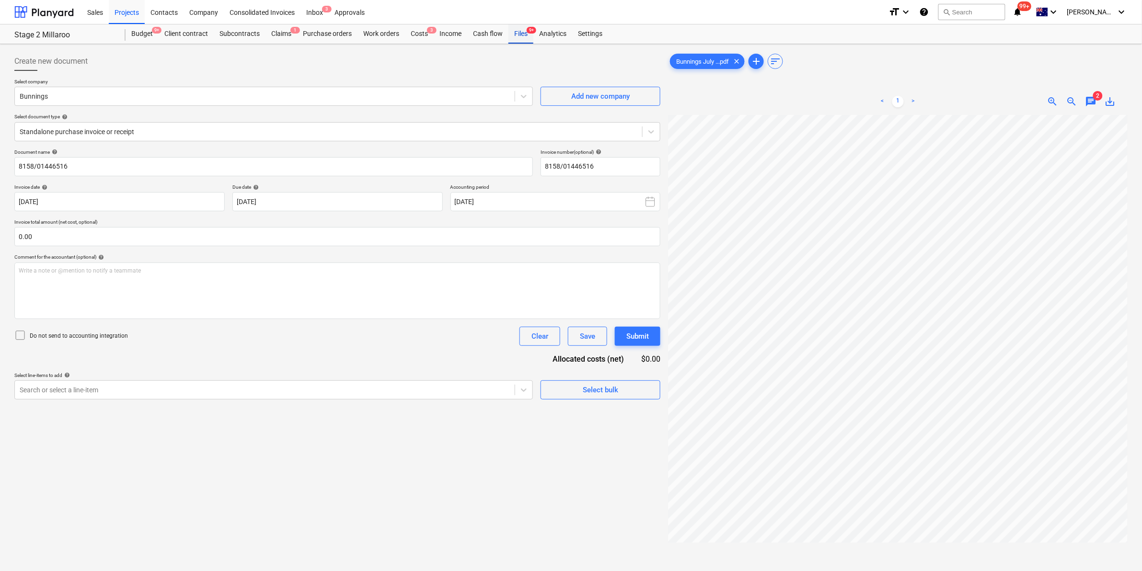
click at [521, 35] on div "Files 9+" at bounding box center [520, 33] width 25 height 19
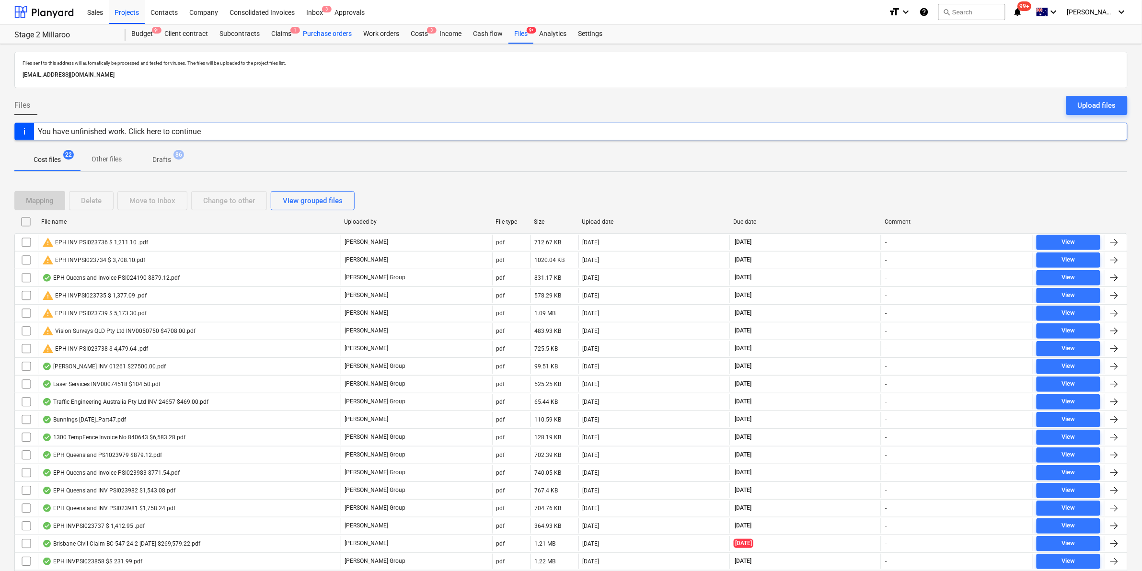
click at [321, 36] on div "Purchase orders" at bounding box center [327, 33] width 60 height 19
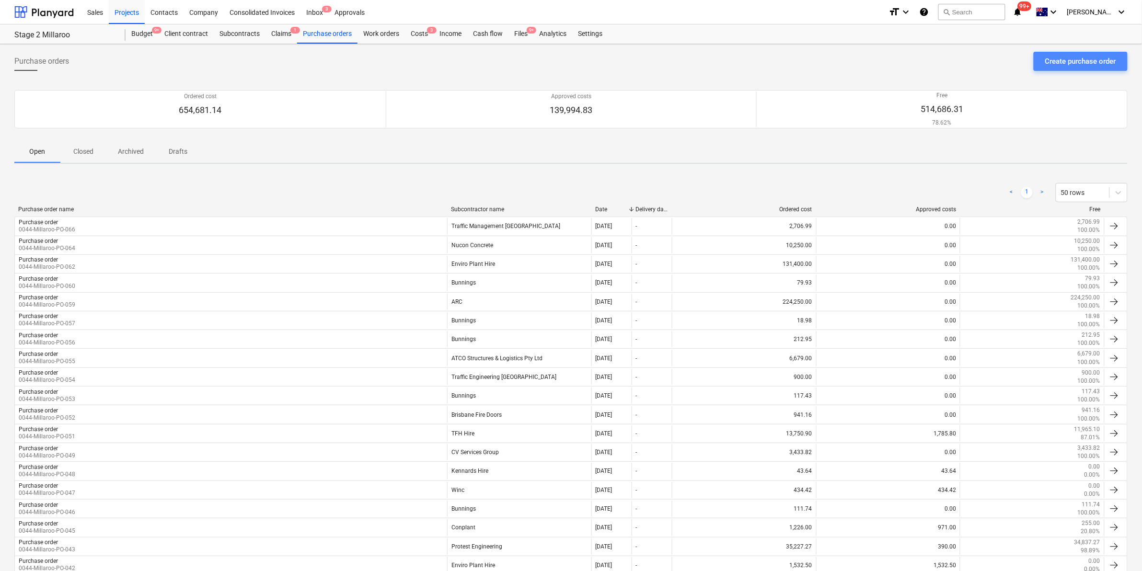
click at [1076, 61] on div "Create purchase order" at bounding box center [1080, 61] width 71 height 12
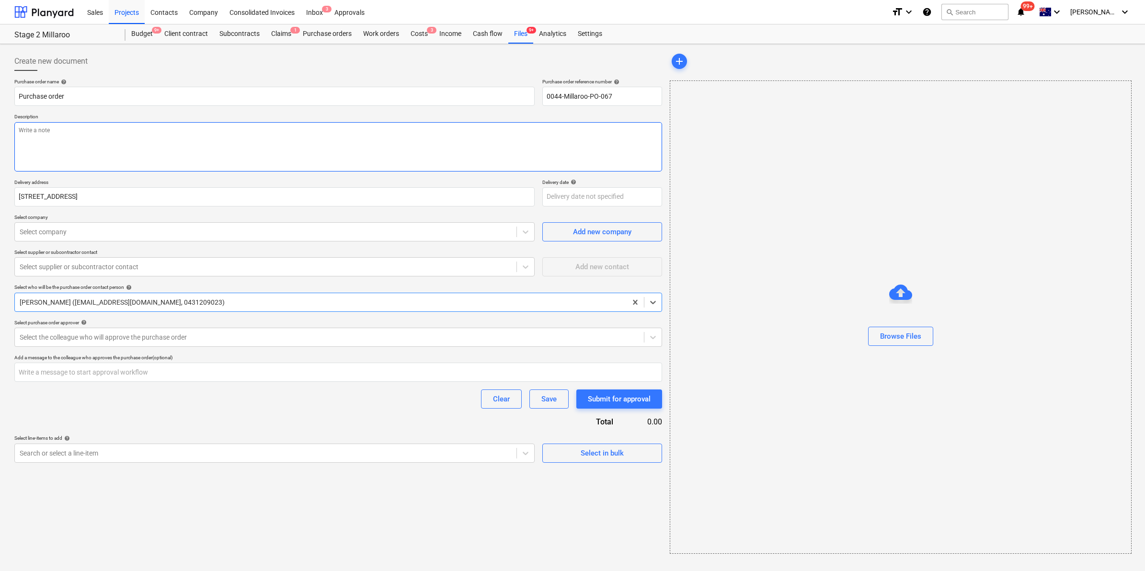
click at [390, 153] on textarea at bounding box center [338, 146] width 648 height 49
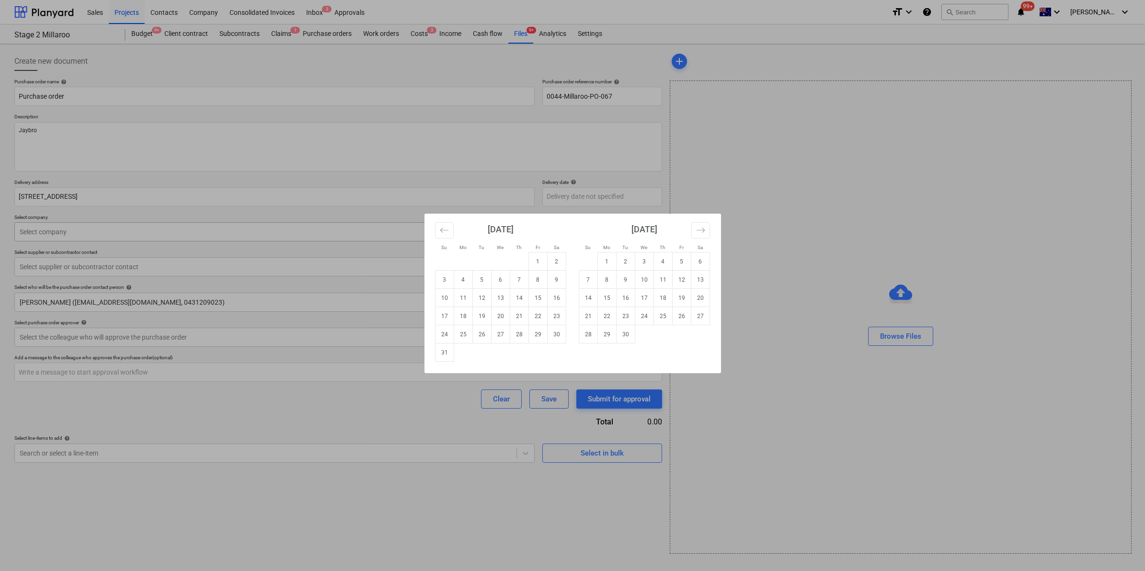
click at [274, 238] on div "Su Mo Tu We Th Fr Sa Su Mo Tu We Th Fr Sa [DATE] 1 2 3 4 5 6 7 8 9 10 11 12 13 …" at bounding box center [572, 285] width 1145 height 571
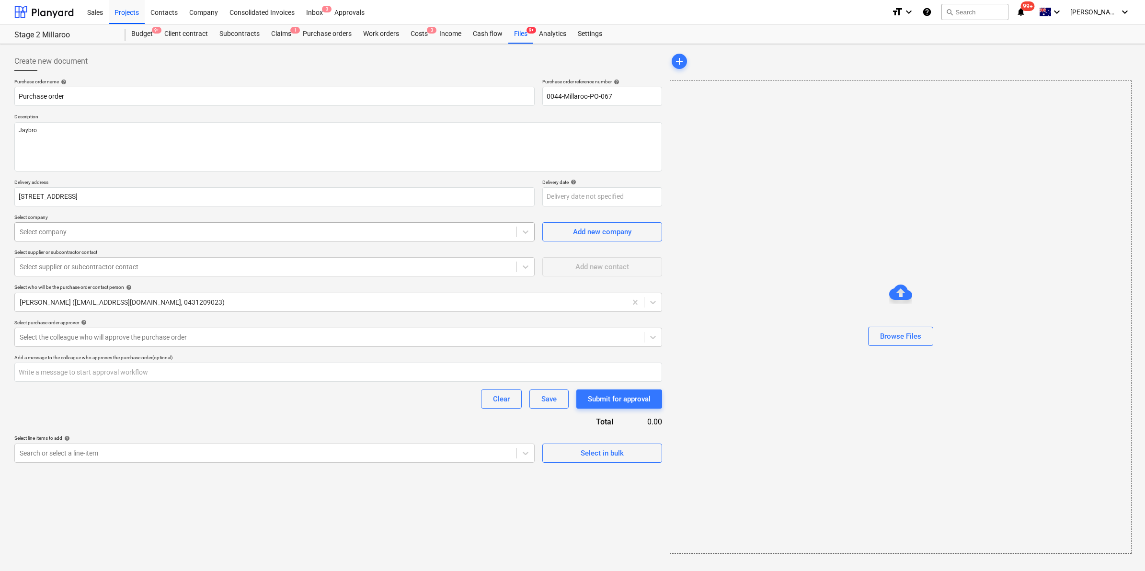
click at [272, 239] on div "Select company" at bounding box center [266, 231] width 502 height 13
click at [360, 262] on div "Select supplier or subcontractor contact" at bounding box center [274, 266] width 520 height 19
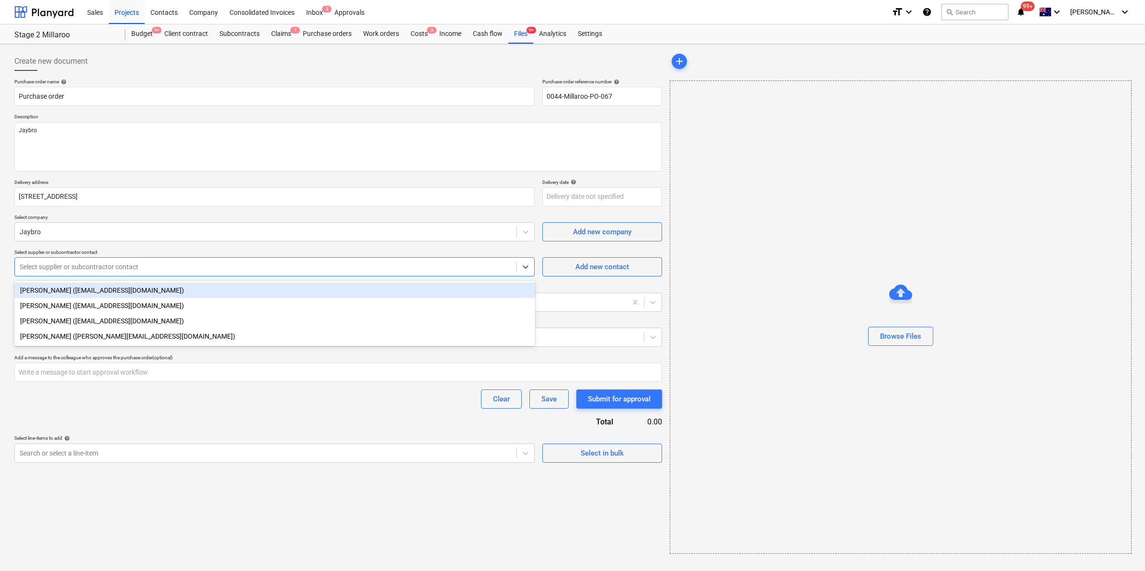
click at [292, 290] on div "[PERSON_NAME] ([EMAIL_ADDRESS][DOMAIN_NAME])" at bounding box center [274, 290] width 521 height 15
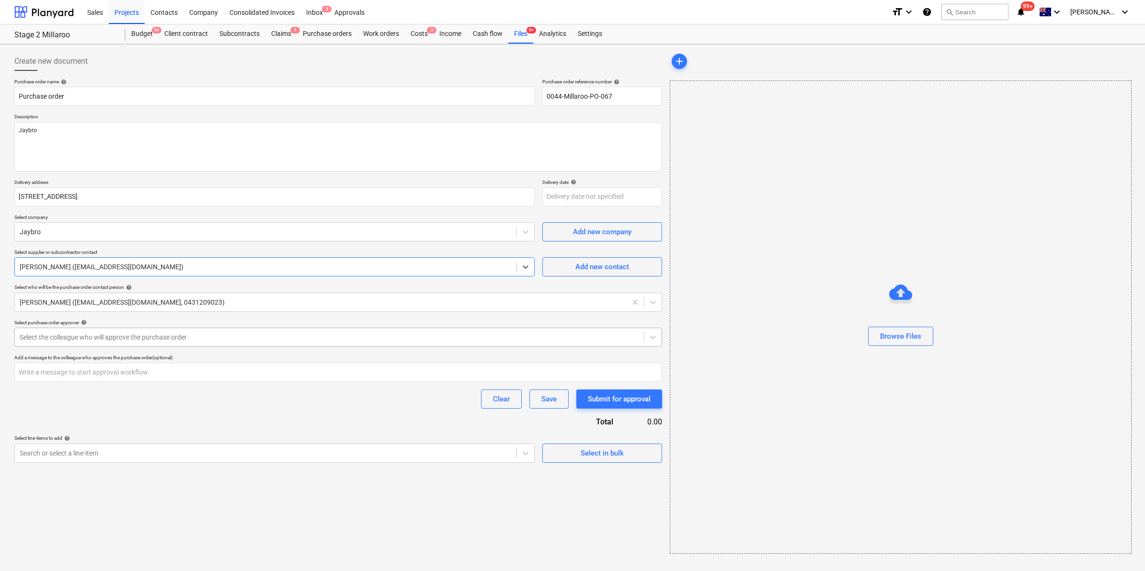
click at [130, 343] on div "Select the colleague who will approve the purchase order" at bounding box center [329, 337] width 629 height 13
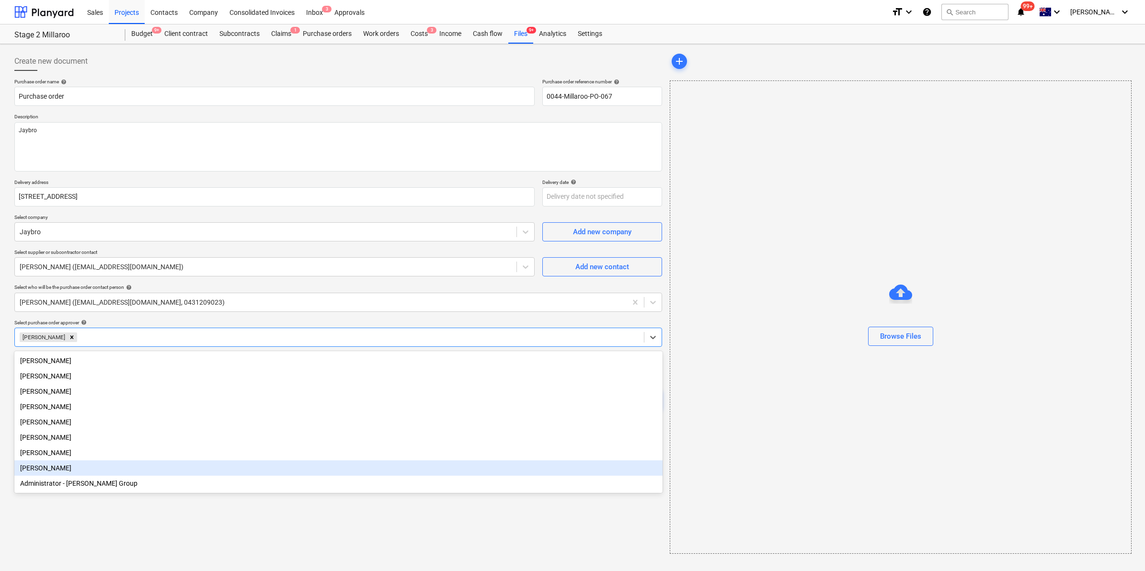
click at [260, 539] on div "Create new document Purchase order name help Purchase order Purchase order refe…" at bounding box center [338, 303] width 655 height 510
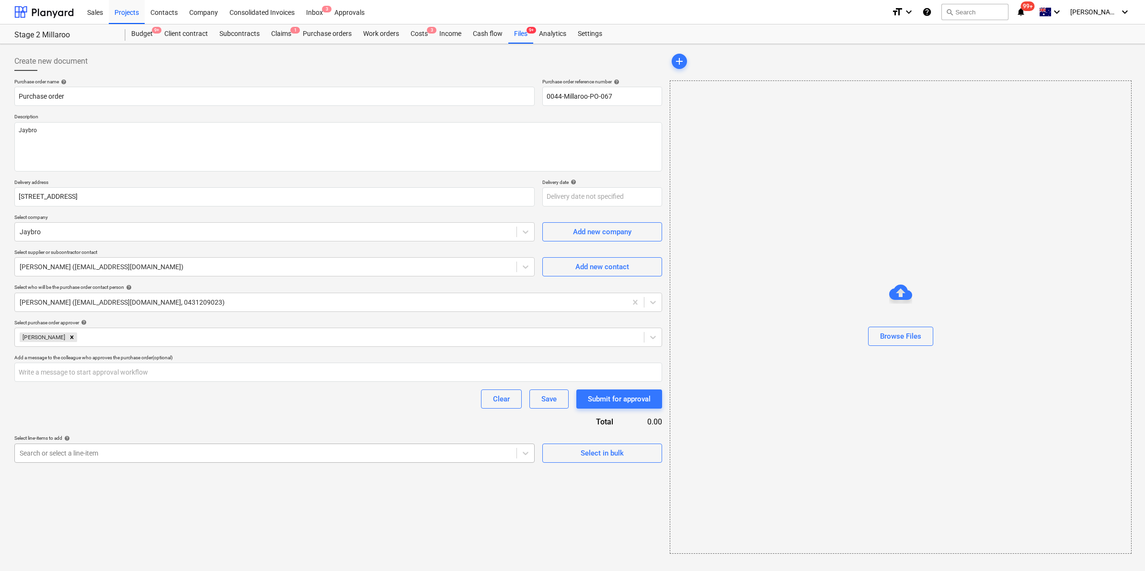
click at [172, 450] on div at bounding box center [266, 453] width 492 height 10
click at [123, 451] on div at bounding box center [266, 453] width 492 height 10
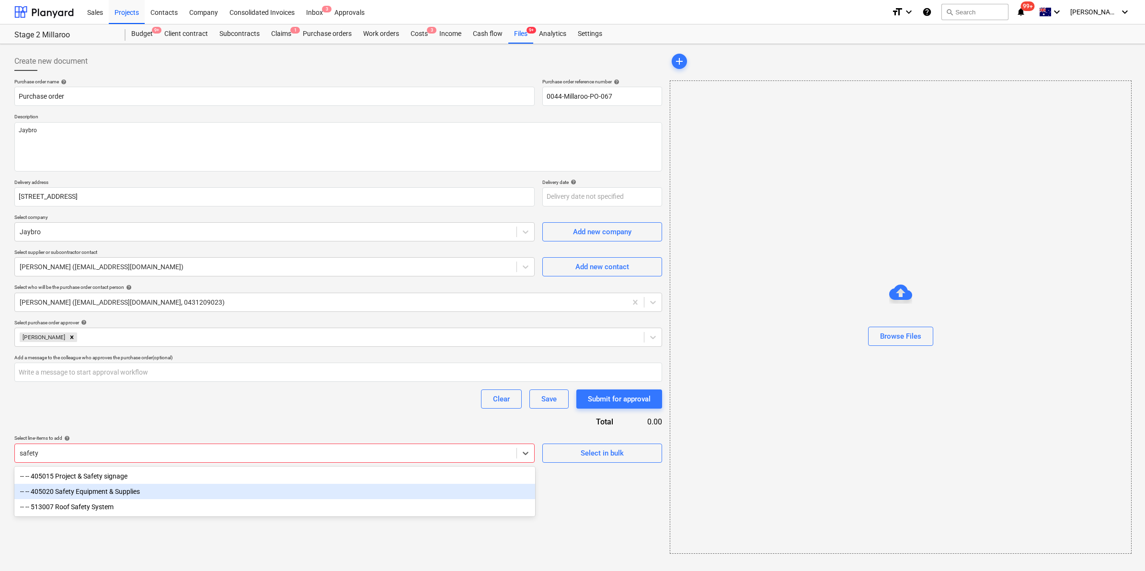
click at [125, 492] on div "-- -- 405020 Safety Equipment & Supplies" at bounding box center [274, 491] width 521 height 15
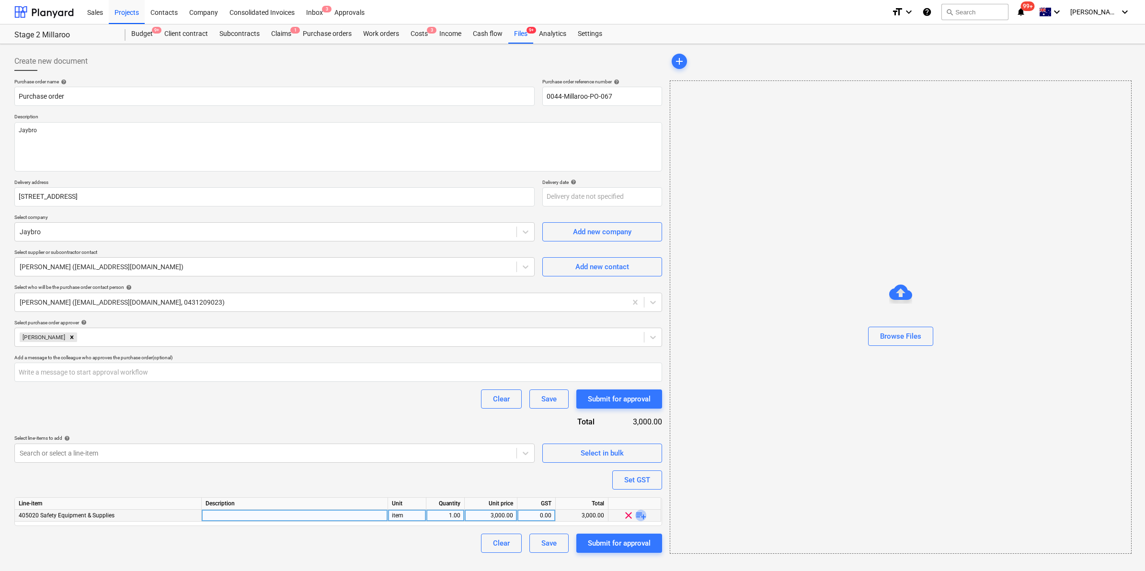
click at [640, 514] on span "playlist_add" at bounding box center [640, 515] width 11 height 11
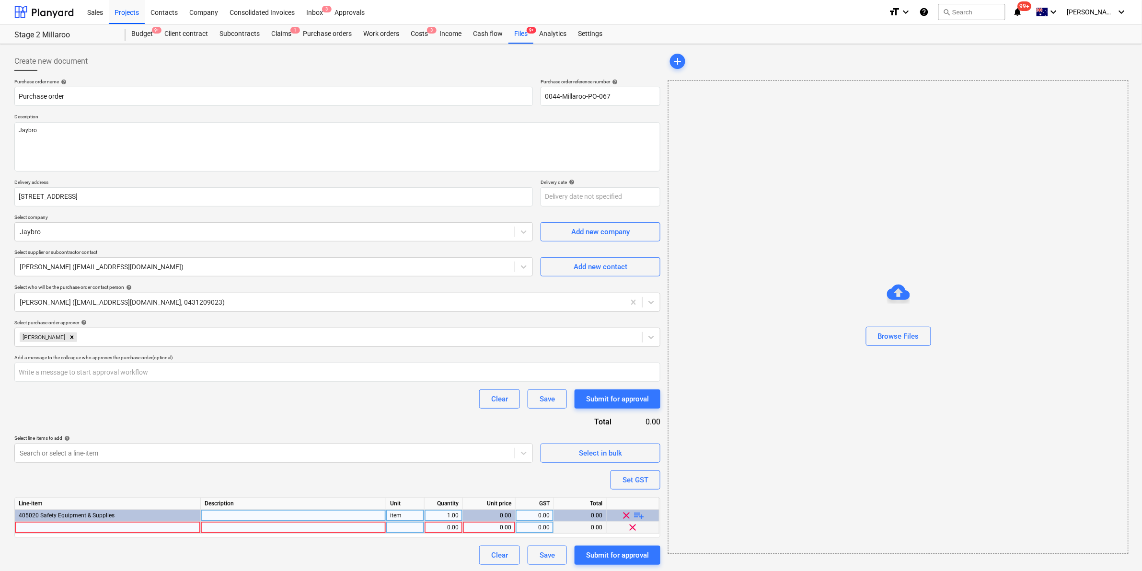
click at [108, 523] on div at bounding box center [108, 528] width 186 height 12
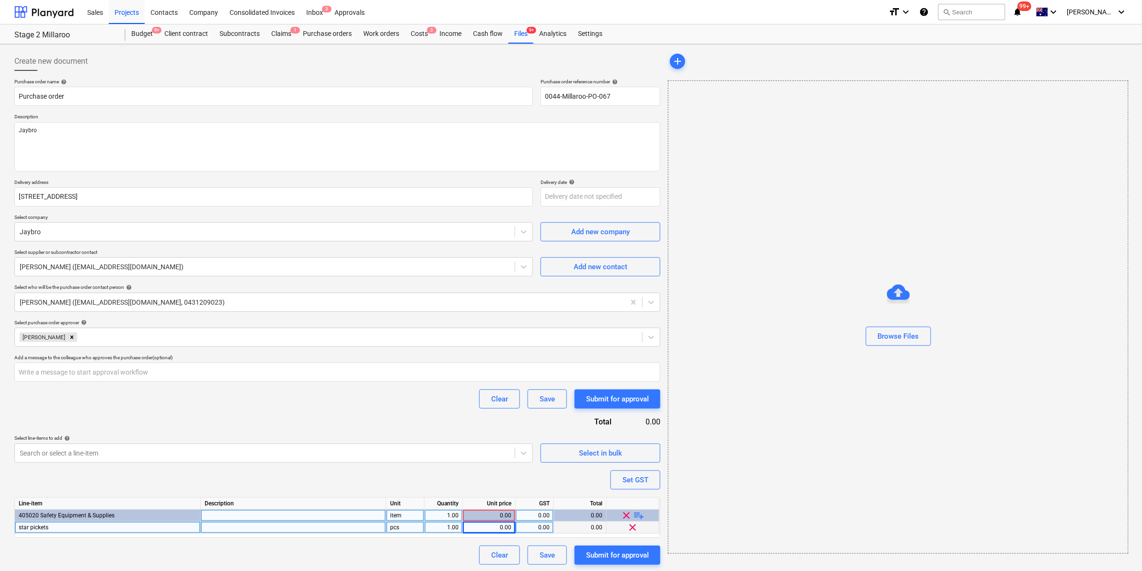
click at [439, 527] on div "1.00" at bounding box center [443, 528] width 30 height 12
click at [635, 514] on span "playlist_add" at bounding box center [638, 515] width 11 height 11
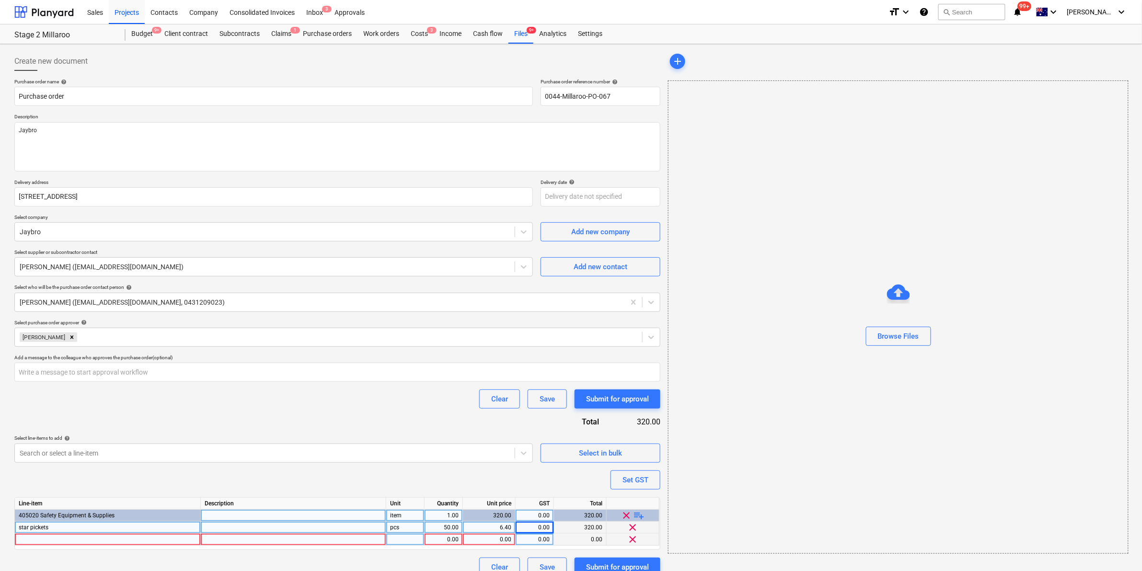
click at [132, 540] on div at bounding box center [108, 540] width 186 height 12
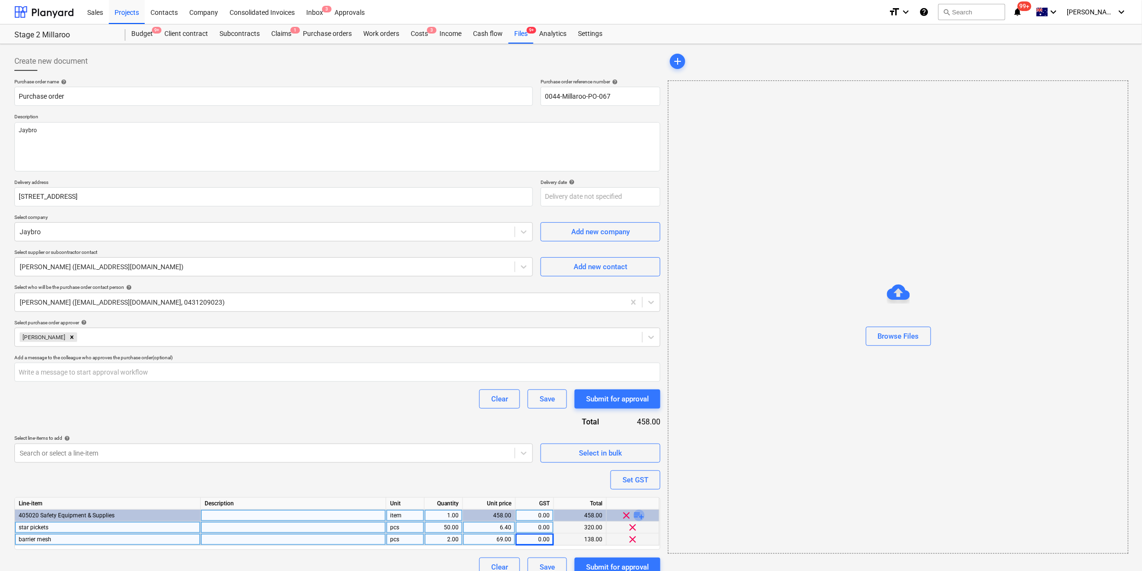
click at [638, 512] on span "playlist_add" at bounding box center [638, 515] width 11 height 11
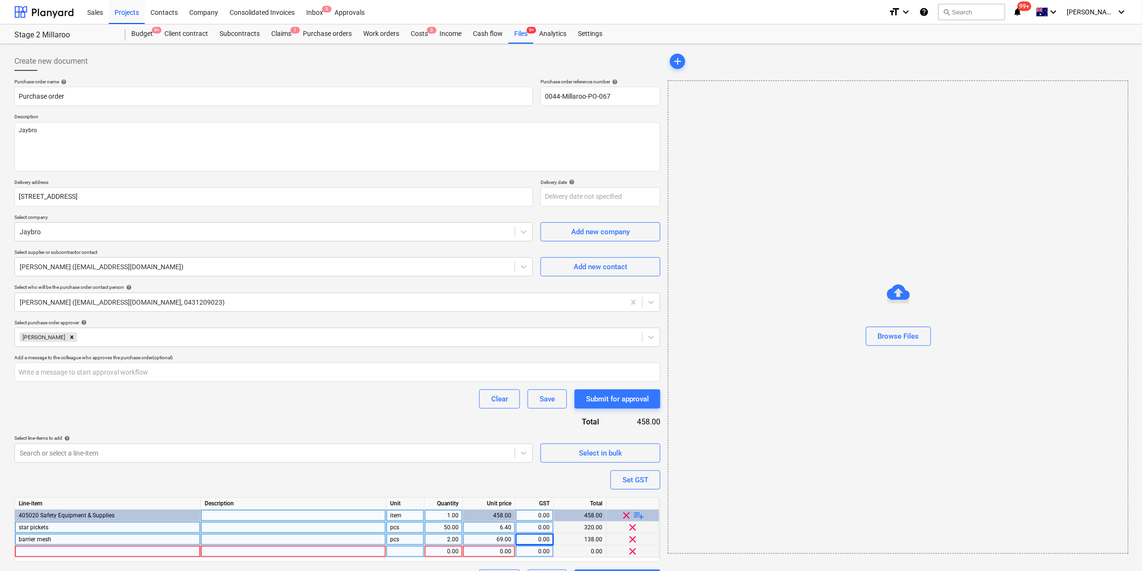
click at [157, 546] on div at bounding box center [108, 552] width 186 height 12
click at [413, 403] on div "Clear Save Submit for approval" at bounding box center [337, 398] width 646 height 19
click at [429, 452] on body "Sales Projects Contacts Company Consolidated Invoices Inbox 3 Approvals format_…" at bounding box center [571, 285] width 1142 height 571
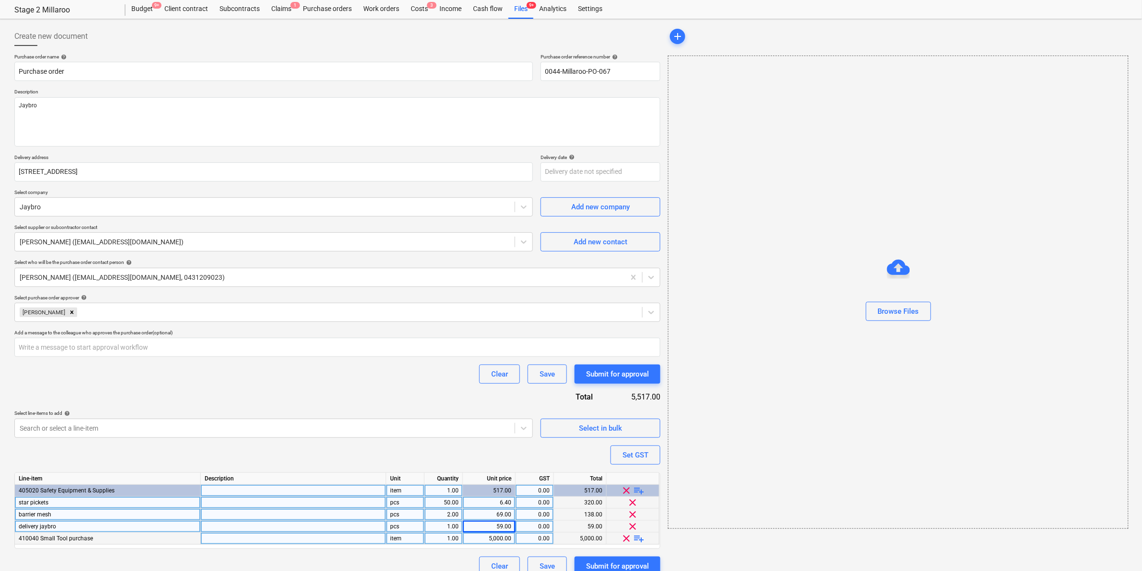
click at [641, 538] on span "playlist_add" at bounding box center [638, 538] width 11 height 11
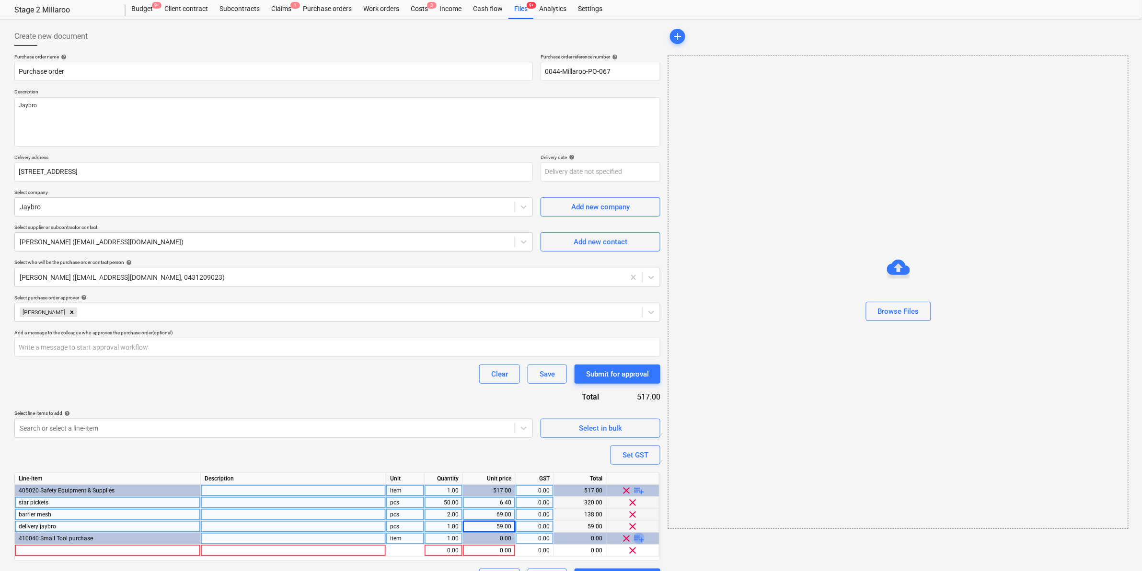
click at [640, 539] on span "playlist_add" at bounding box center [638, 538] width 11 height 11
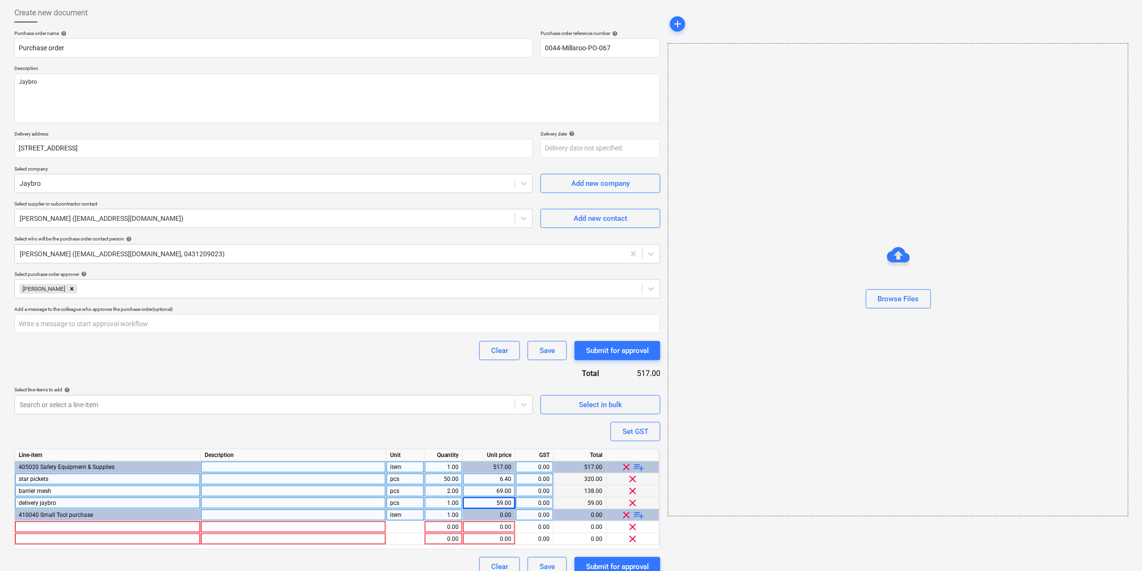
scroll to position [61, 0]
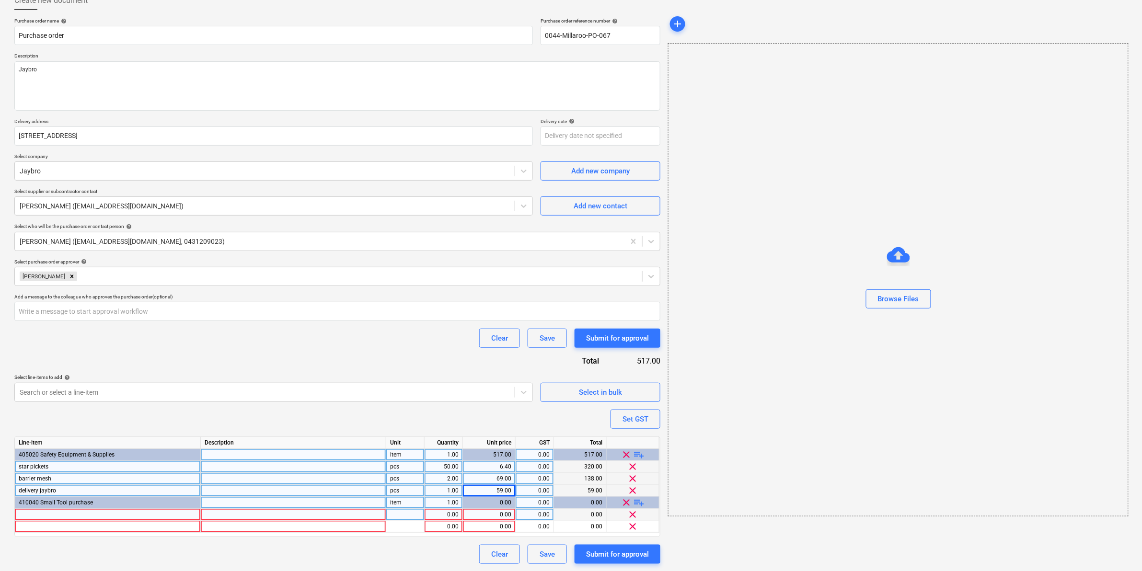
click at [94, 515] on div at bounding box center [108, 515] width 186 height 12
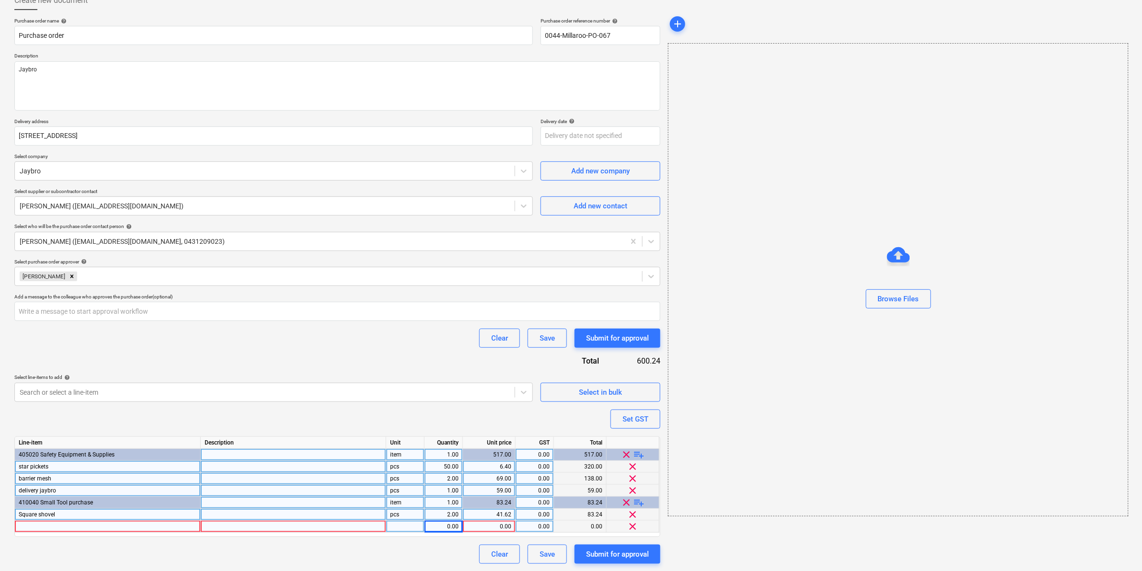
click at [90, 525] on div at bounding box center [108, 527] width 186 height 12
click at [451, 511] on div "2.00" at bounding box center [443, 515] width 30 height 12
click at [427, 346] on div "Clear Save Submit for approval" at bounding box center [337, 338] width 646 height 19
click at [452, 479] on div "2.00" at bounding box center [443, 479] width 30 height 12
click at [424, 365] on div "Purchase order name help Purchase order Purchase order reference number help 00…" at bounding box center [337, 291] width 646 height 546
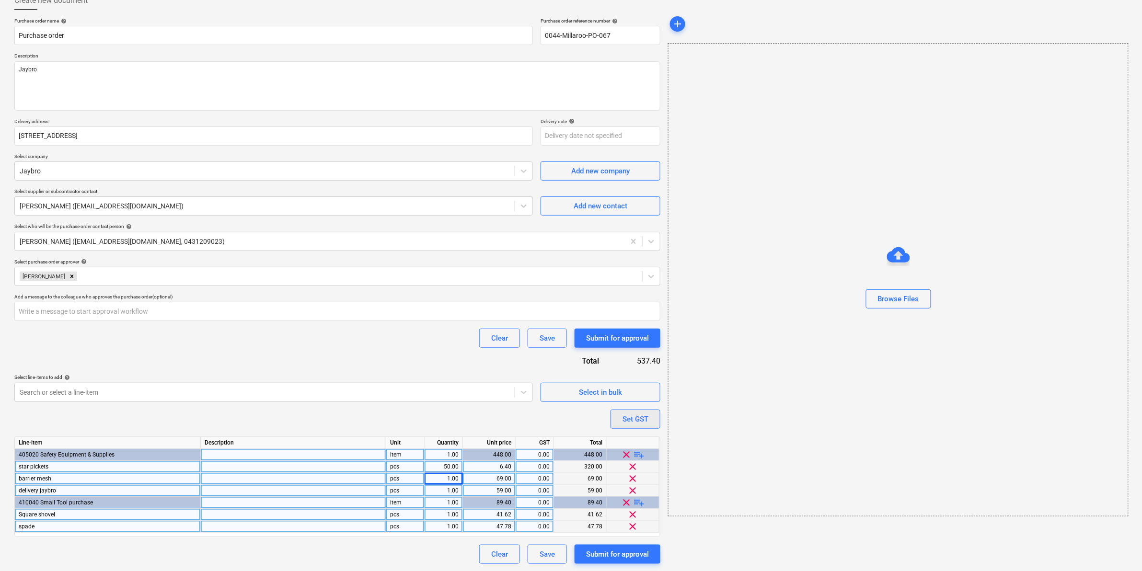
click at [635, 420] on div "Set GST" at bounding box center [635, 419] width 26 height 12
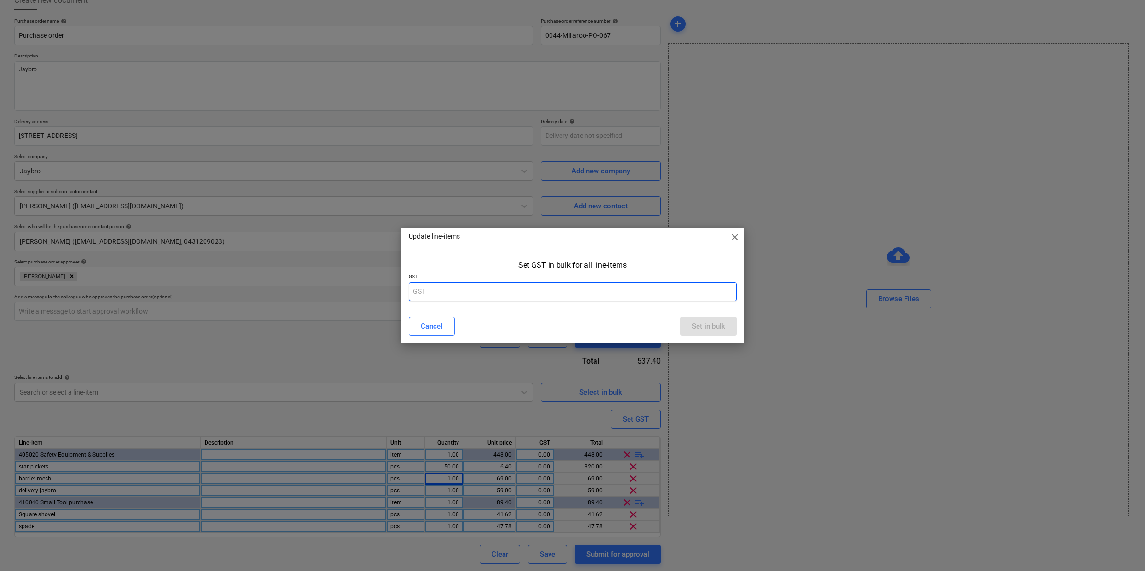
click at [647, 297] on input "text" at bounding box center [573, 291] width 328 height 19
click at [700, 322] on div "Set in bulk" at bounding box center [709, 326] width 34 height 12
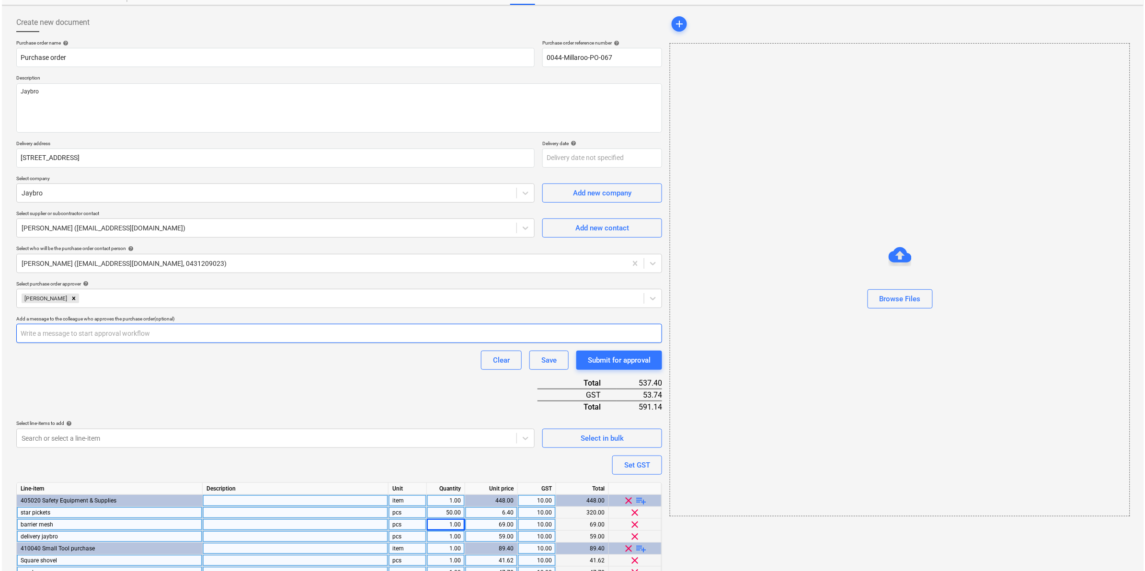
scroll to position [84, 0]
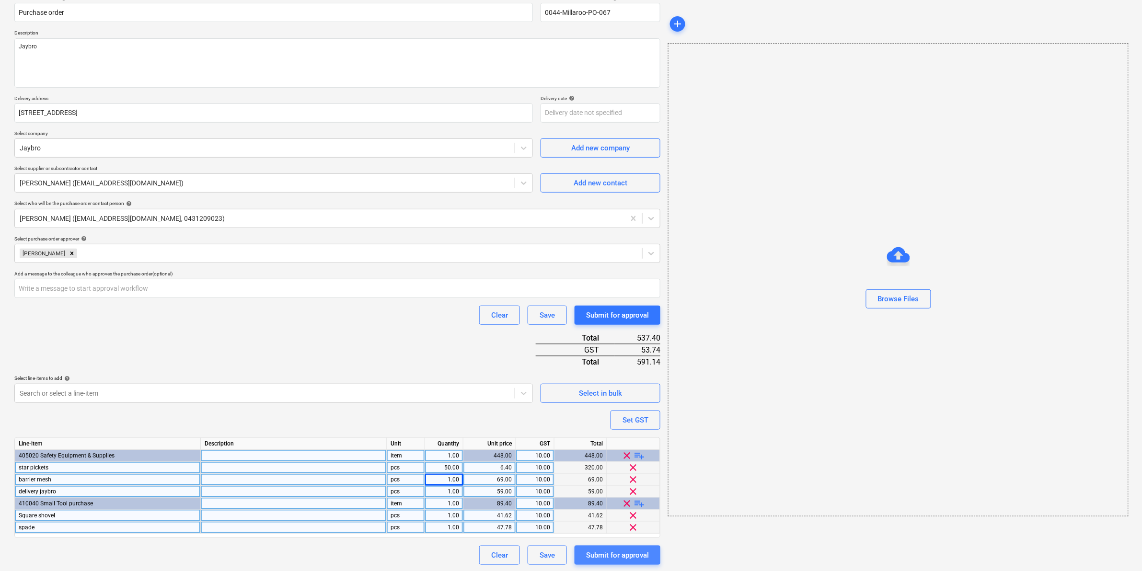
click at [605, 556] on div "Submit for approval" at bounding box center [617, 555] width 63 height 12
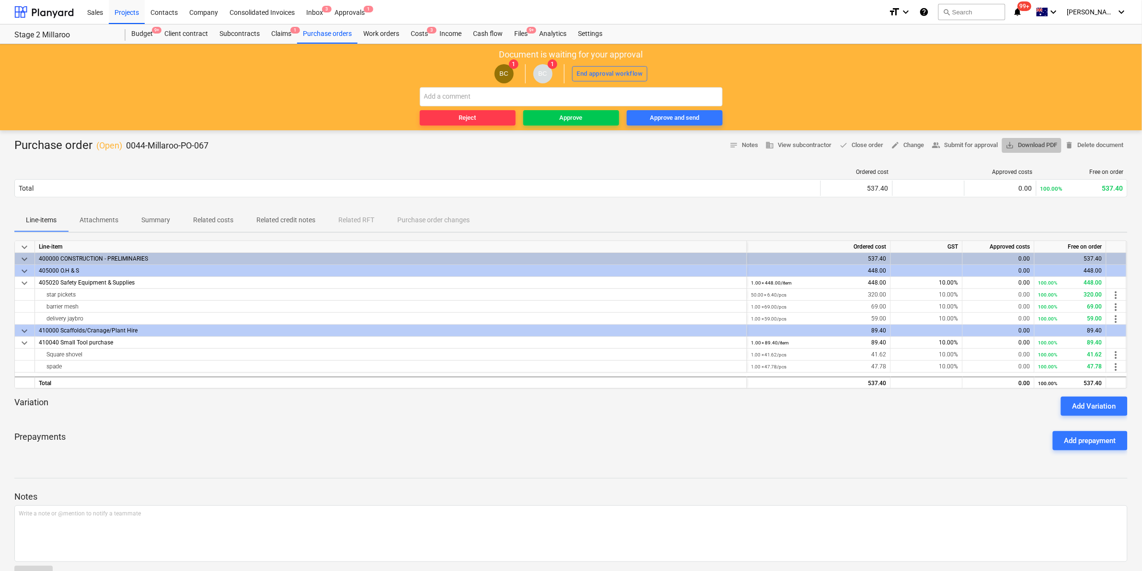
click at [1022, 145] on span "save_alt Download PDF" at bounding box center [1032, 145] width 52 height 11
